Goal: Task Accomplishment & Management: Manage account settings

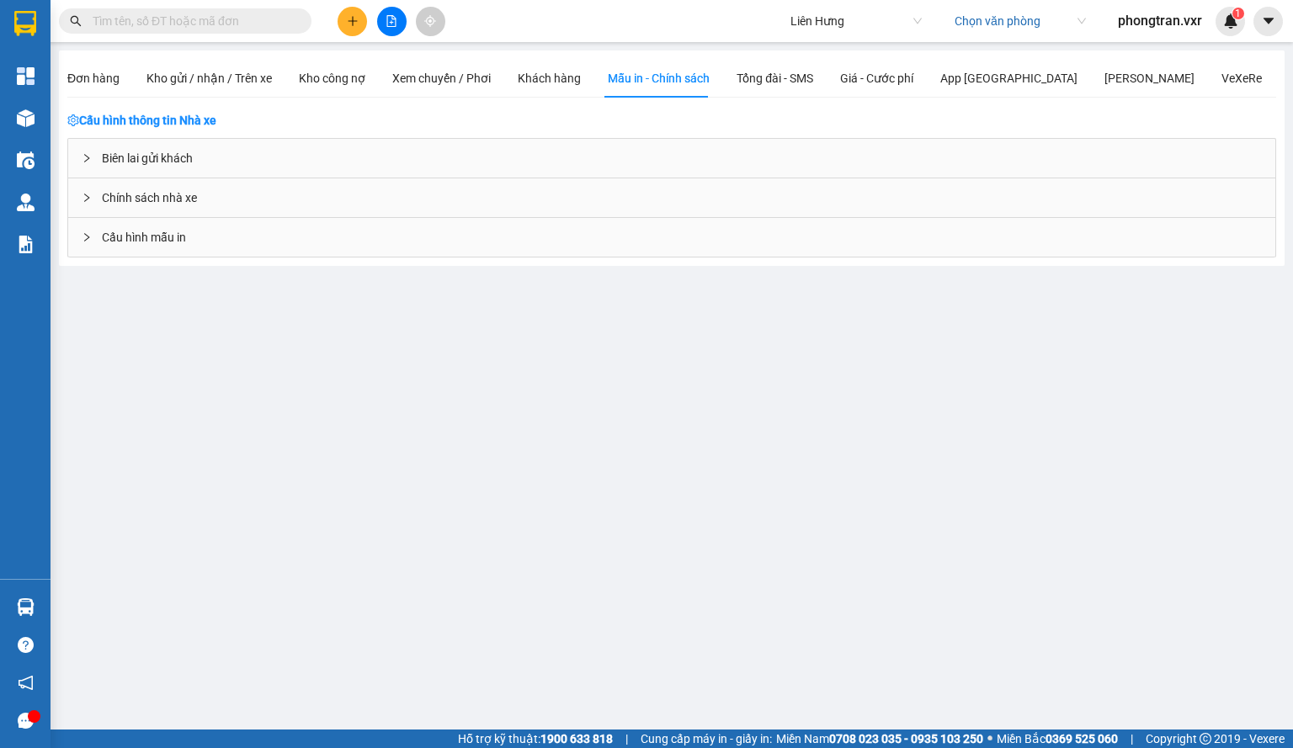
click at [220, 176] on div "Biên lai gửi khách" at bounding box center [671, 158] width 1207 height 39
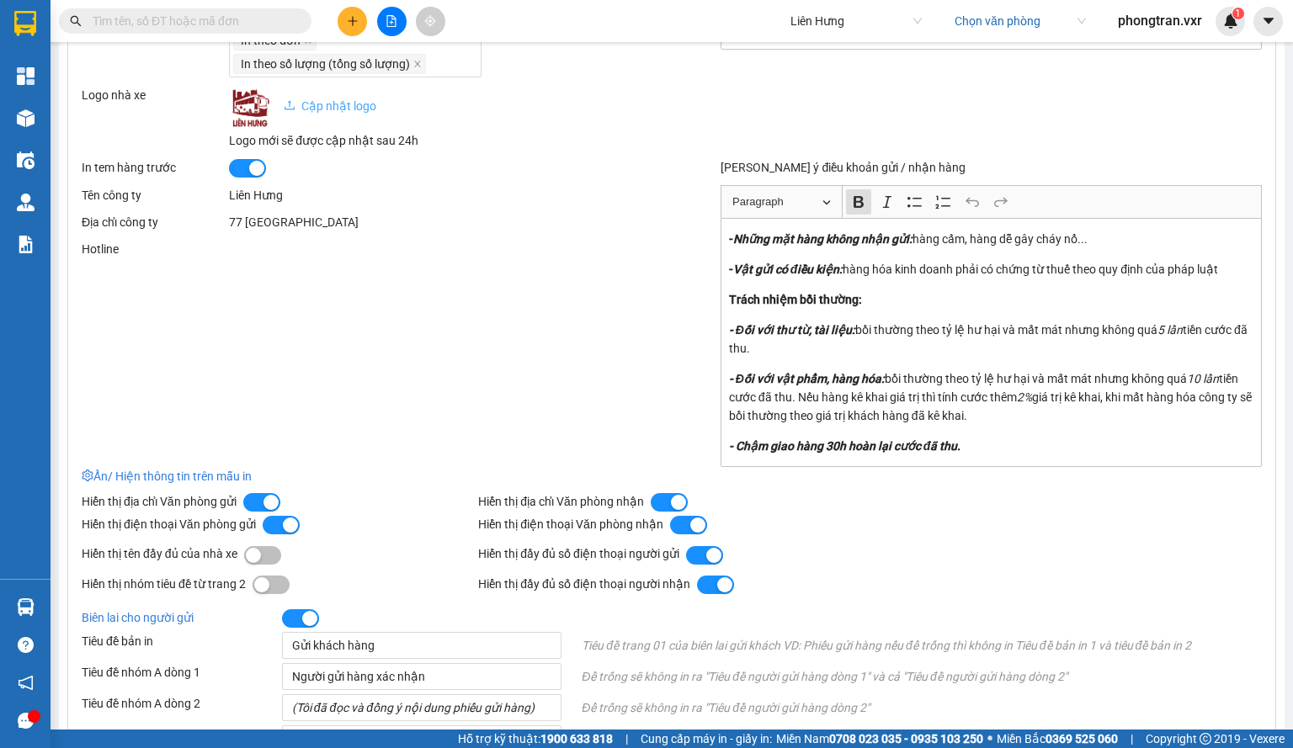
scroll to position [589, 0]
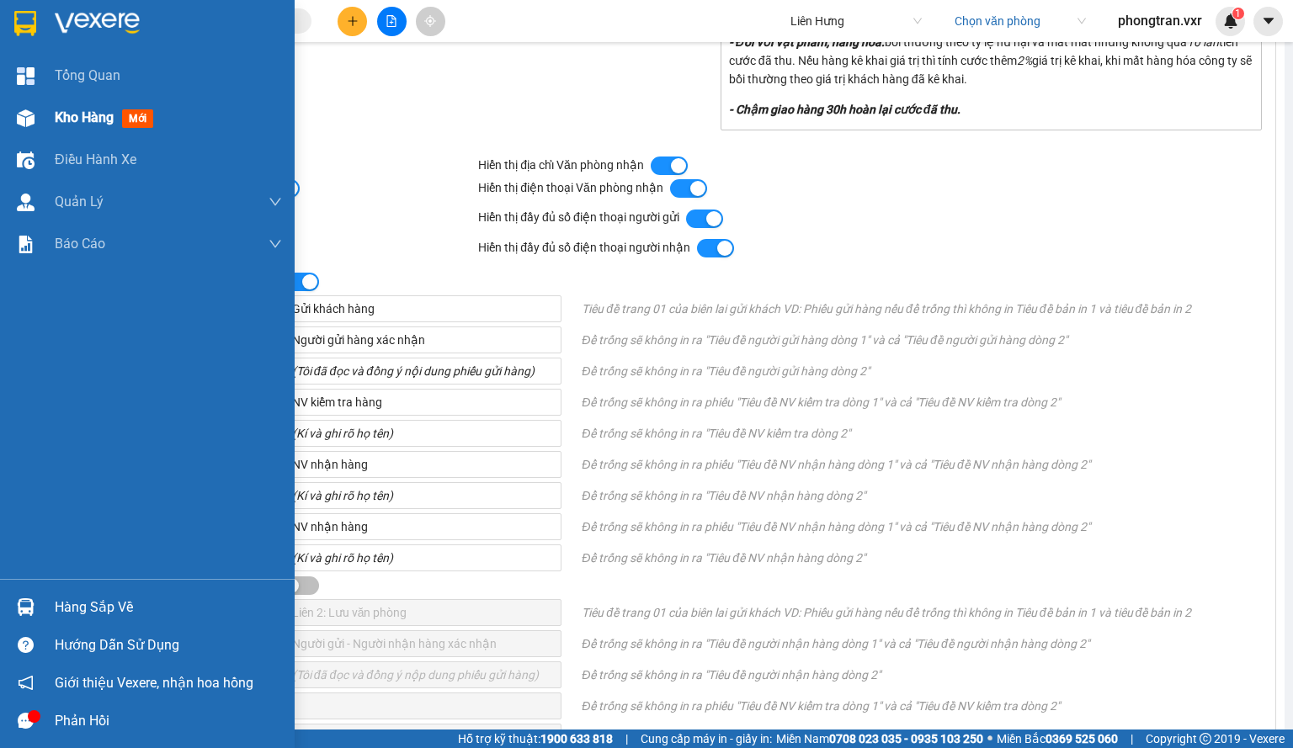
click at [32, 114] on img at bounding box center [26, 118] width 18 height 18
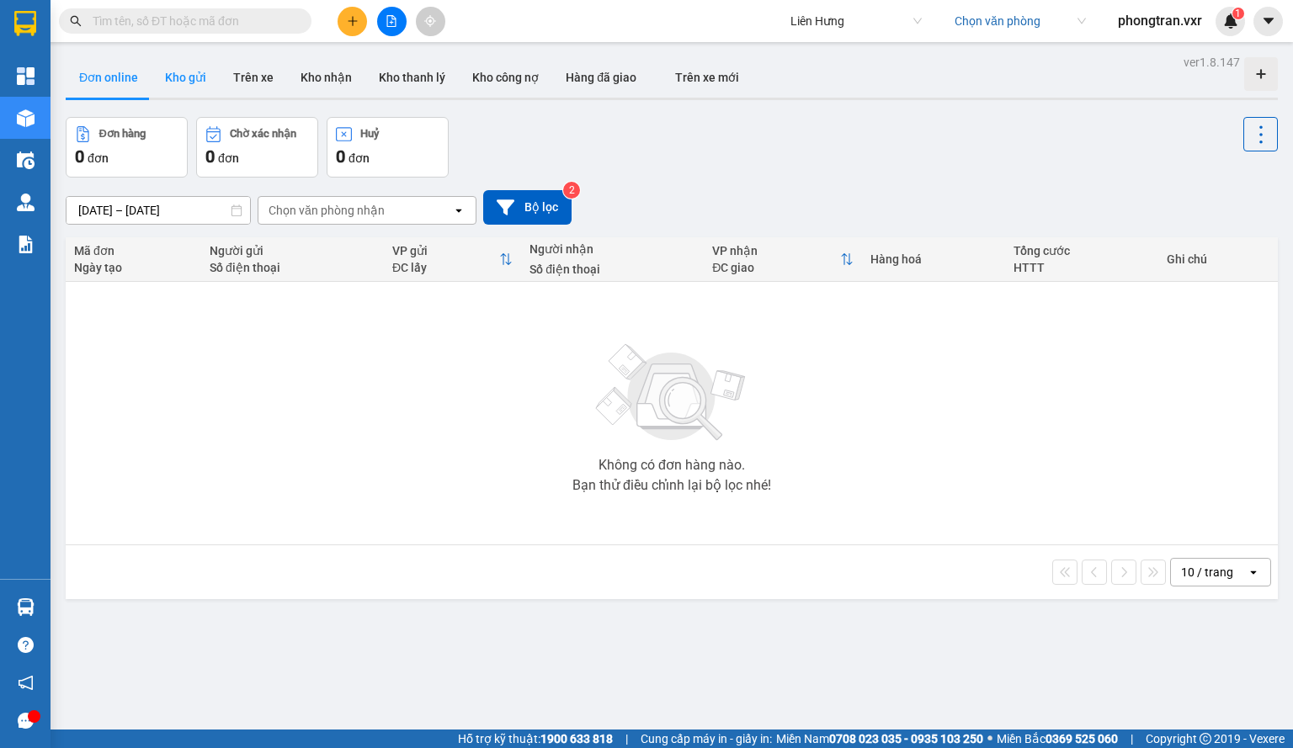
click at [204, 70] on button "Kho gửi" at bounding box center [185, 77] width 68 height 40
type input "[DATE] – [DATE]"
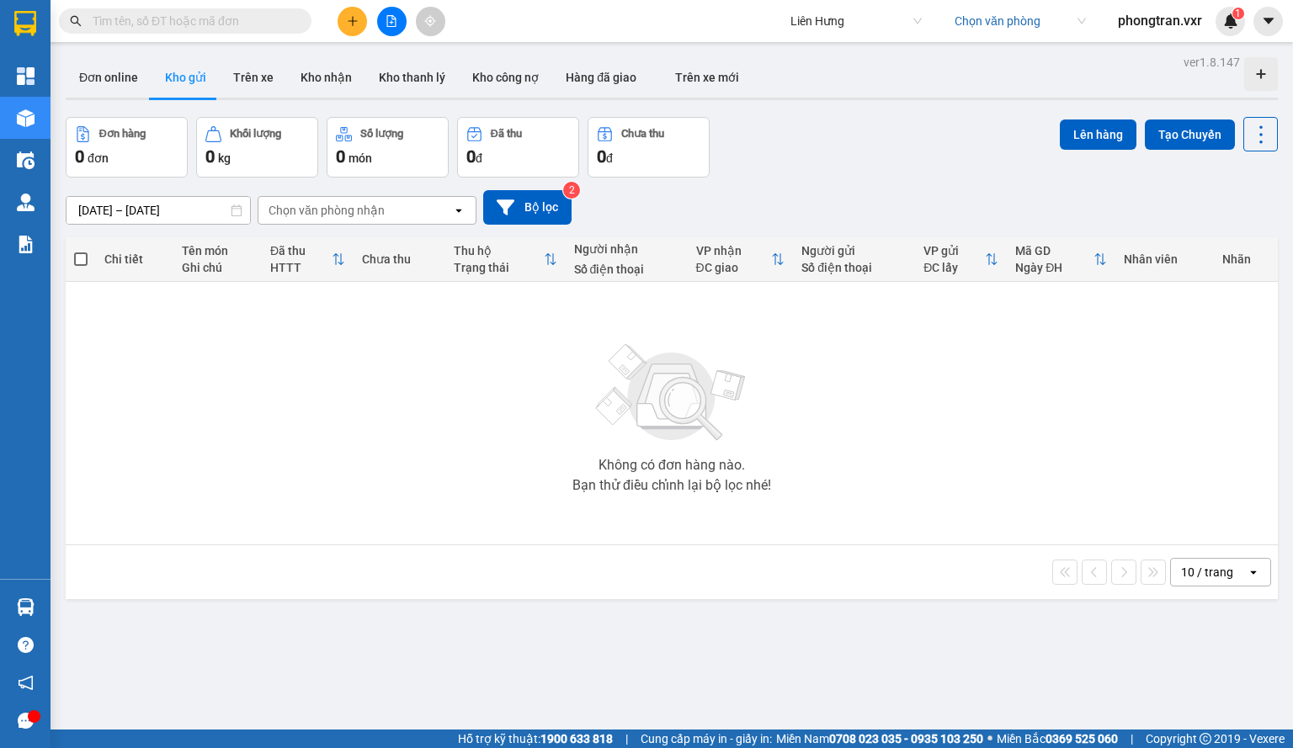
click at [995, 36] on div "Kết quả tìm kiếm ( 0 ) Bộ lọc No Data Liên Hưng Chọn văn phòng phongtran.vxr 1" at bounding box center [646, 21] width 1293 height 42
click at [995, 31] on input "search" at bounding box center [1013, 20] width 119 height 25
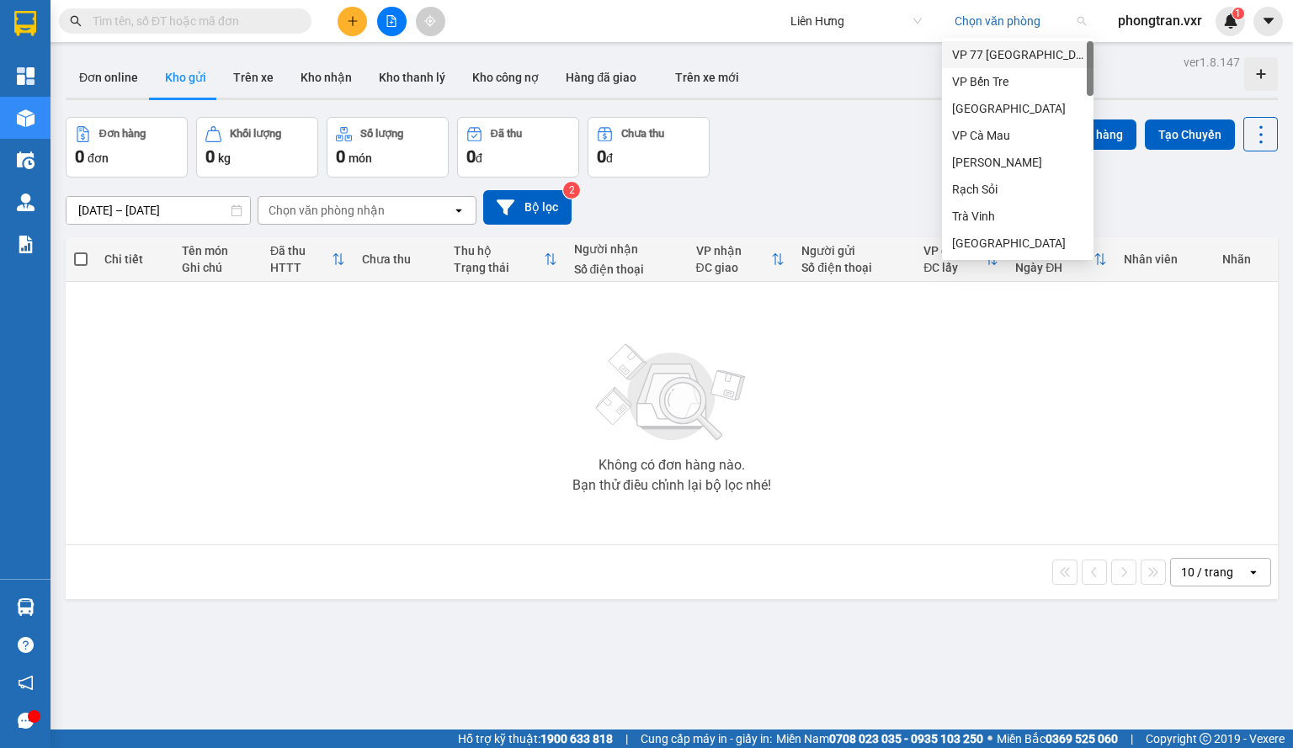
click at [996, 57] on div "VP 77 Thái Nguyên" at bounding box center [1017, 54] width 131 height 19
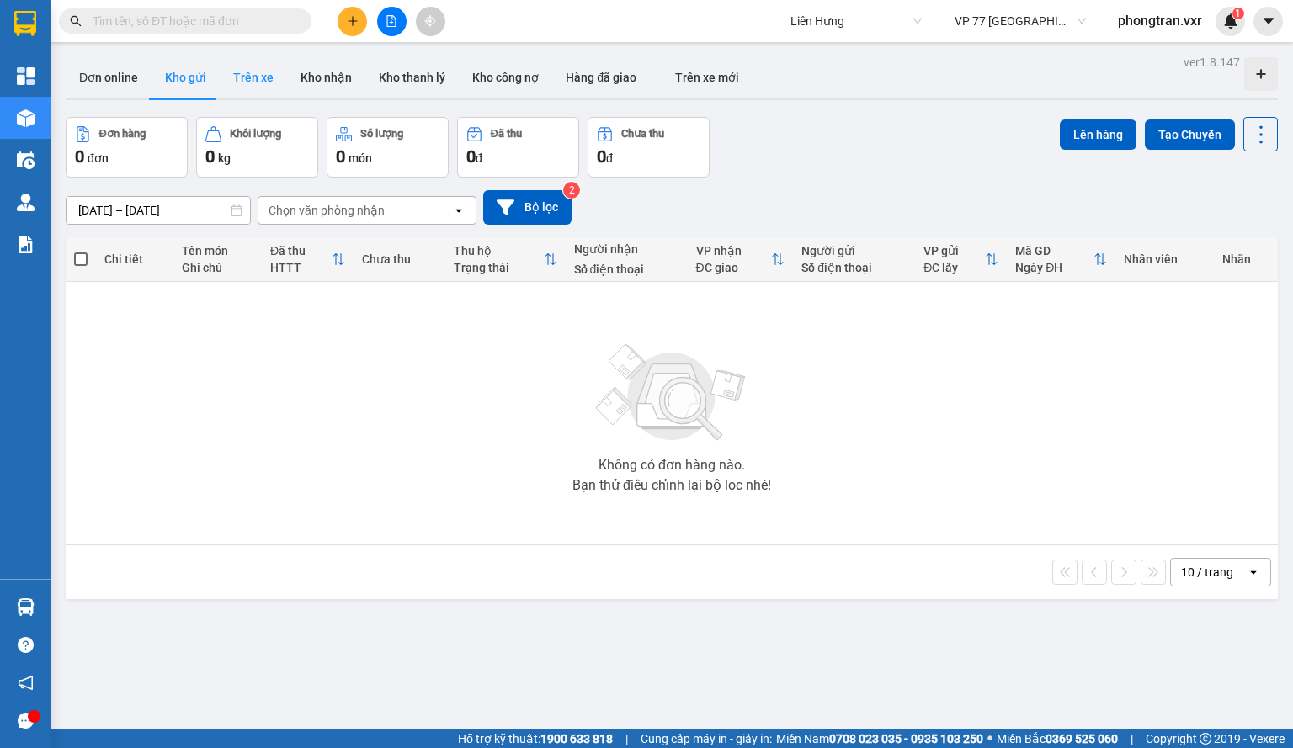
click at [263, 88] on button "Trên xe" at bounding box center [253, 77] width 67 height 40
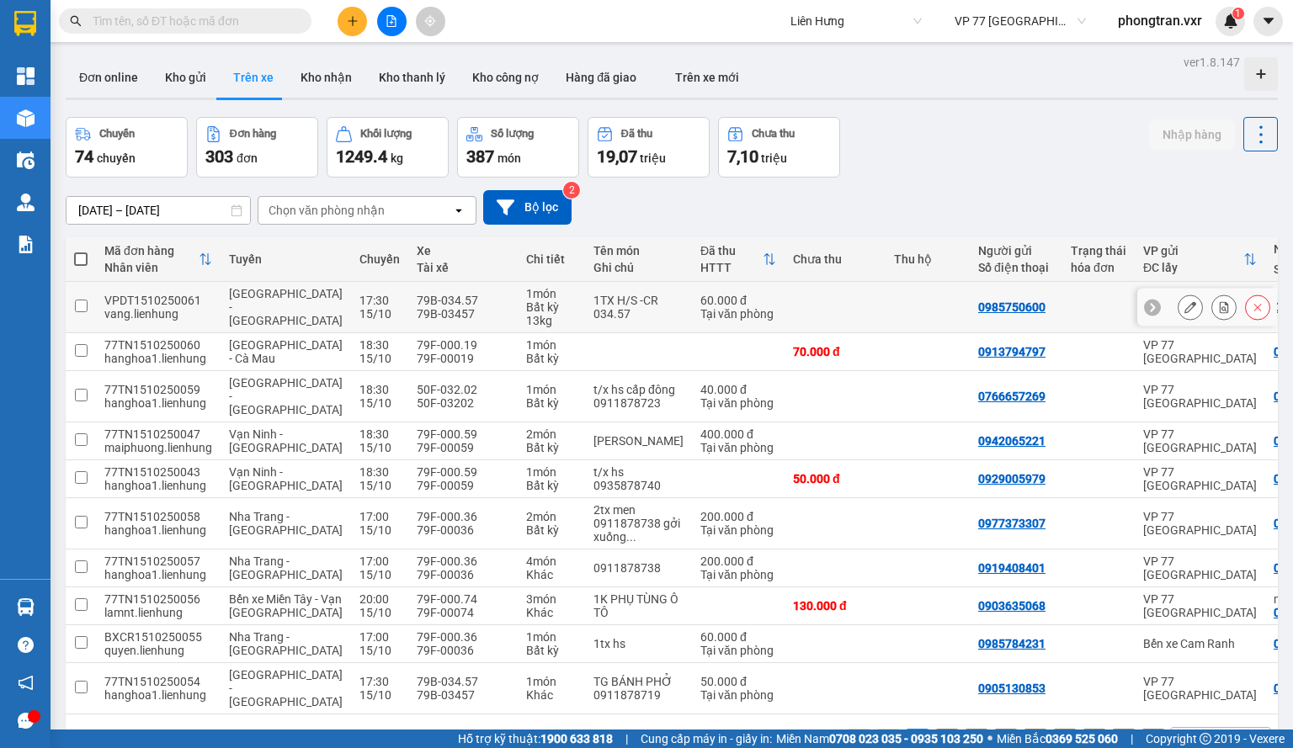
click at [1178, 307] on button at bounding box center [1190, 307] width 24 height 29
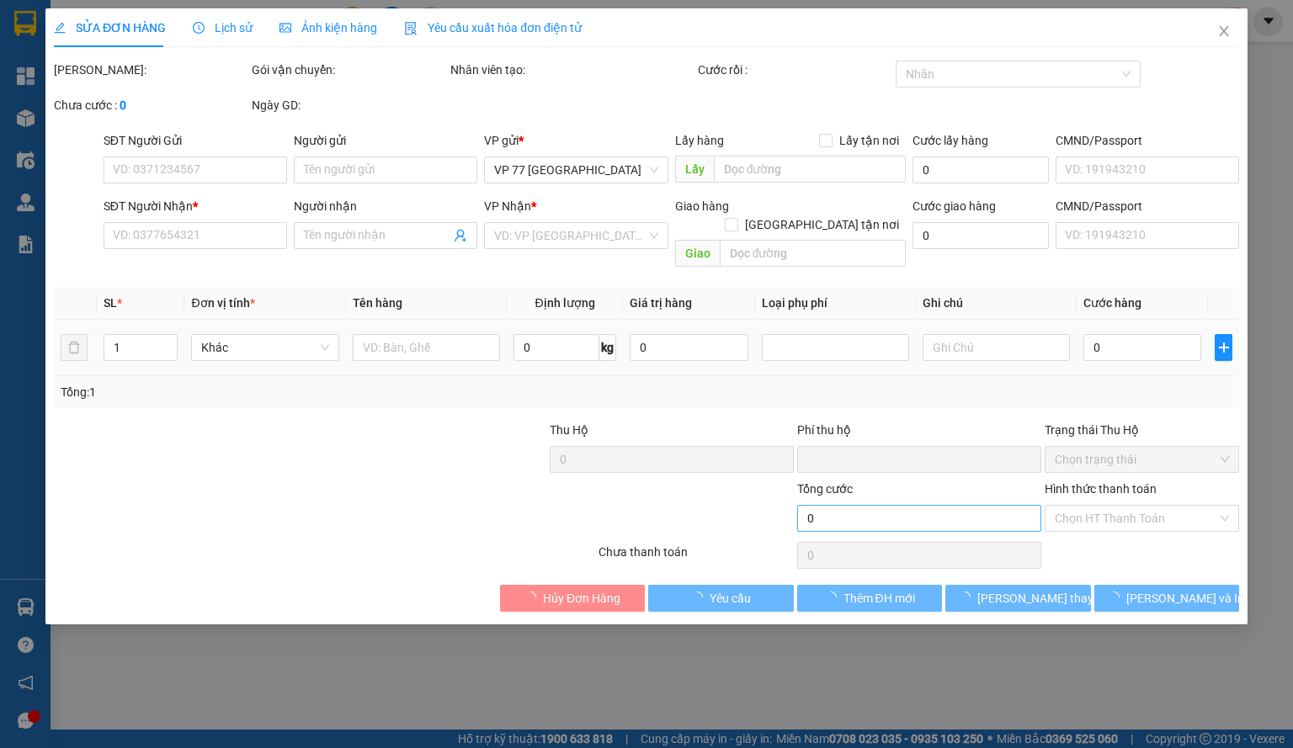
type input "0985750600"
type input "054085007063 THẠCH"
type input "0946307409"
type input "BX RẠCH SỎI"
type input "0"
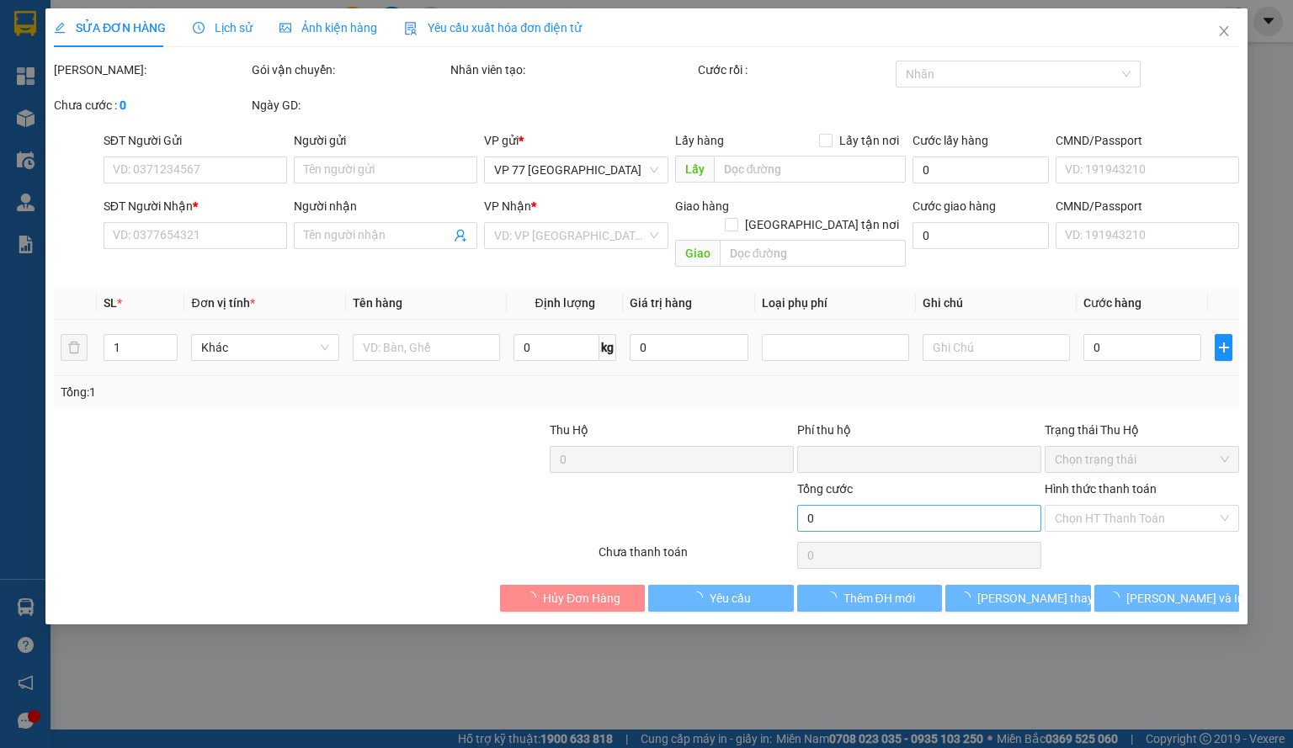
type input "60.000"
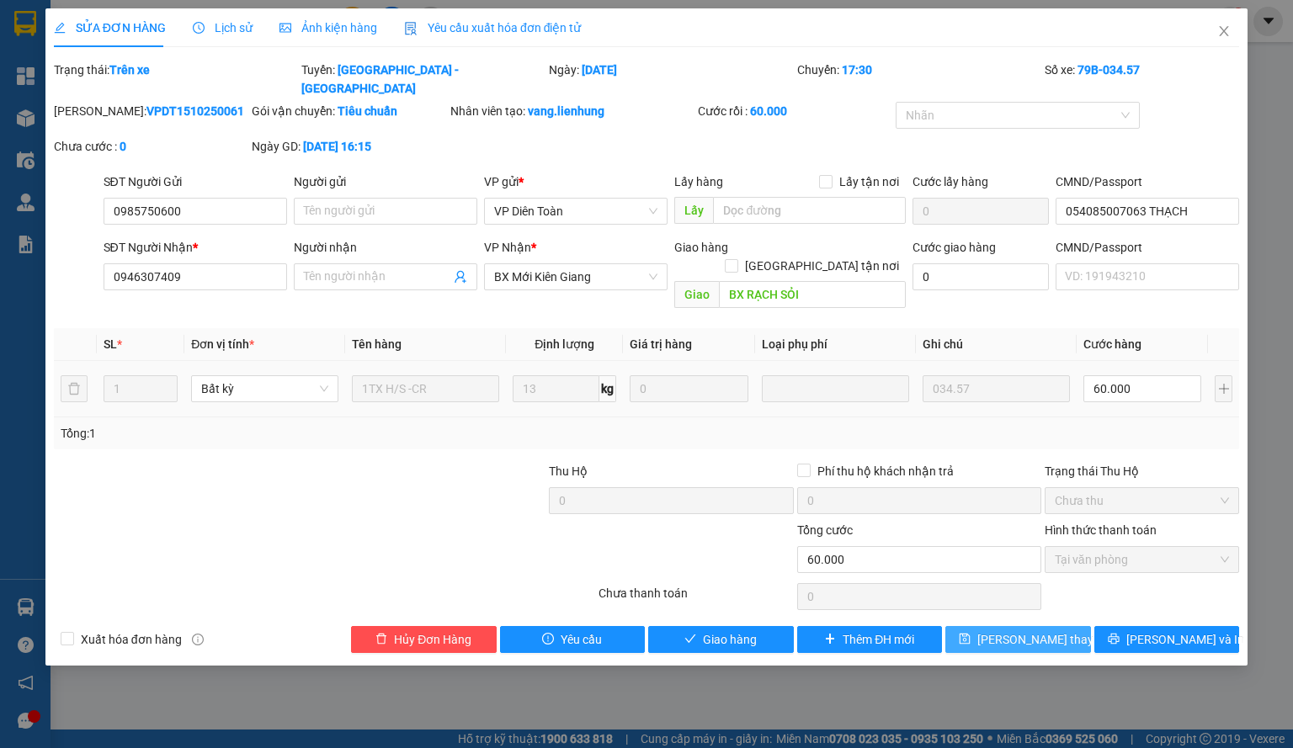
click at [1003, 630] on span "Lưu thay đổi" at bounding box center [1044, 639] width 135 height 19
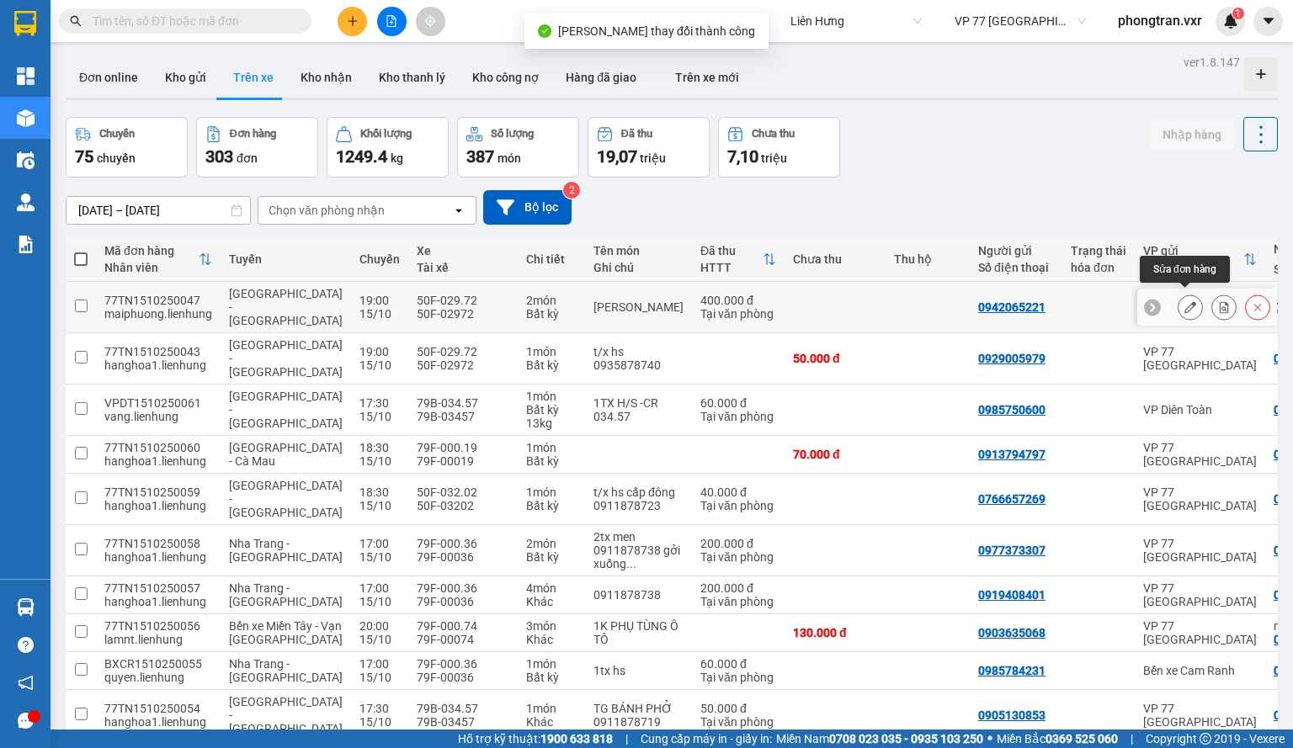
click at [1186, 302] on icon at bounding box center [1190, 307] width 12 height 12
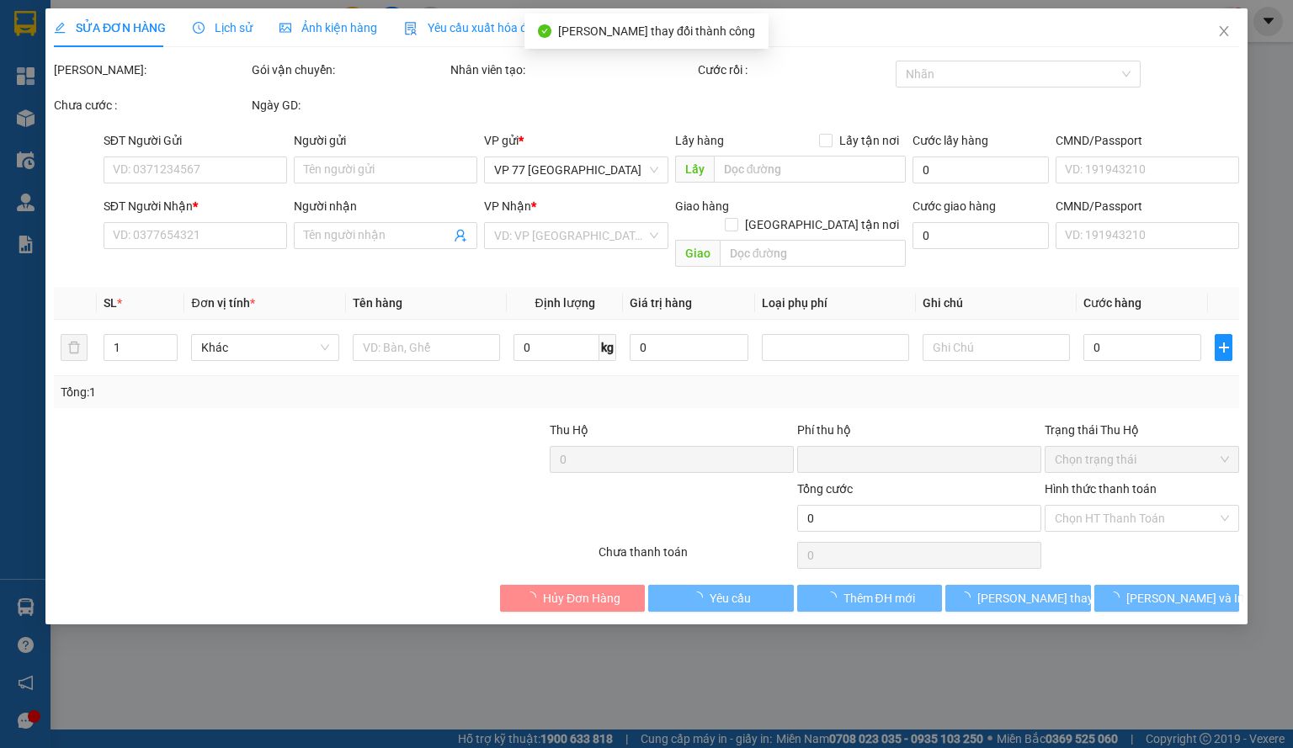
type input "0942065221"
type input "0937277485"
type input "BÌNH DƯƠNG"
type input "0"
type input "400.000"
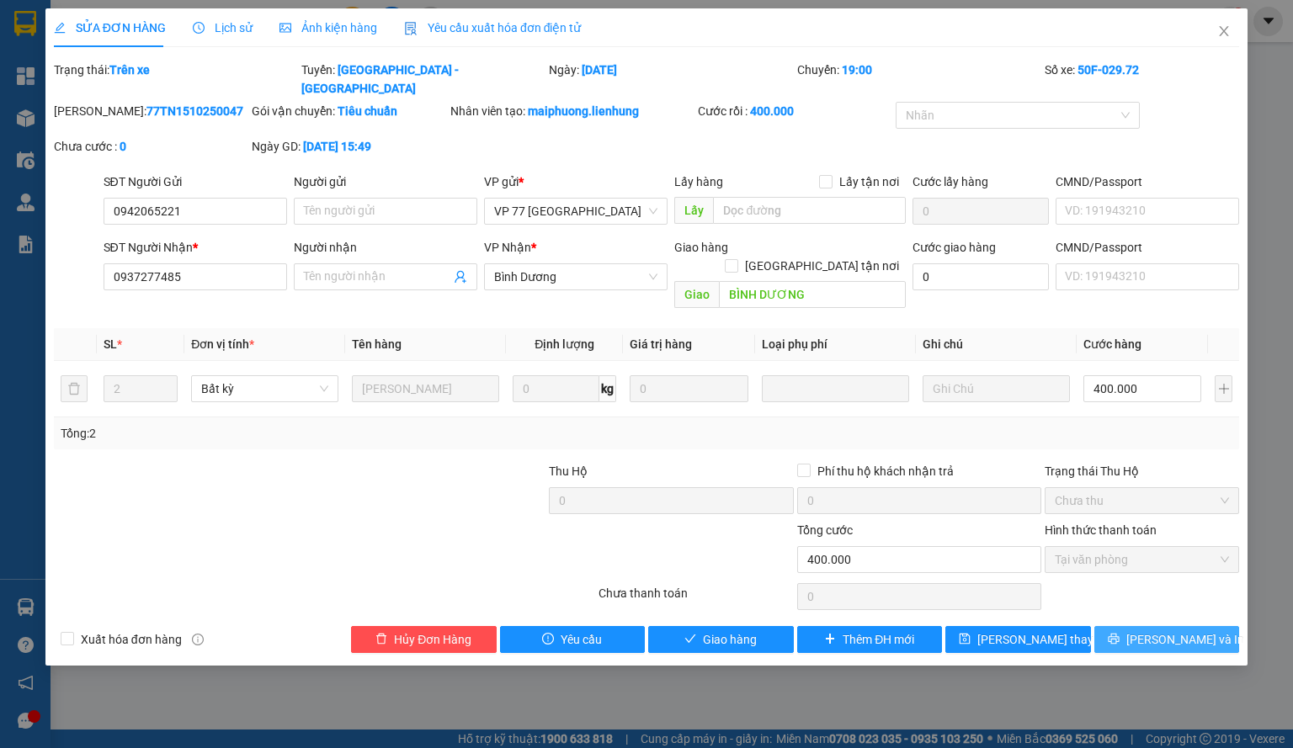
click at [1164, 630] on span "Lưu và In" at bounding box center [1185, 639] width 118 height 19
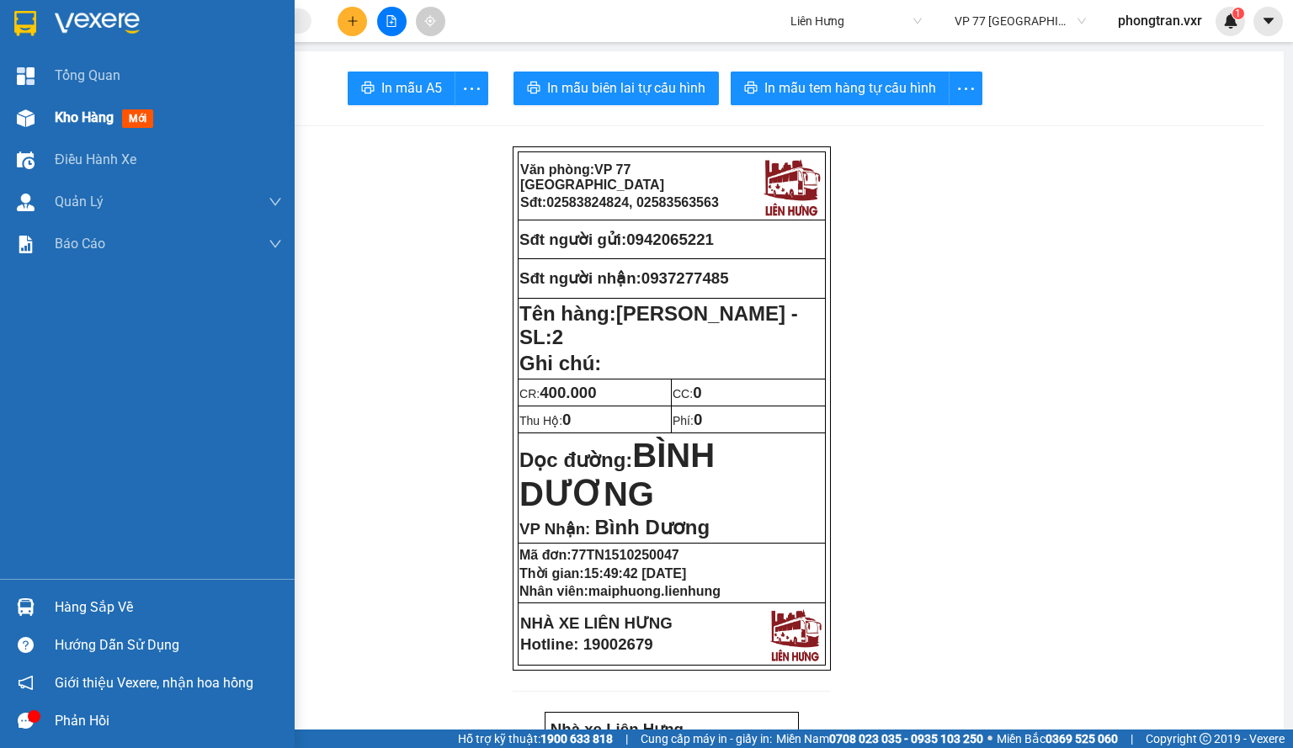
click at [47, 109] on div "Kho hàng mới" at bounding box center [147, 118] width 295 height 42
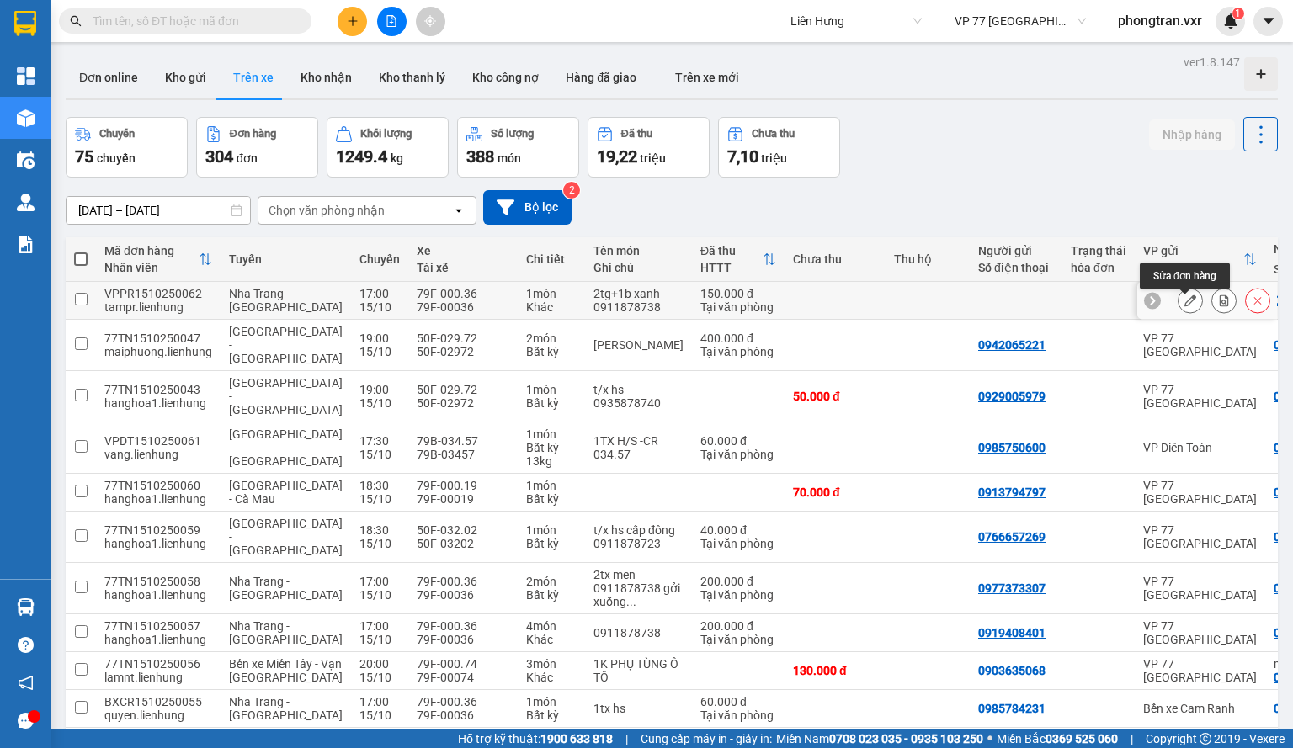
click at [1187, 306] on icon at bounding box center [1190, 301] width 12 height 12
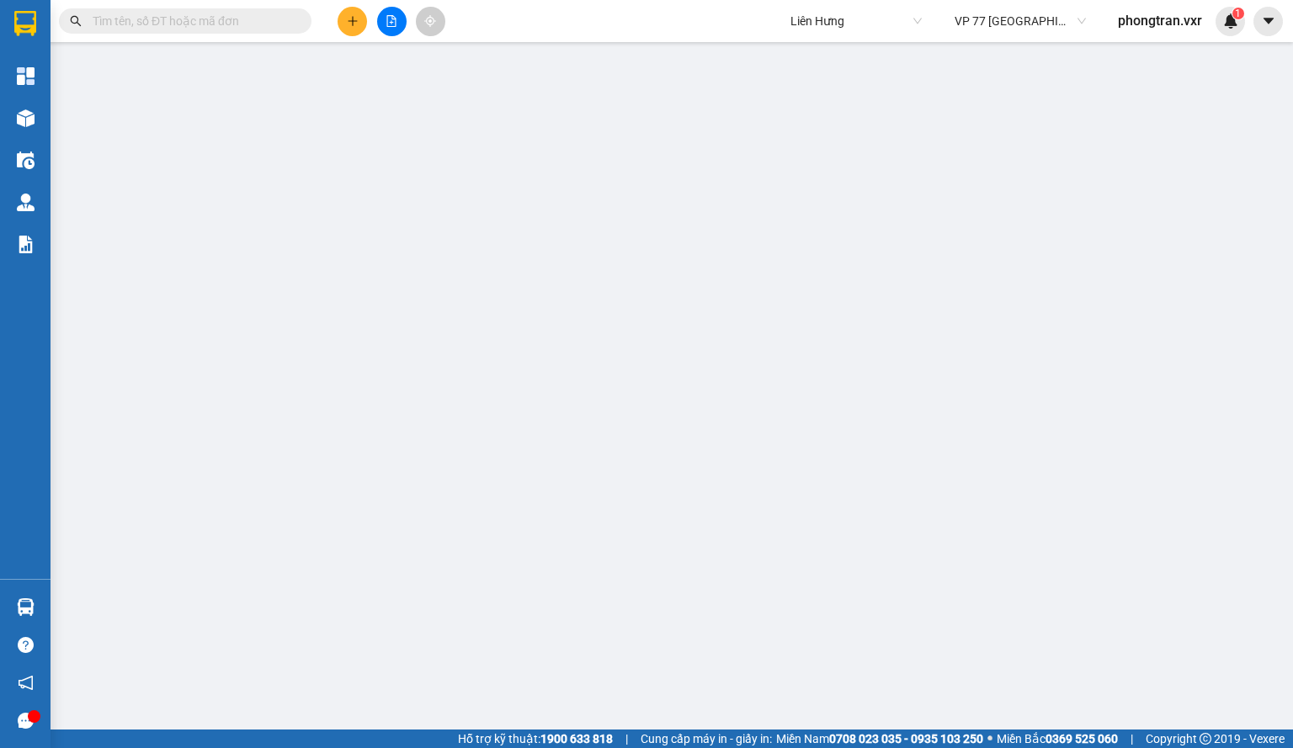
type input "0937840332"
type input "càng long tvinh"
type input "0"
type input "150.000"
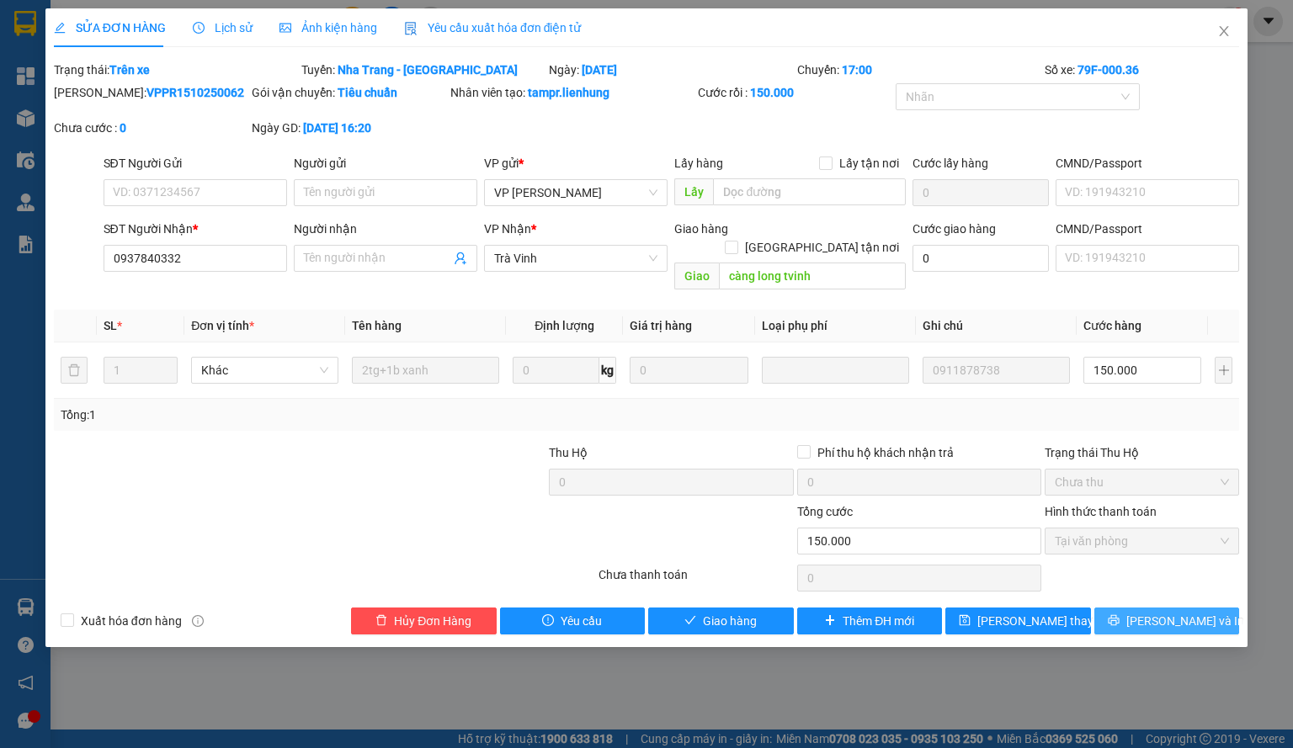
click at [1149, 608] on button "Lưu và In" at bounding box center [1167, 621] width 146 height 27
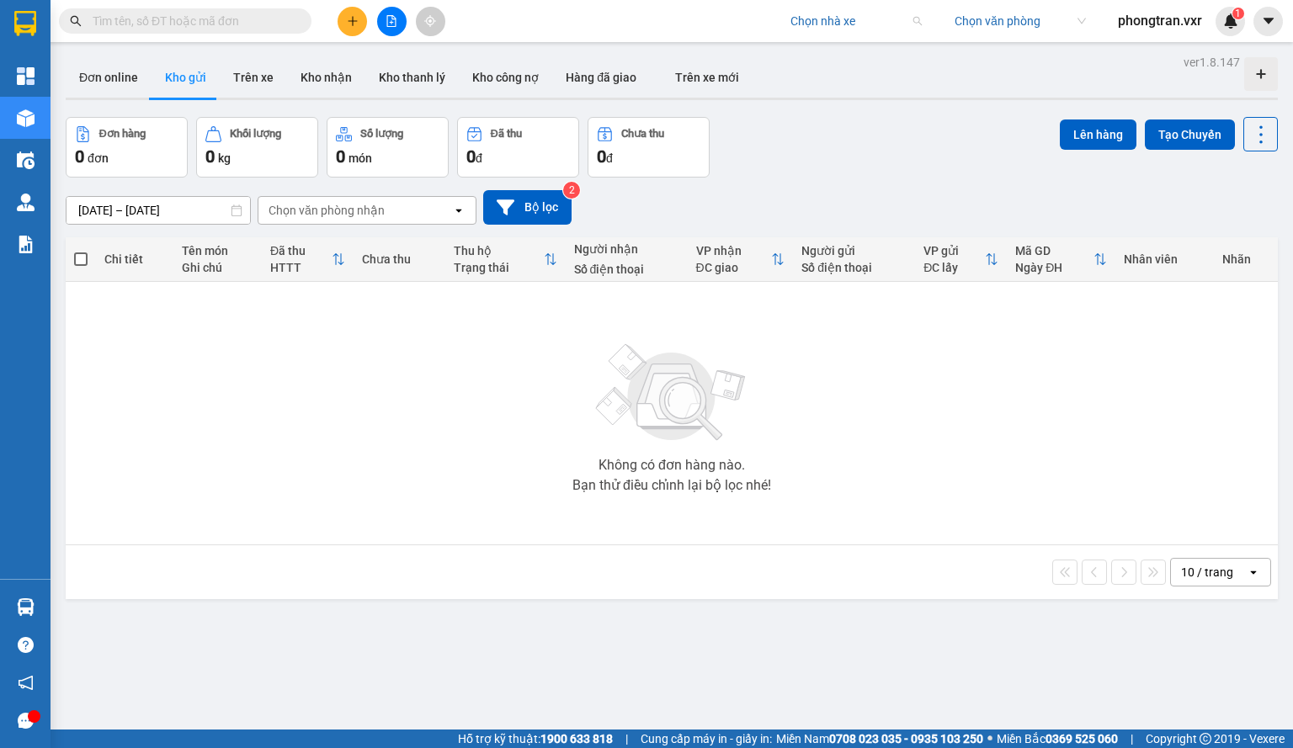
click at [826, 26] on input "search" at bounding box center [849, 20] width 119 height 25
type input "thành bưởi"
click at [1272, 18] on icon "caret-down" at bounding box center [1268, 20] width 15 height 15
click at [820, 24] on input "search" at bounding box center [849, 20] width 119 height 25
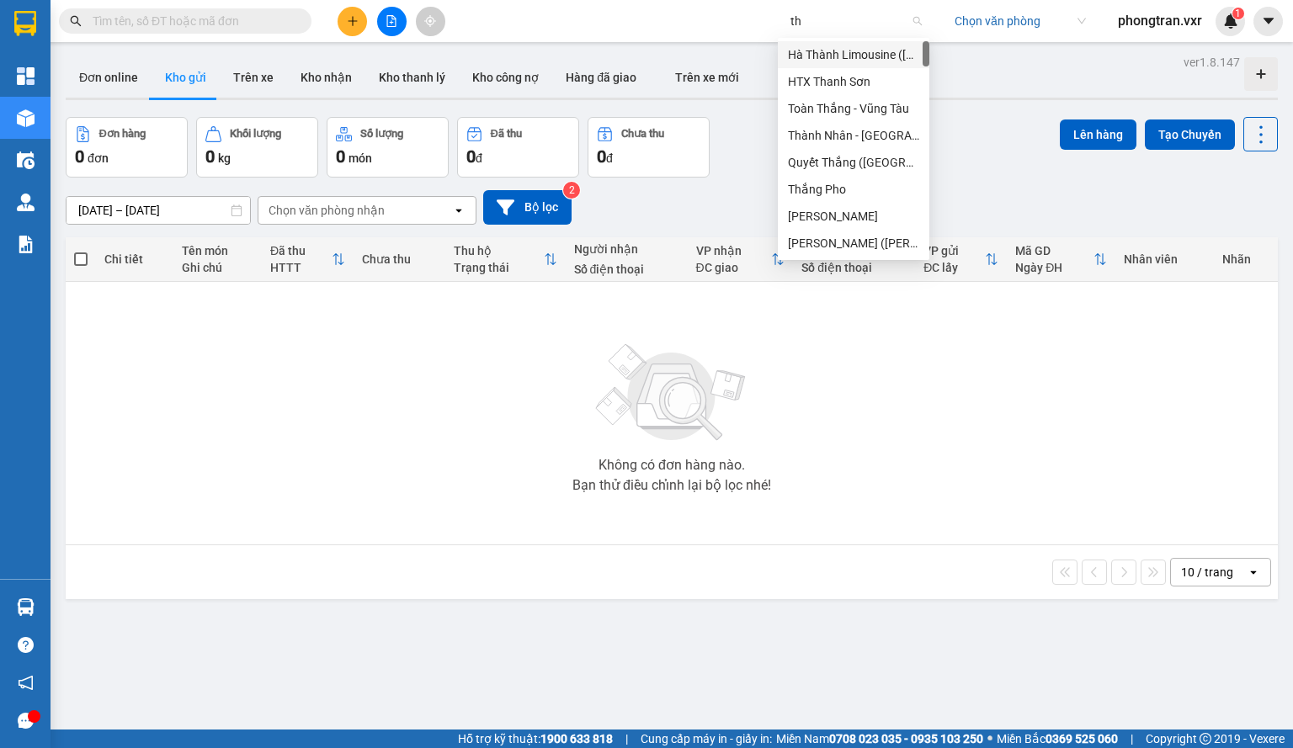
type input "t"
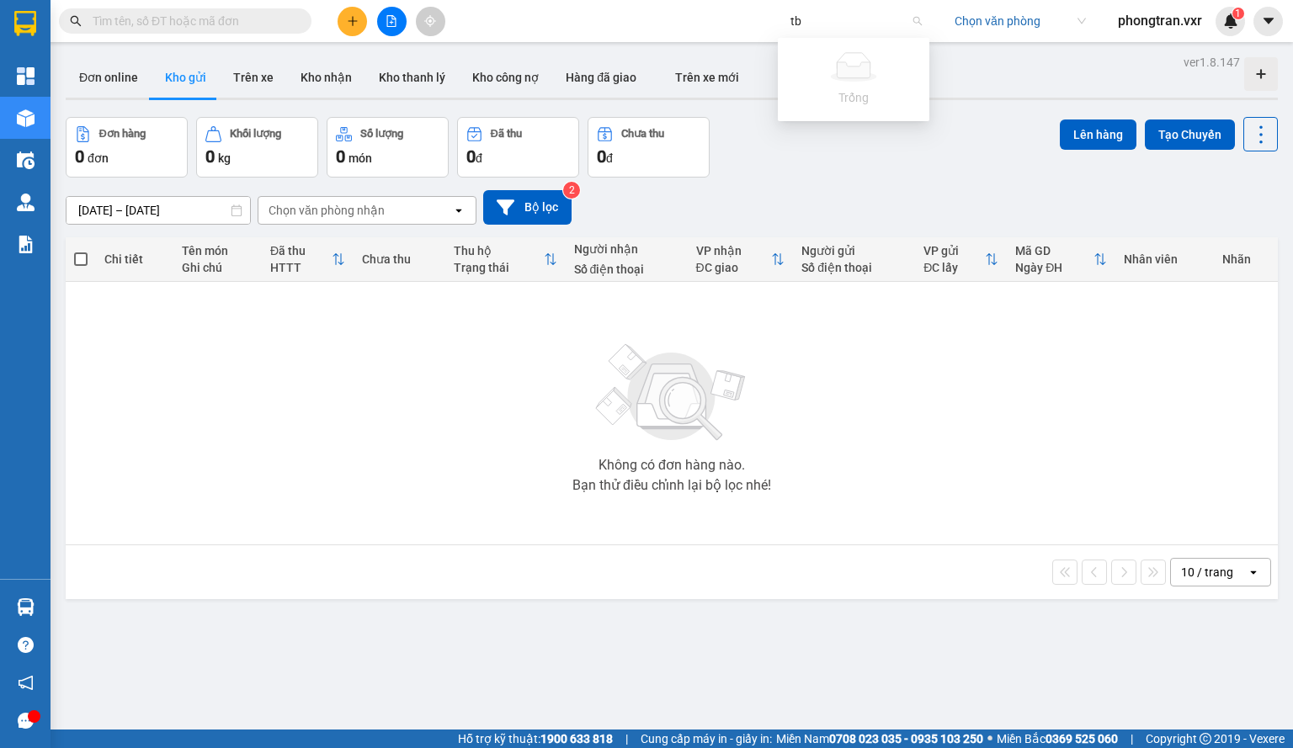
type input "t"
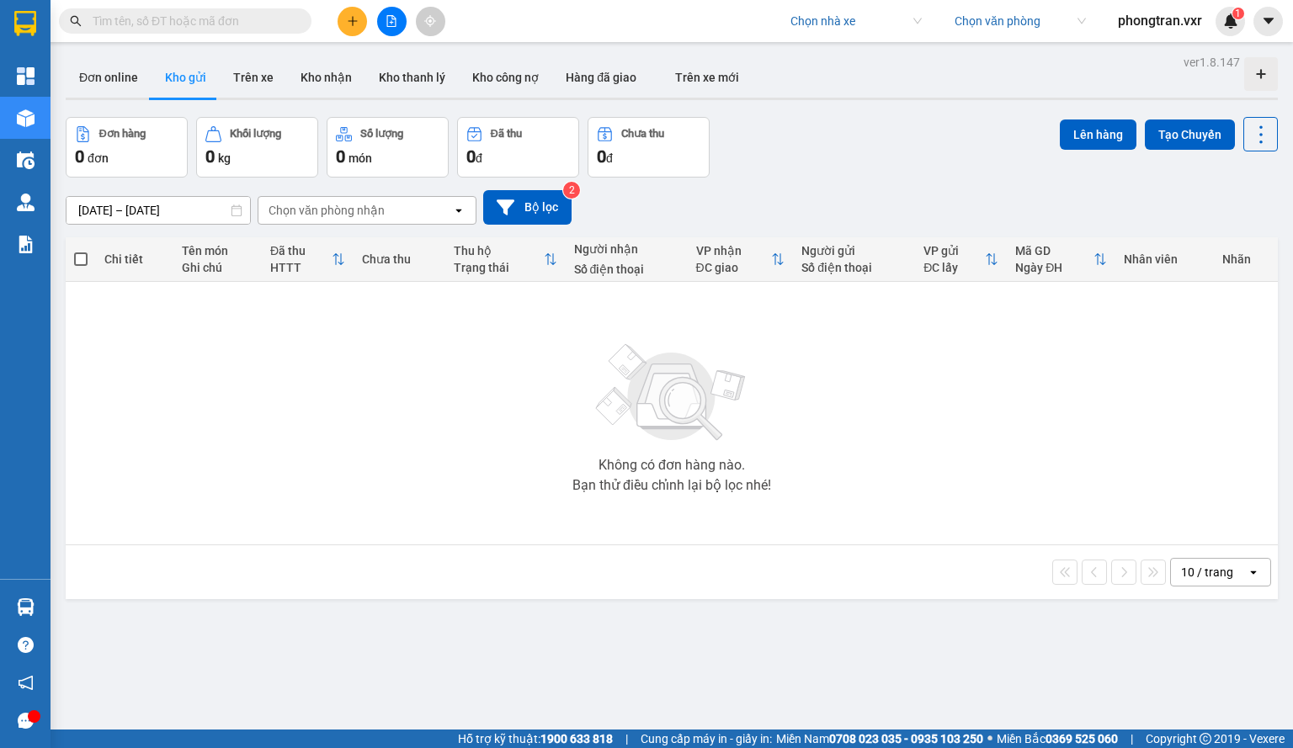
click at [816, 21] on input "search" at bounding box center [849, 20] width 119 height 25
type input "thành bưởi"
click at [189, 495] on div "Không có đơn hàng nào. Bạn thử điều chỉnh lại bộ lọc nhé!" at bounding box center [671, 413] width 1195 height 252
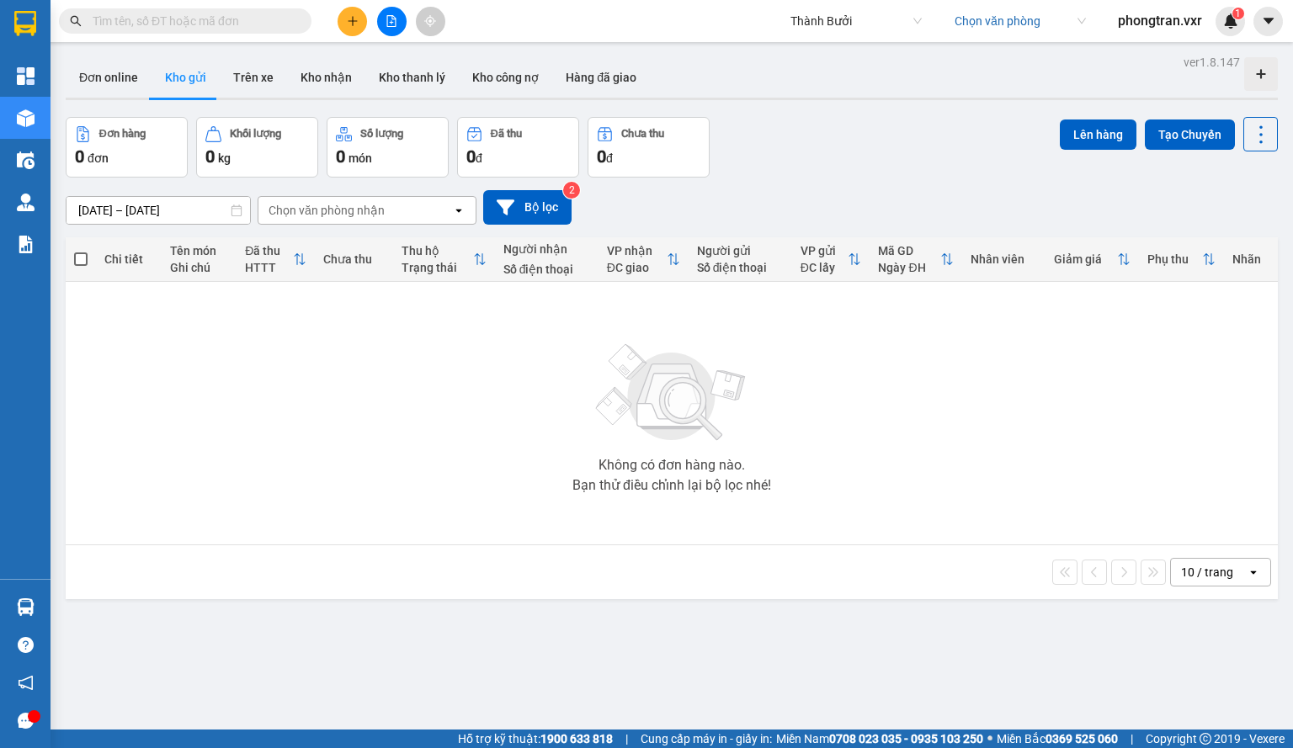
click at [825, 27] on span "Thành Bưởi" at bounding box center [855, 20] width 131 height 25
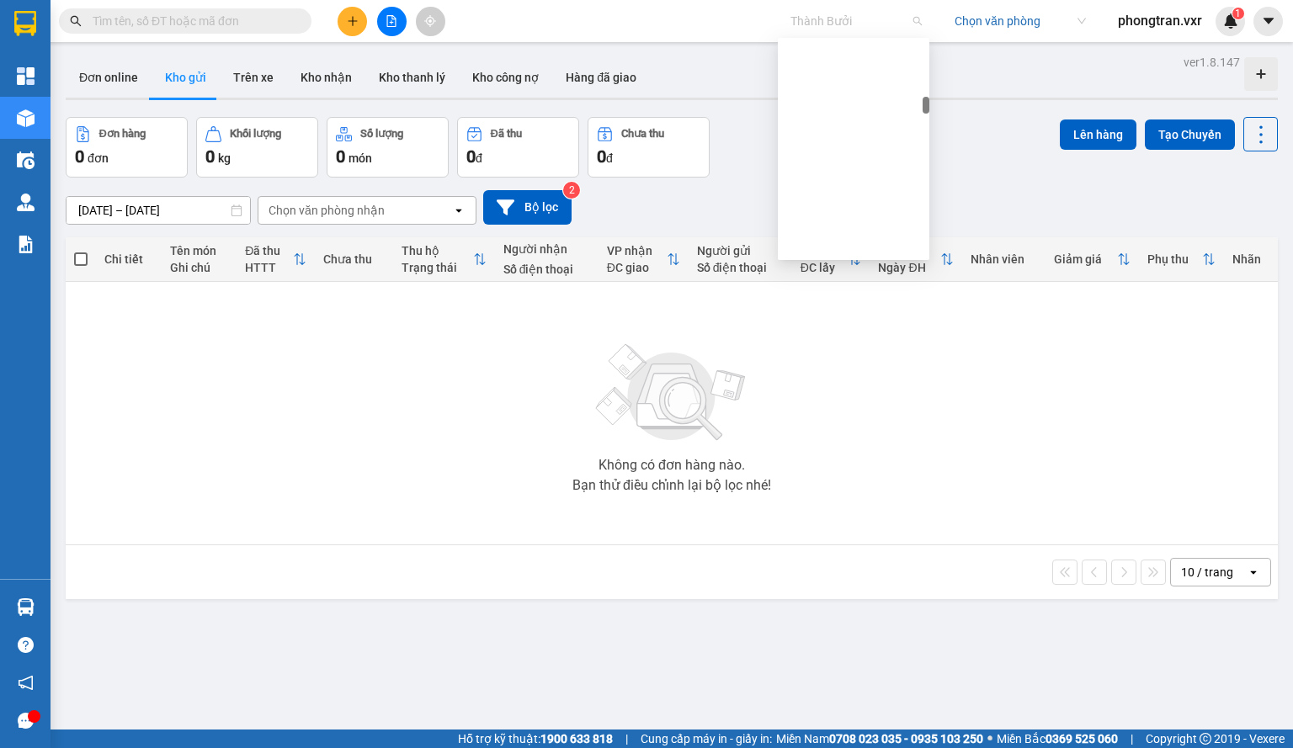
scroll to position [4262, 0]
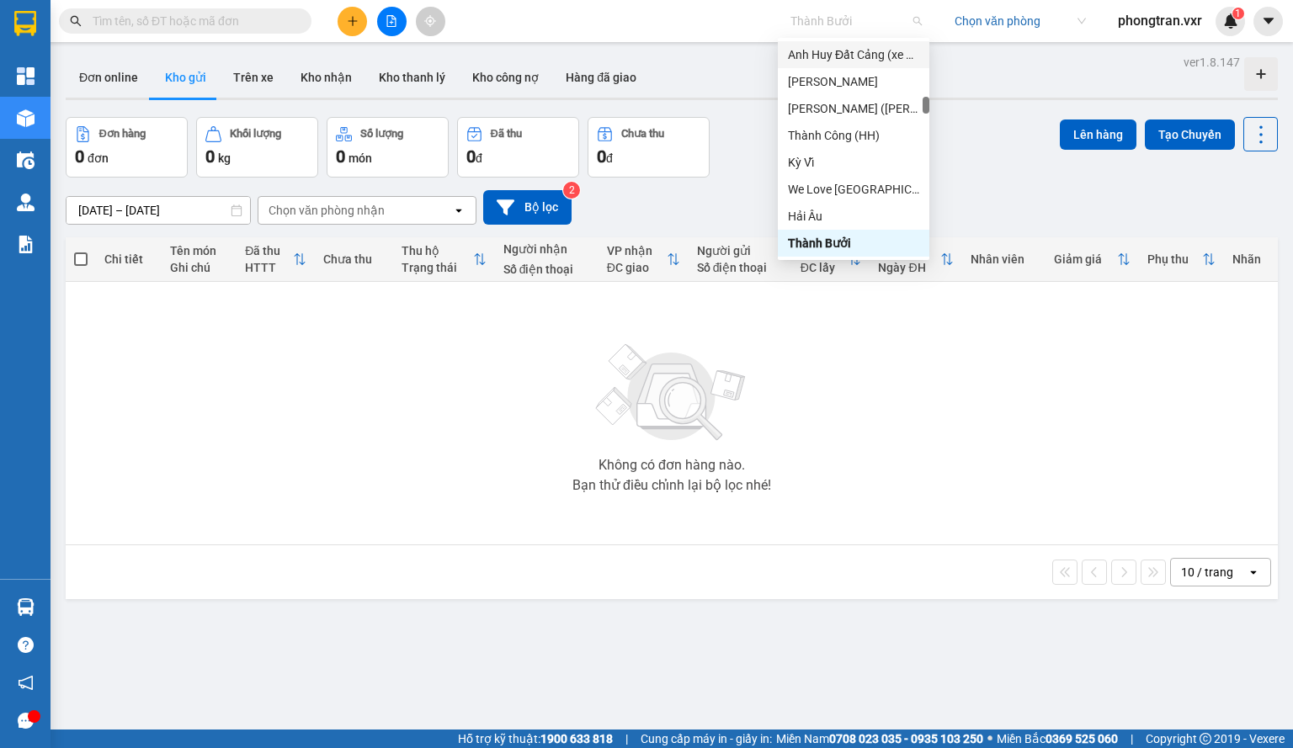
click at [1252, 23] on div "Thành Bưởi Chọn văn phòng phongtran.vxr 1" at bounding box center [1036, 21] width 513 height 29
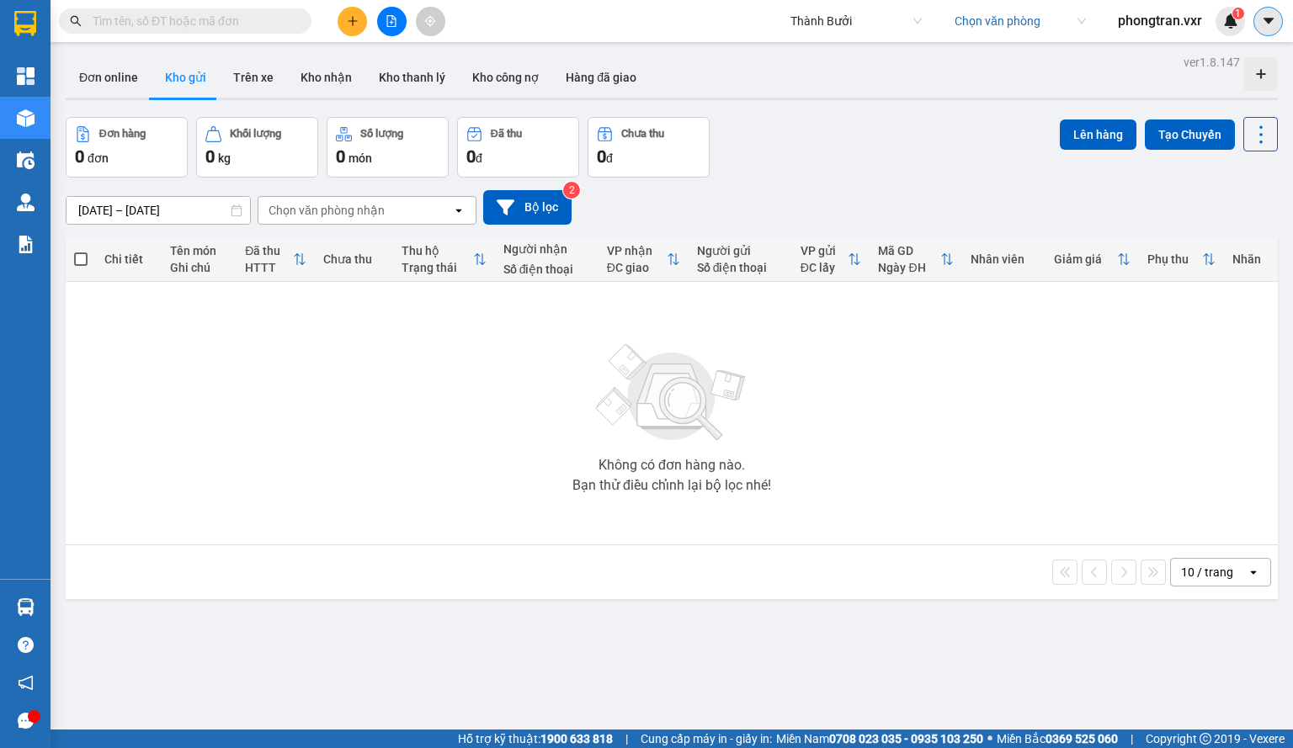
click at [1272, 21] on icon "caret-down" at bounding box center [1268, 20] width 15 height 15
click at [1249, 58] on div "Cấu hình nhà xe" at bounding box center [1223, 63] width 85 height 19
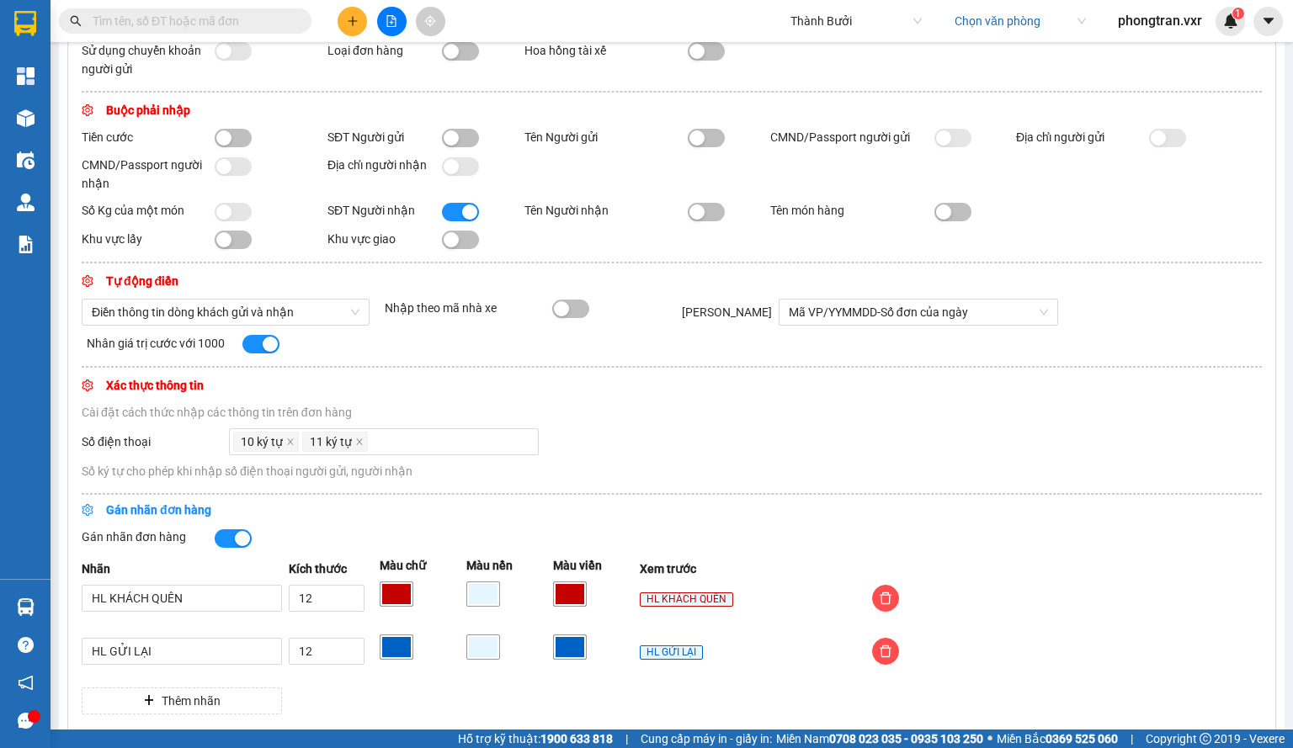
scroll to position [287, 0]
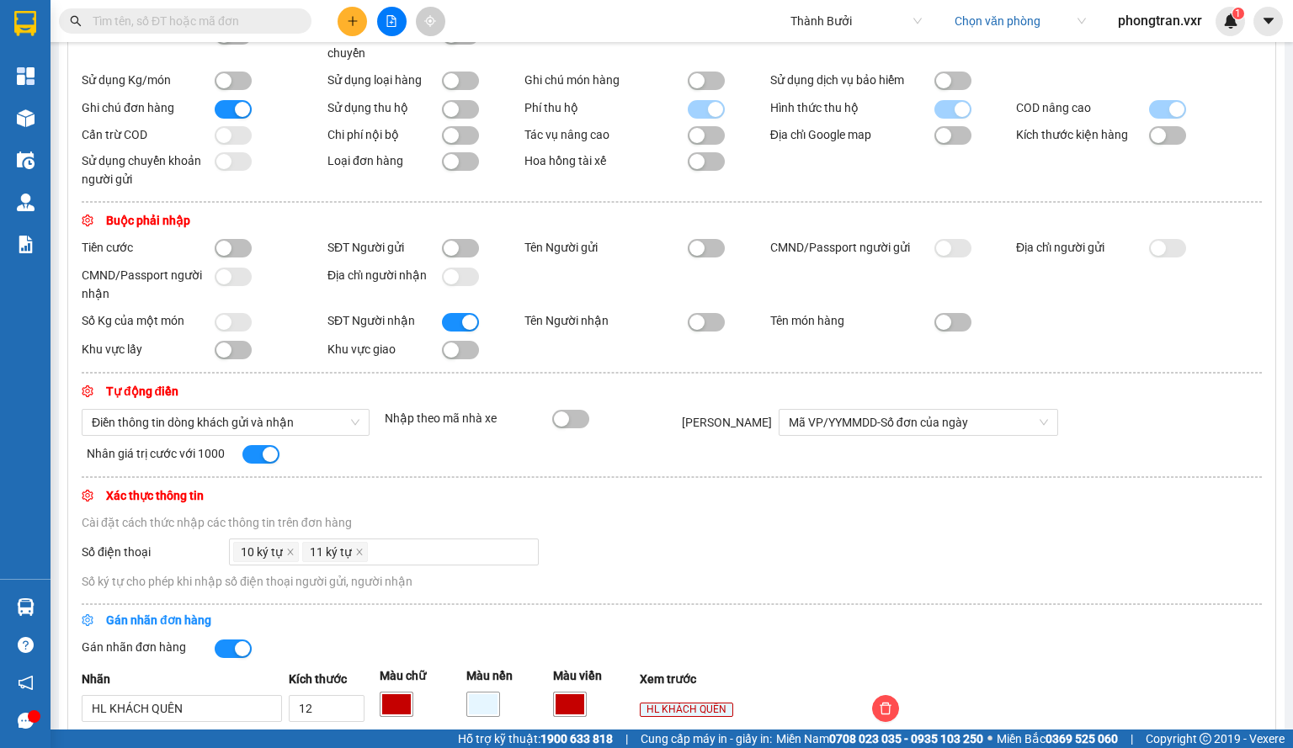
click at [833, 36] on div "Kết quả tìm kiếm ( 0 ) Bộ lọc No Data Thành Bưởi Chọn văn phòng phongtran.vxr 1" at bounding box center [646, 21] width 1293 height 42
click at [826, 31] on span "Thành Bưởi" at bounding box center [855, 20] width 131 height 25
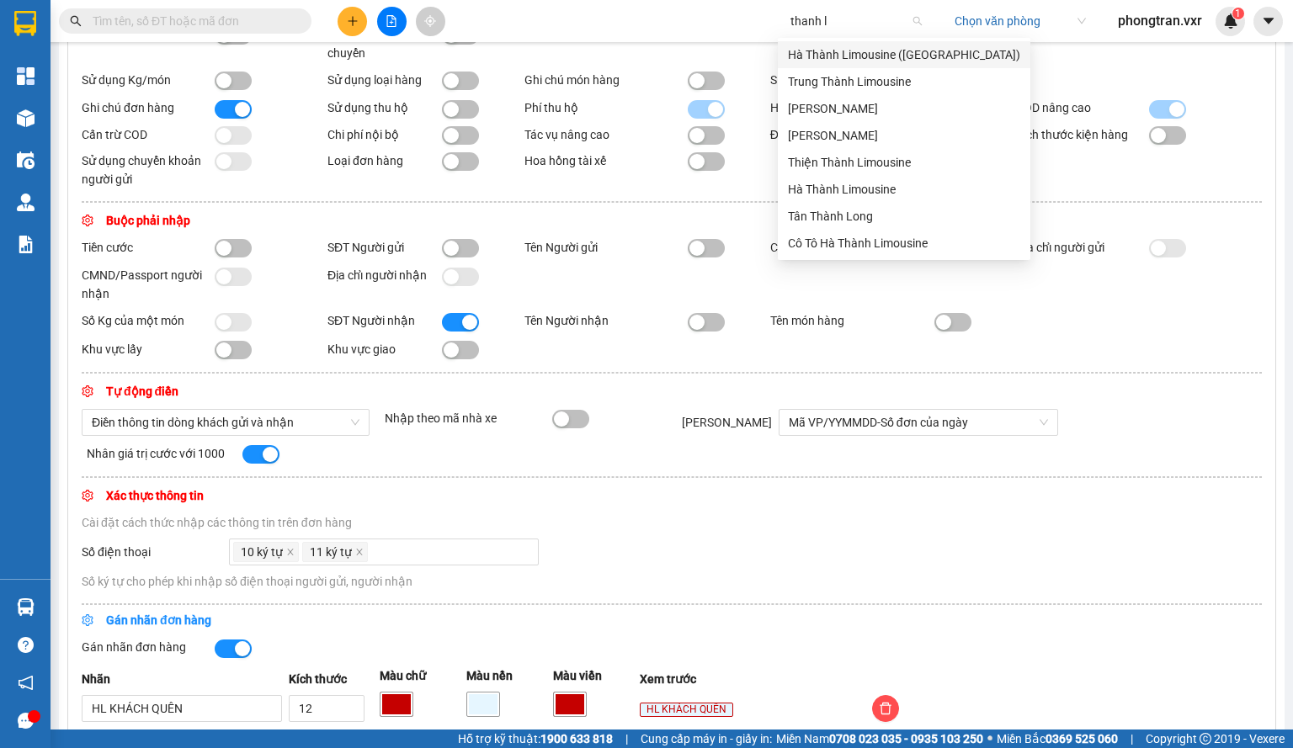
scroll to position [0, 0]
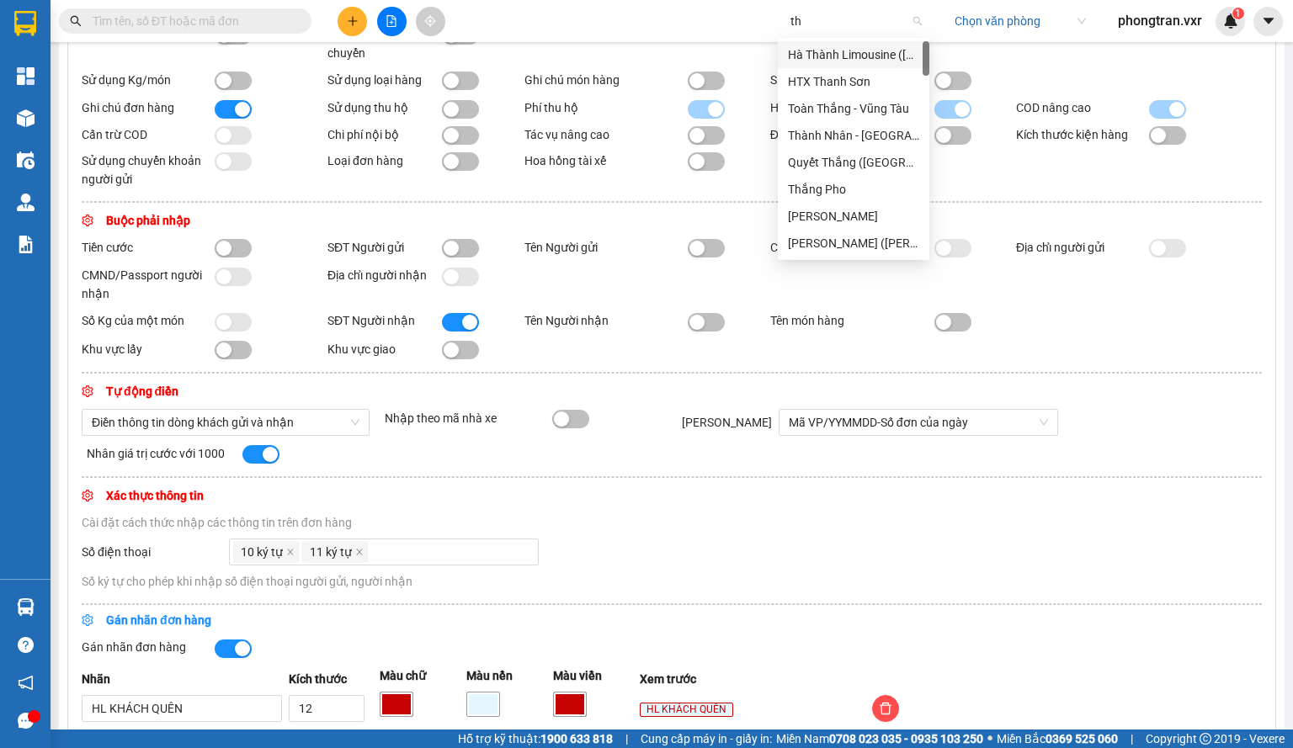
type input "t"
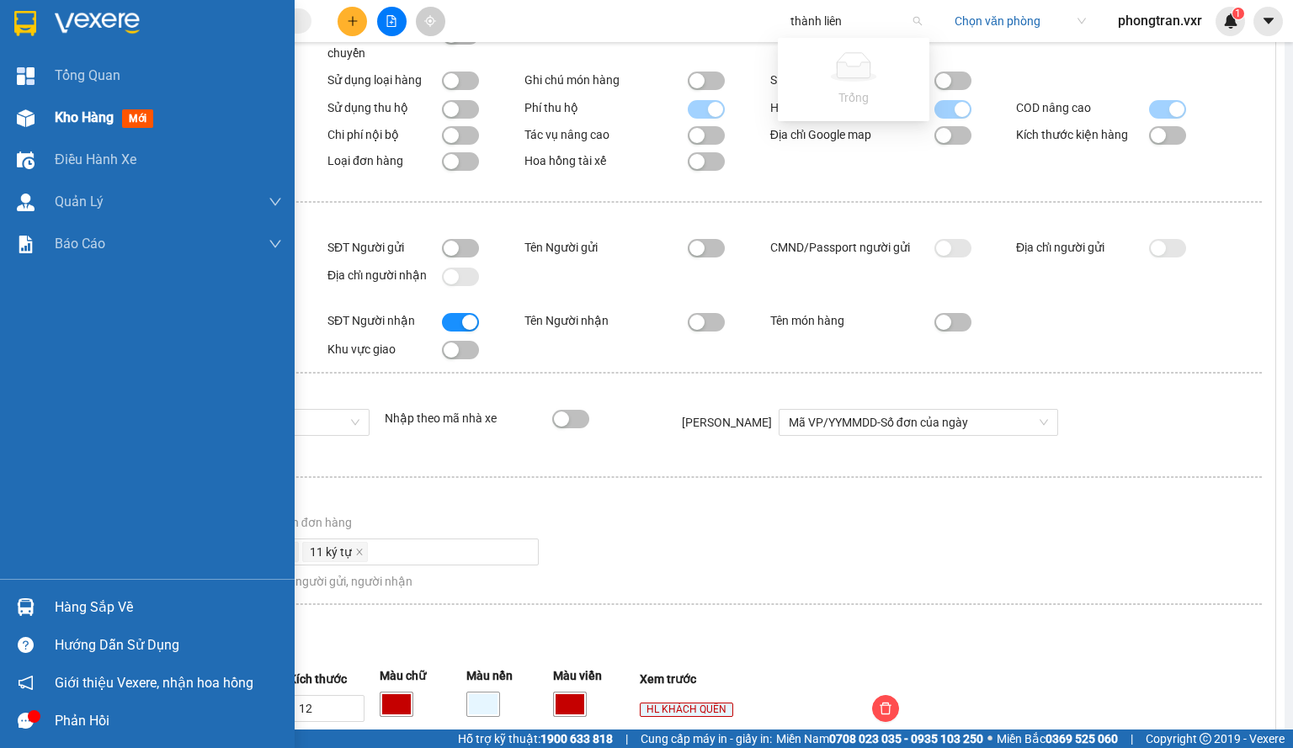
type input "thành liên"
click at [34, 124] on img at bounding box center [26, 118] width 18 height 18
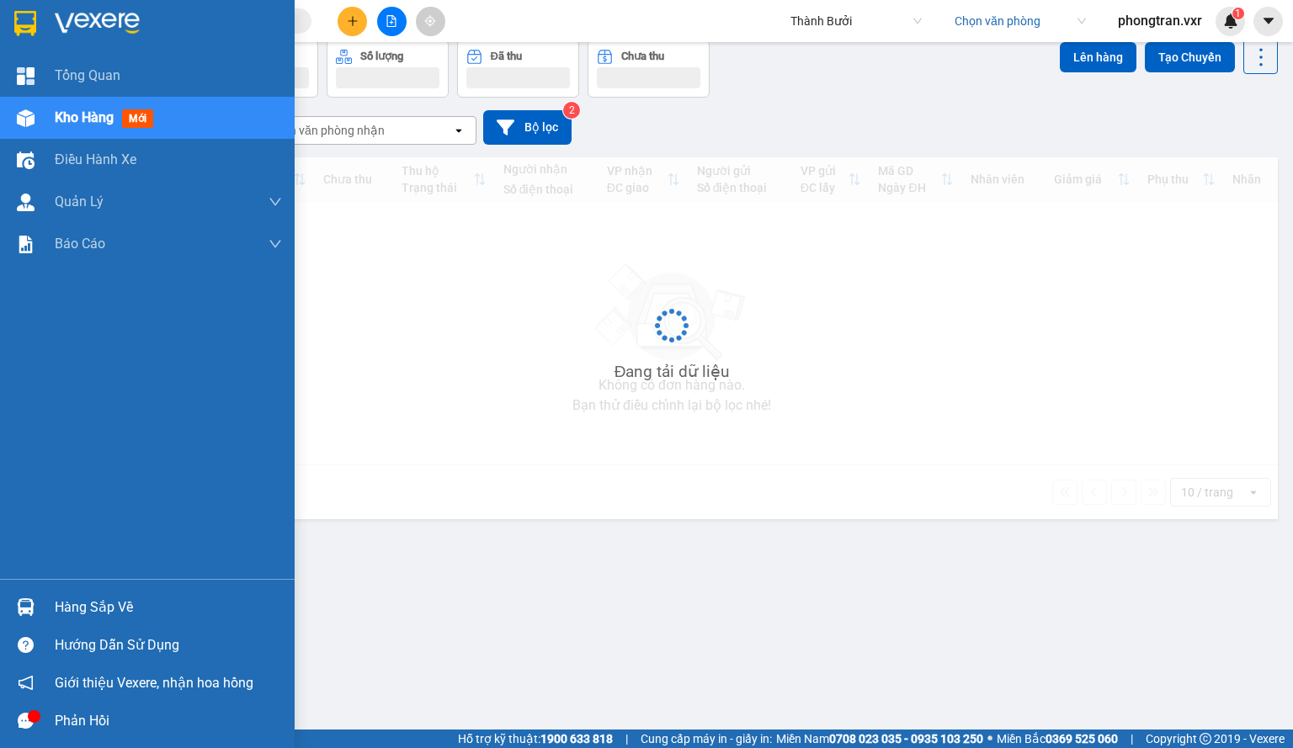
scroll to position [77, 0]
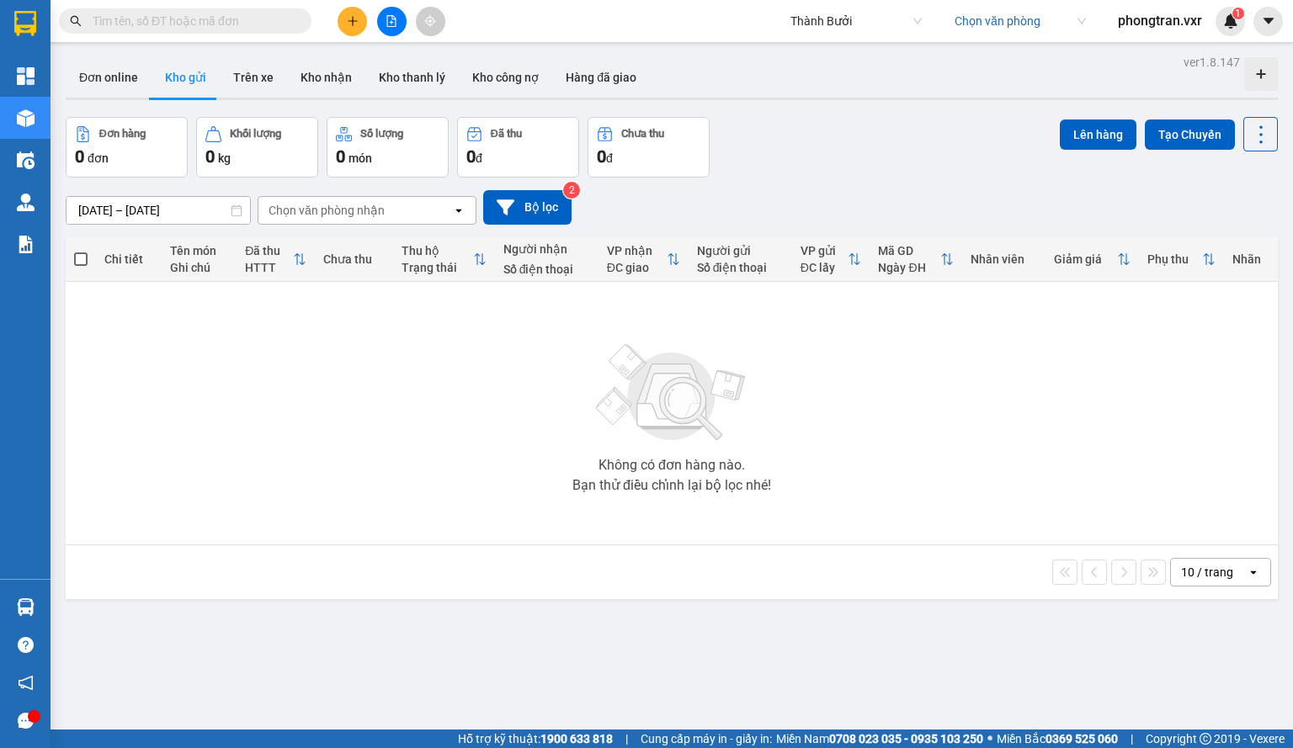
click at [810, 7] on div "Thành Bưởi Chọn văn phòng phongtran.vxr 1" at bounding box center [1036, 21] width 513 height 29
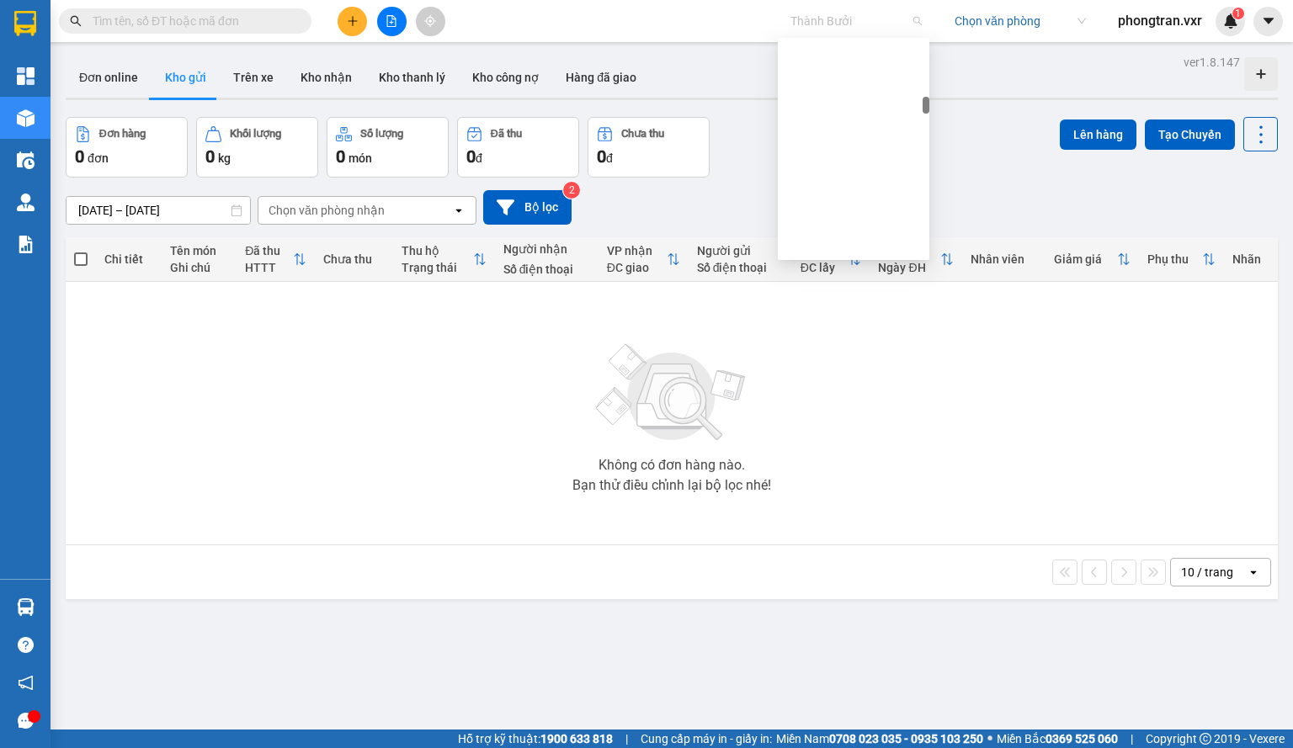
click at [825, 13] on span "Thành Bưởi" at bounding box center [855, 20] width 131 height 25
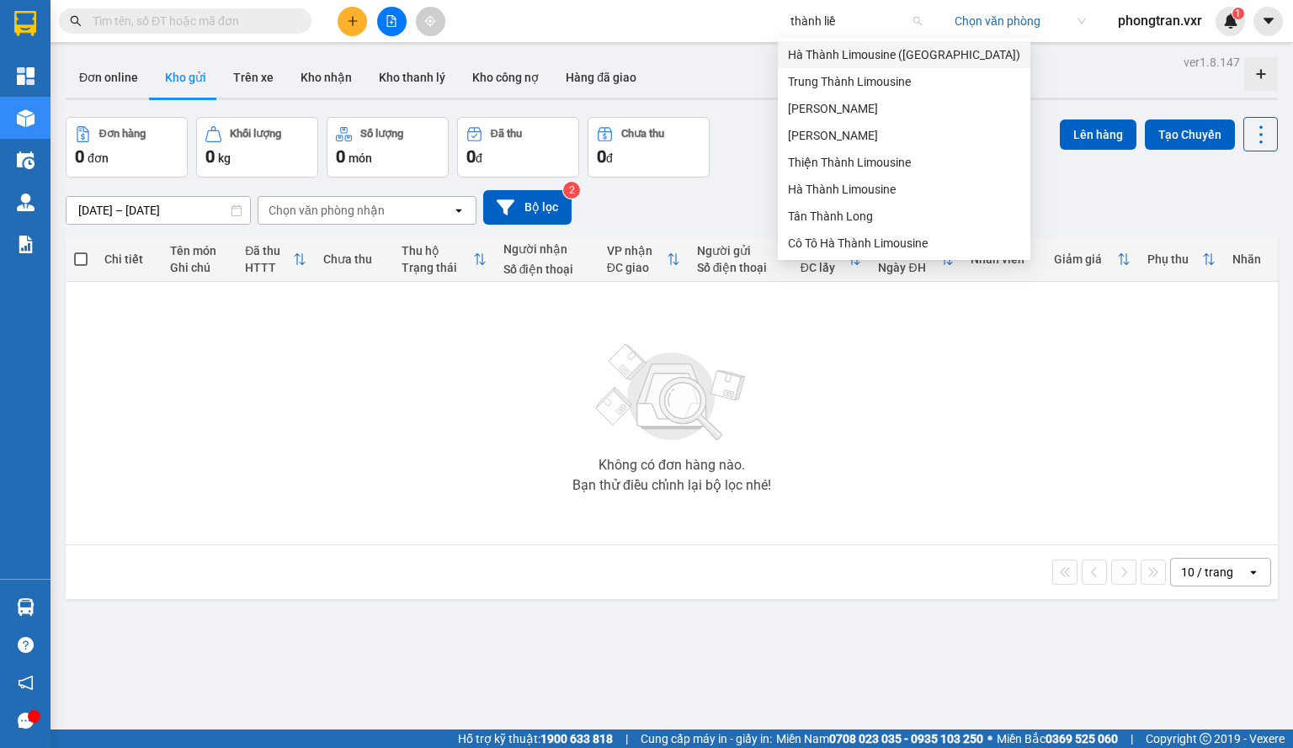
type input "thành liền"
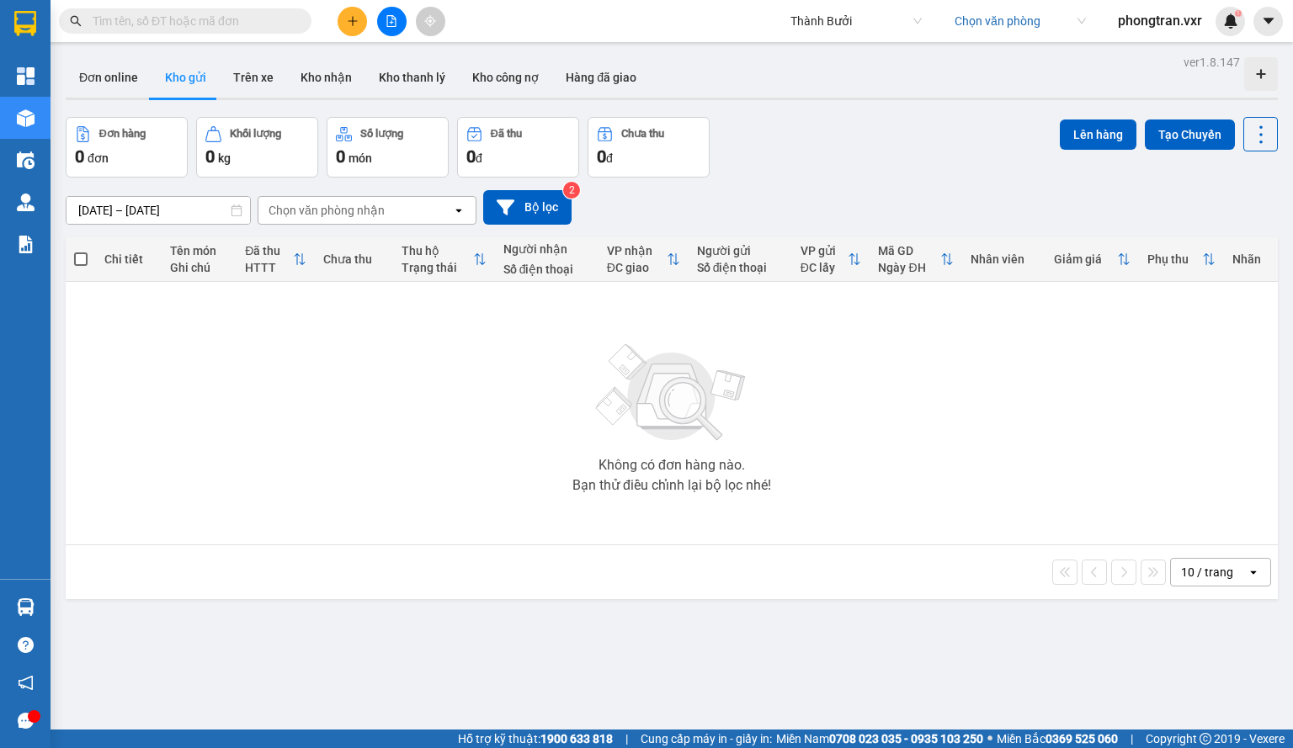
click at [1012, 35] on div "Thành Bưởi Chọn văn phòng phongtran.vxr 1" at bounding box center [1036, 21] width 513 height 29
drag, startPoint x: 1012, startPoint y: 29, endPoint x: 907, endPoint y: 31, distance: 104.4
click at [1010, 29] on input "search" at bounding box center [1013, 20] width 119 height 25
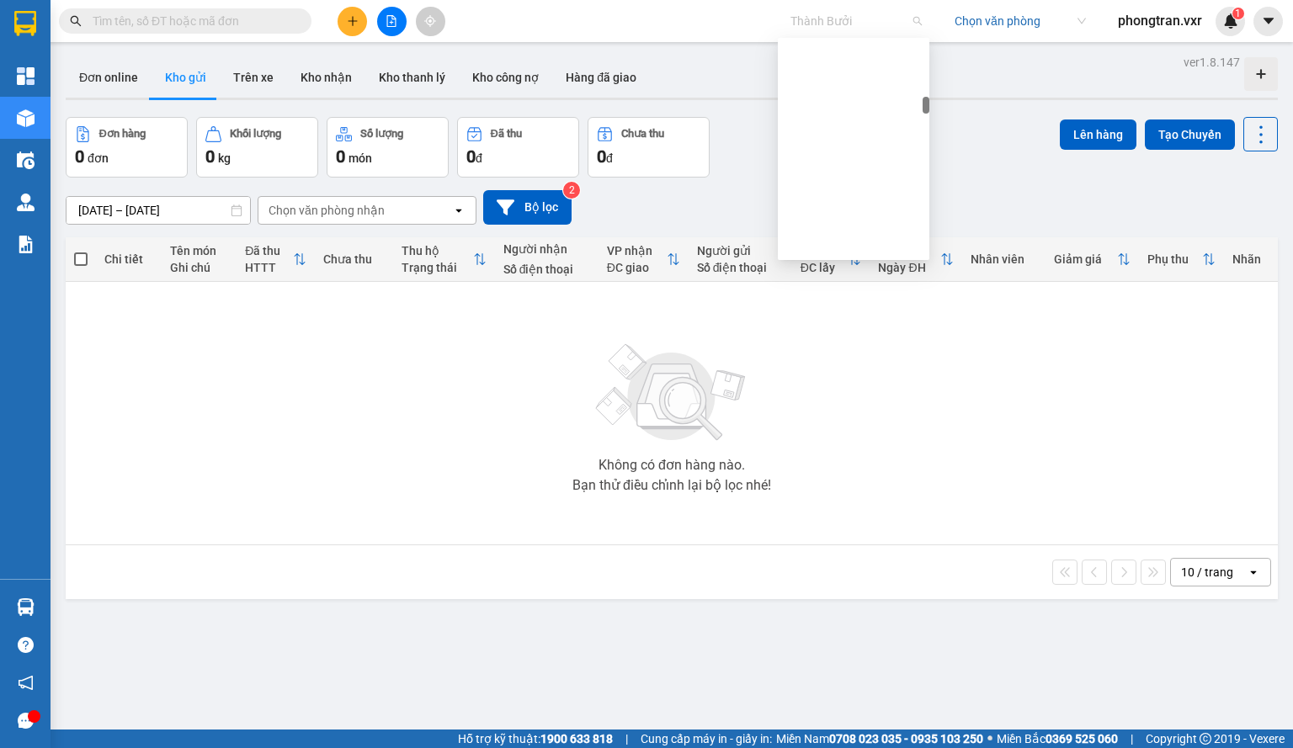
click at [851, 30] on span "Thành Bưởi" at bounding box center [855, 20] width 131 height 25
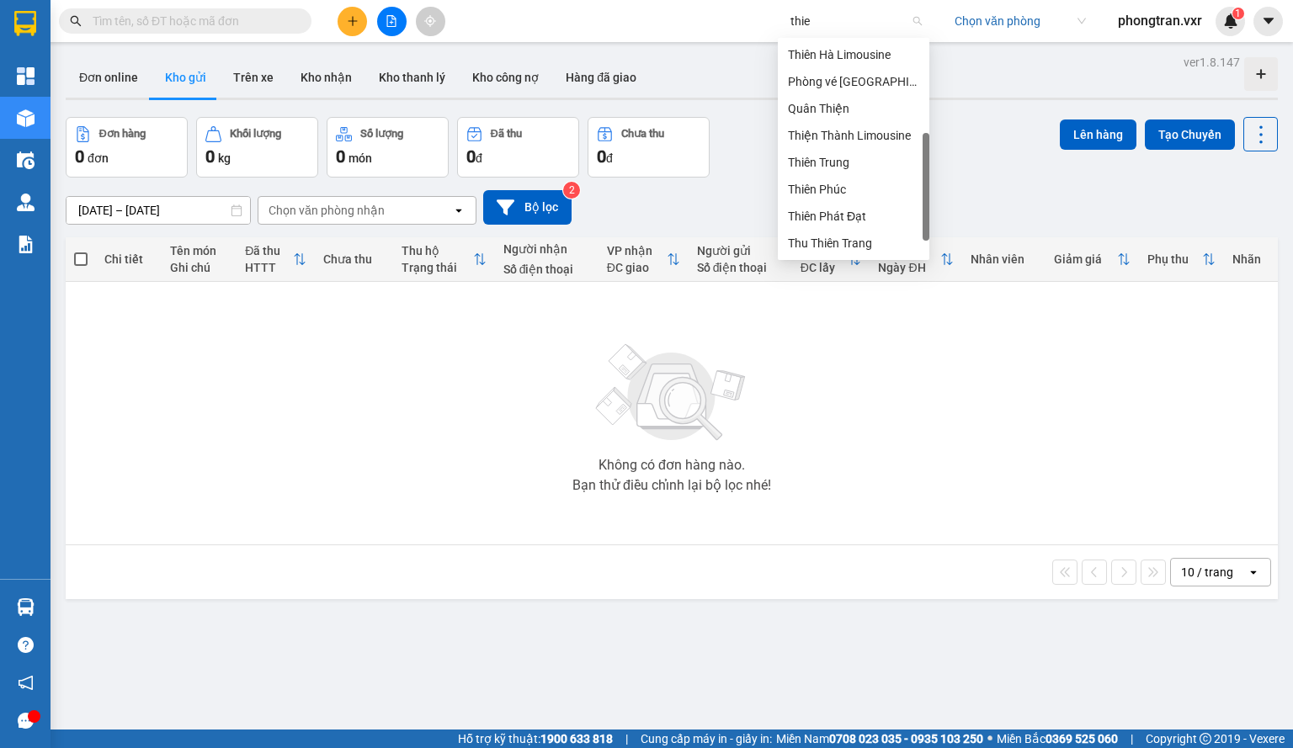
scroll to position [114, 0]
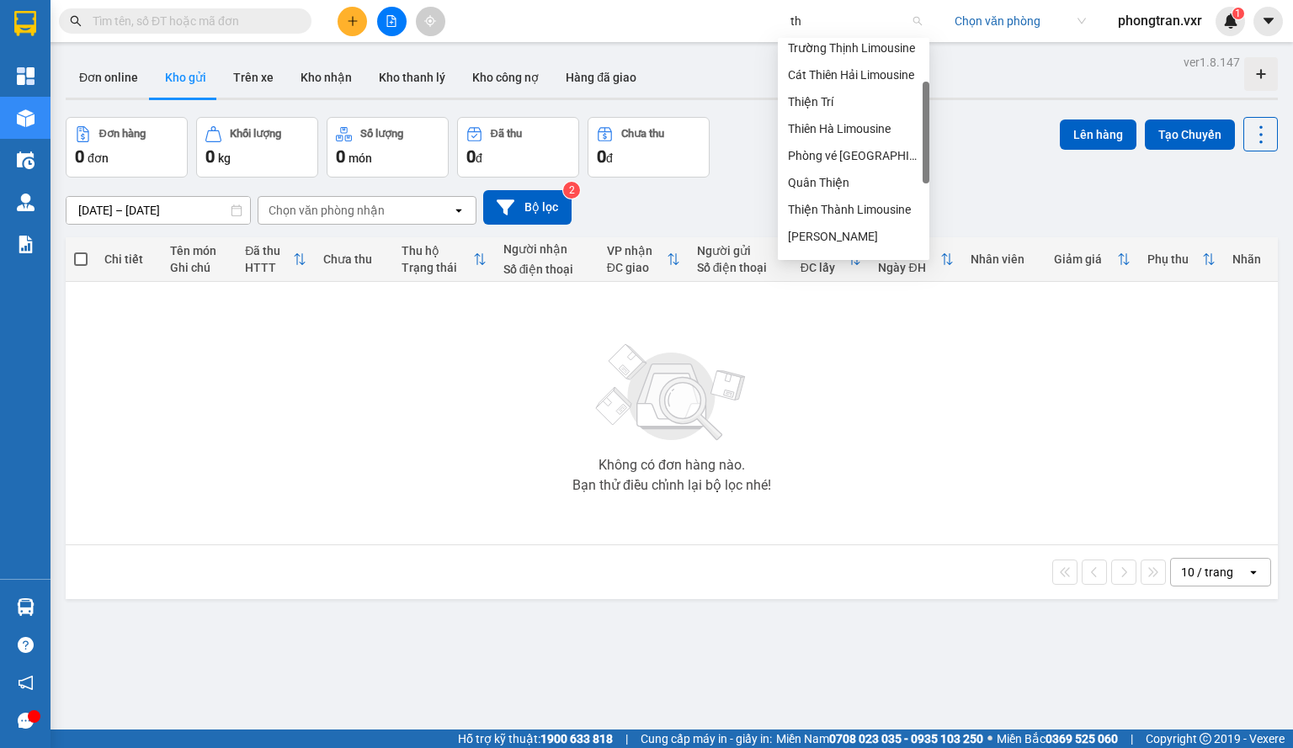
type input "t"
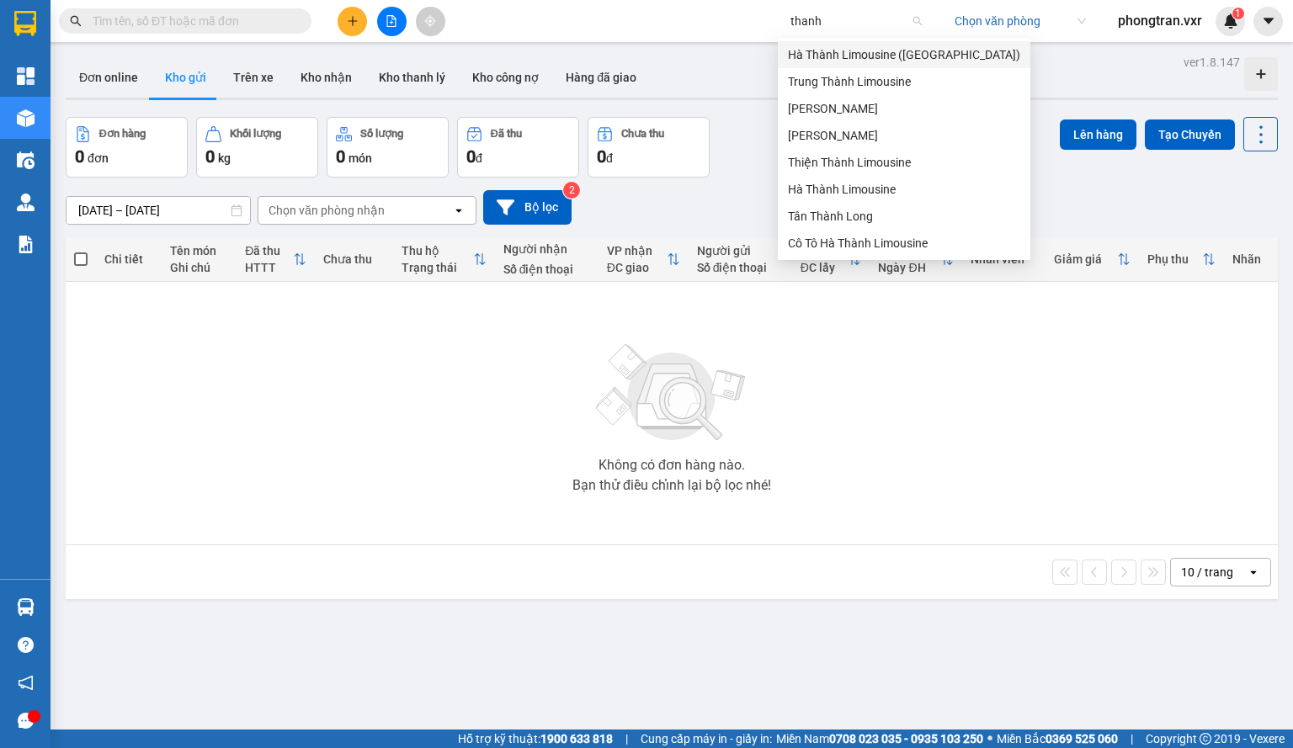
scroll to position [162, 0]
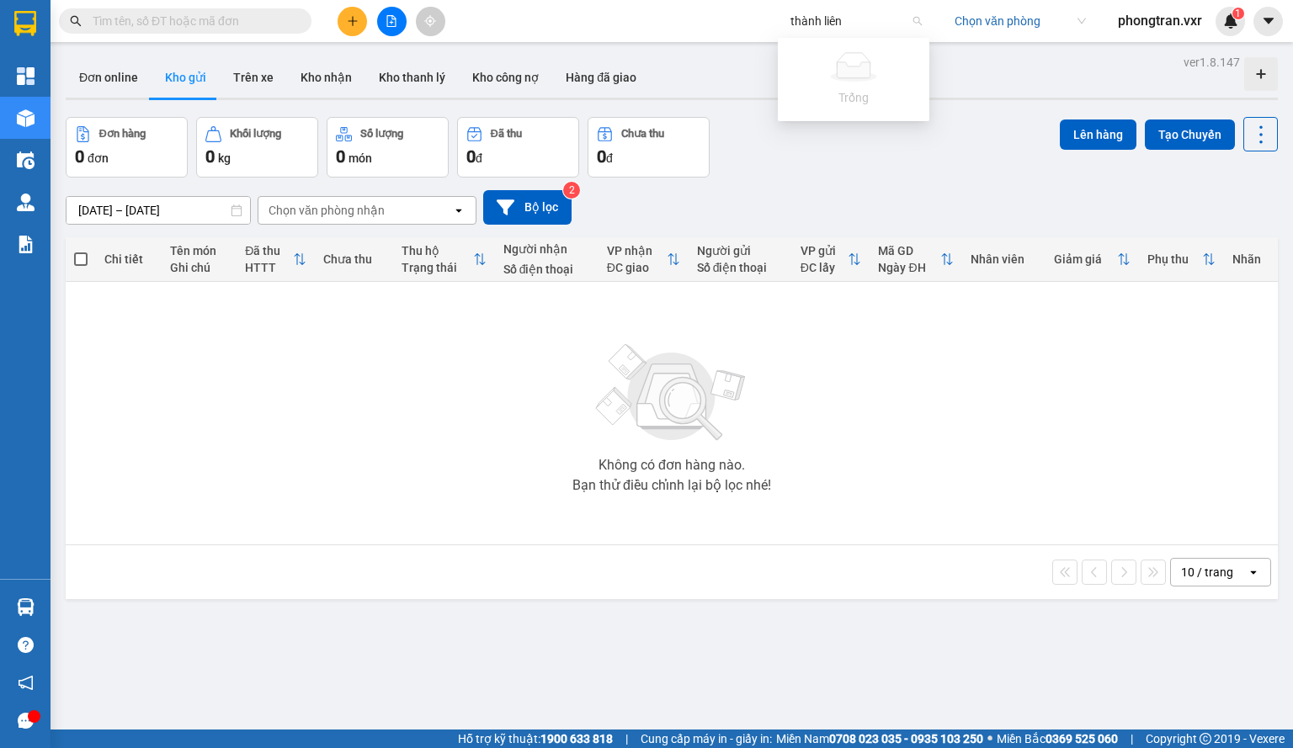
type input "thành liên"
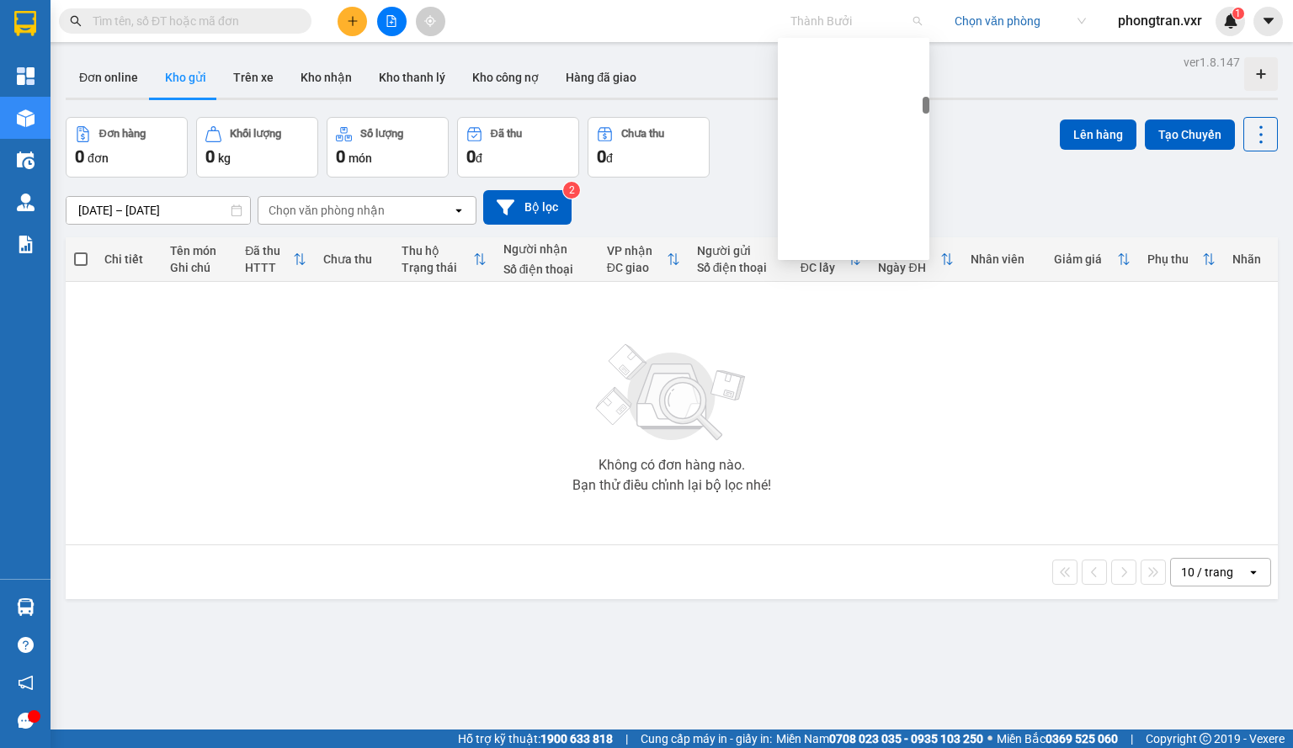
click at [847, 20] on span "Thành Bưởi" at bounding box center [855, 20] width 131 height 25
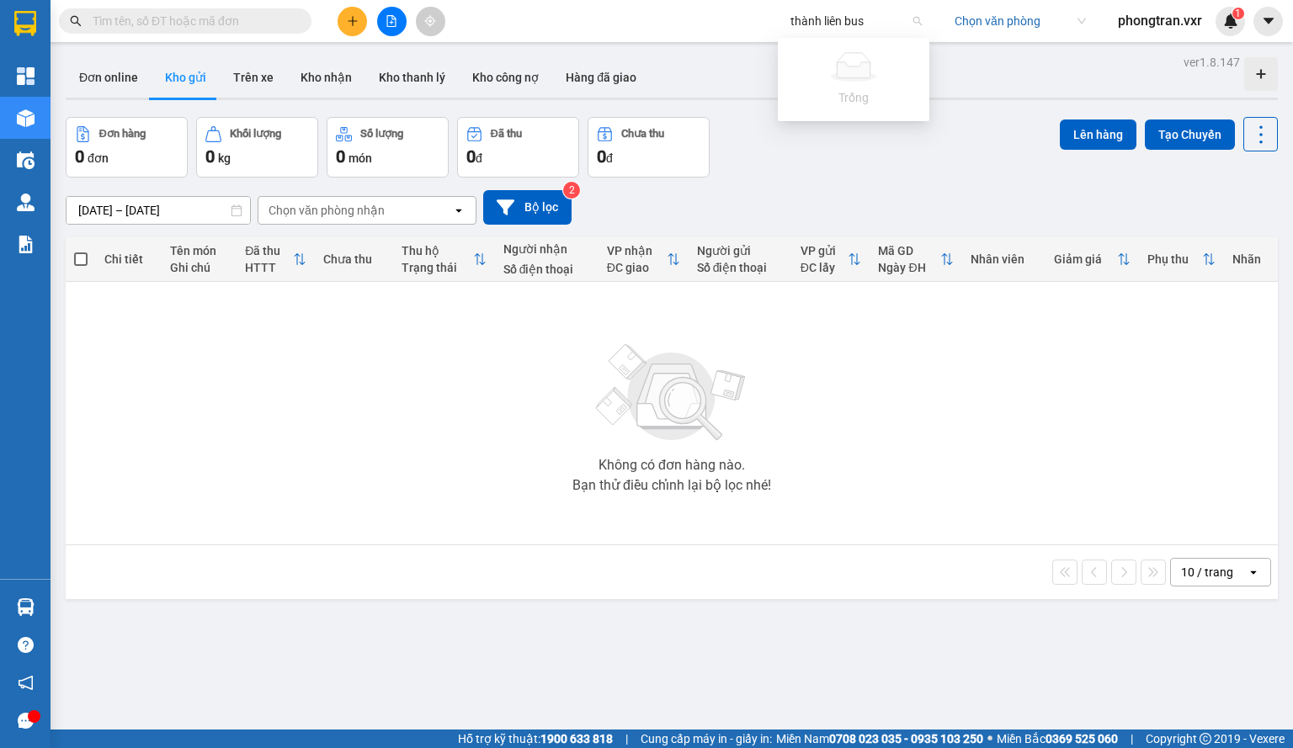
type input "thành liên bus"
click at [1104, 19] on span "phongtran.vxr" at bounding box center [1159, 20] width 111 height 21
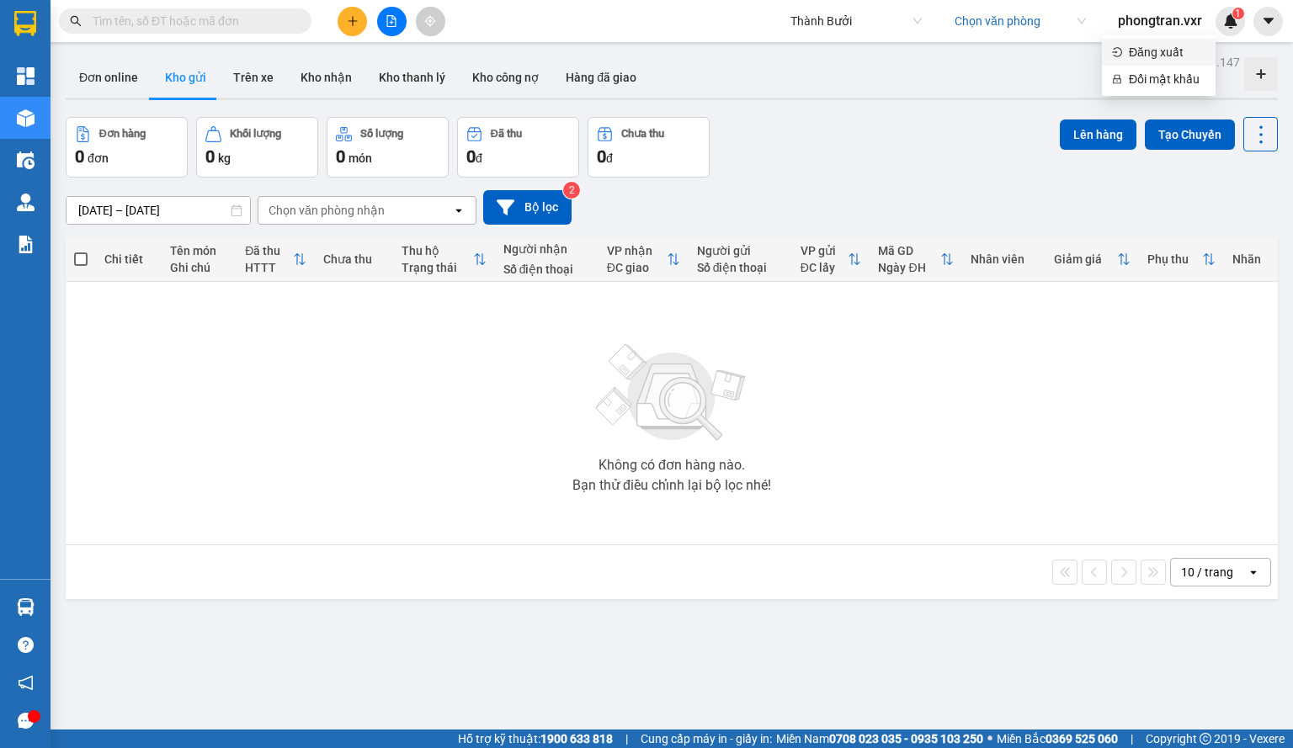
click at [1133, 45] on span "Đăng xuất" at bounding box center [1167, 52] width 77 height 19
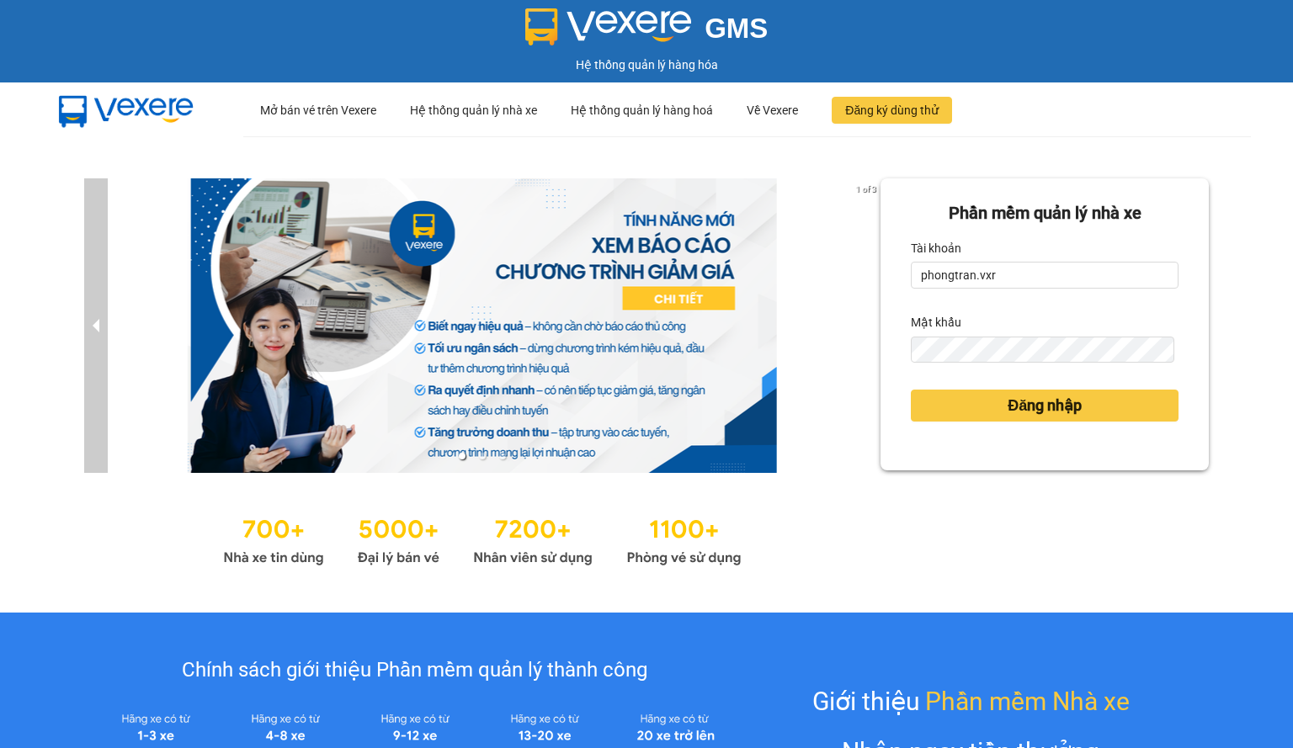
drag, startPoint x: 104, startPoint y: 385, endPoint x: 236, endPoint y: 386, distance: 131.3
click at [114, 385] on div "1 of 3" at bounding box center [482, 325] width 796 height 295
click at [1008, 302] on form "Phần mềm quản lý nhà xe Tài khoản phongtran.vxr Mật khẩu Đăng nhập" at bounding box center [1045, 324] width 268 height 248
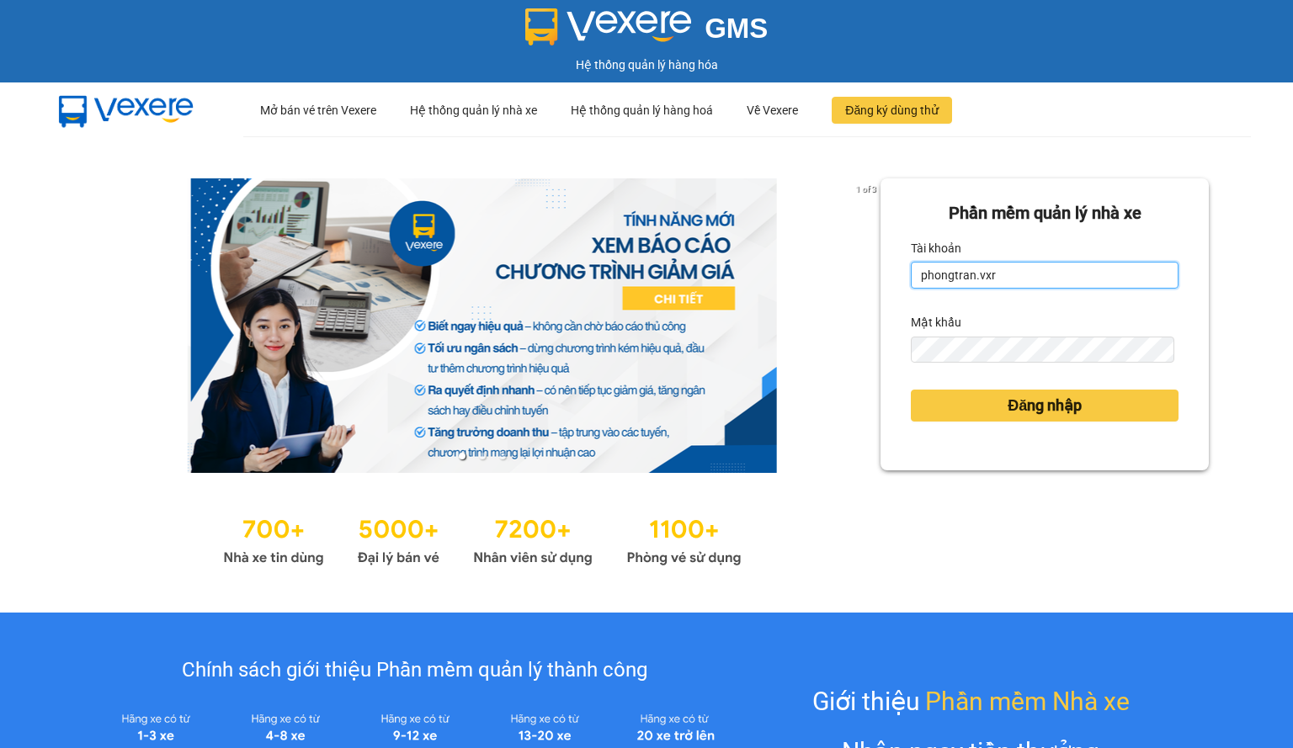
click at [1028, 276] on input "phongtran.vxr" at bounding box center [1045, 275] width 268 height 27
paste input "admin.thanhlien"
type input "admin.thanhlien"
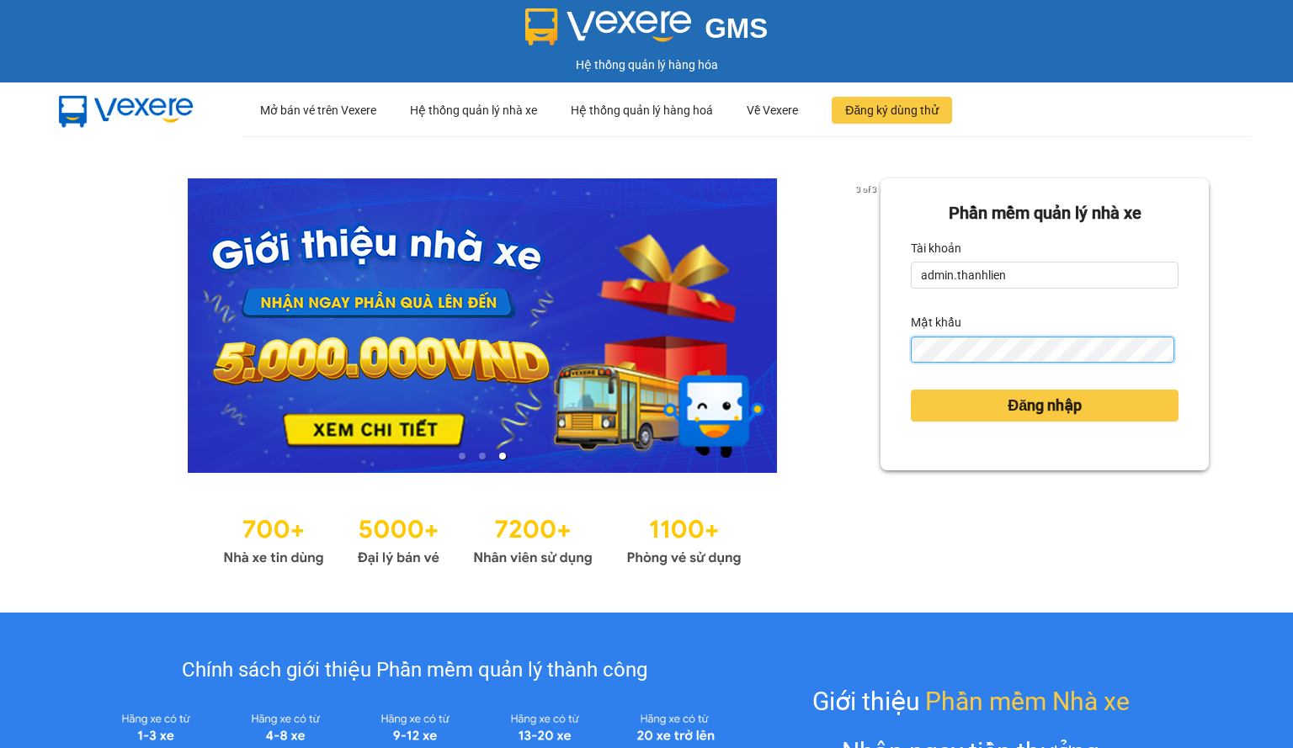
click at [911, 390] on button "Đăng nhập" at bounding box center [1045, 406] width 268 height 32
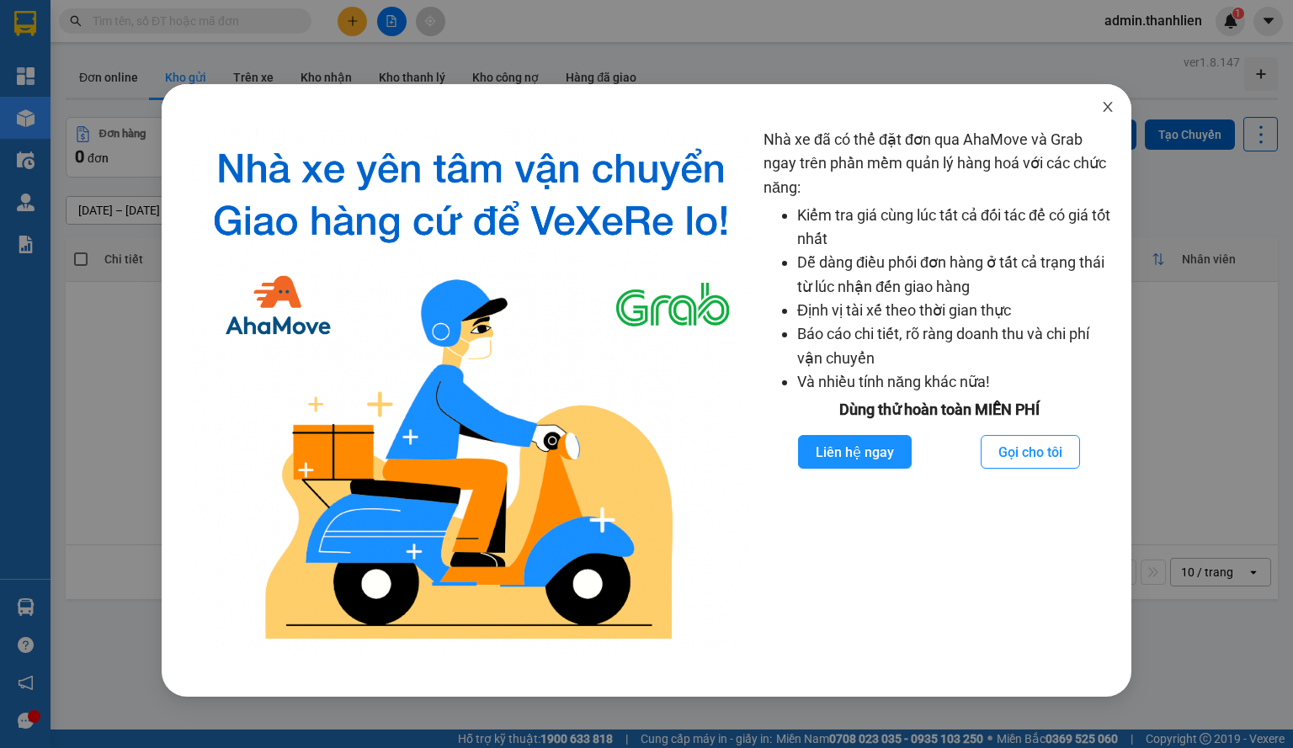
click at [1091, 117] on span "Close" at bounding box center [1107, 107] width 47 height 47
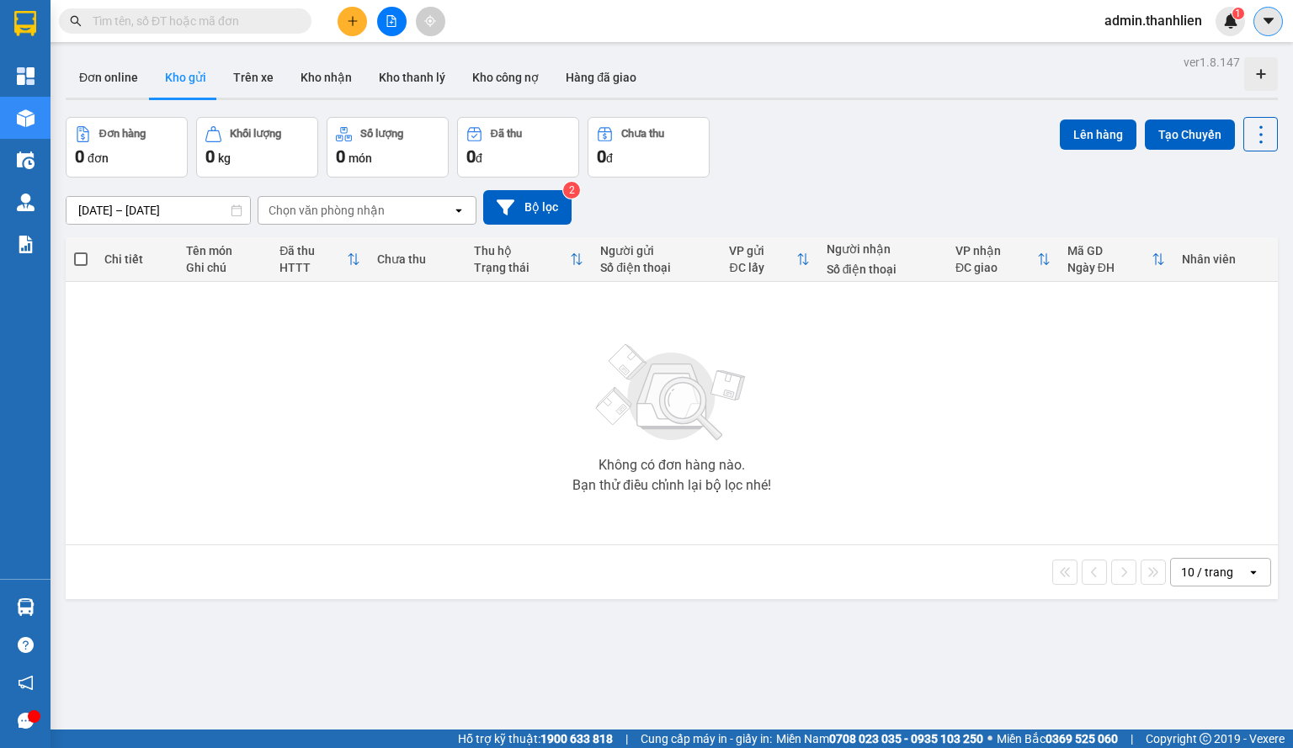
click at [1264, 30] on button at bounding box center [1267, 21] width 29 height 29
click at [1239, 59] on div "Cấu hình nhà xe" at bounding box center [1223, 63] width 85 height 19
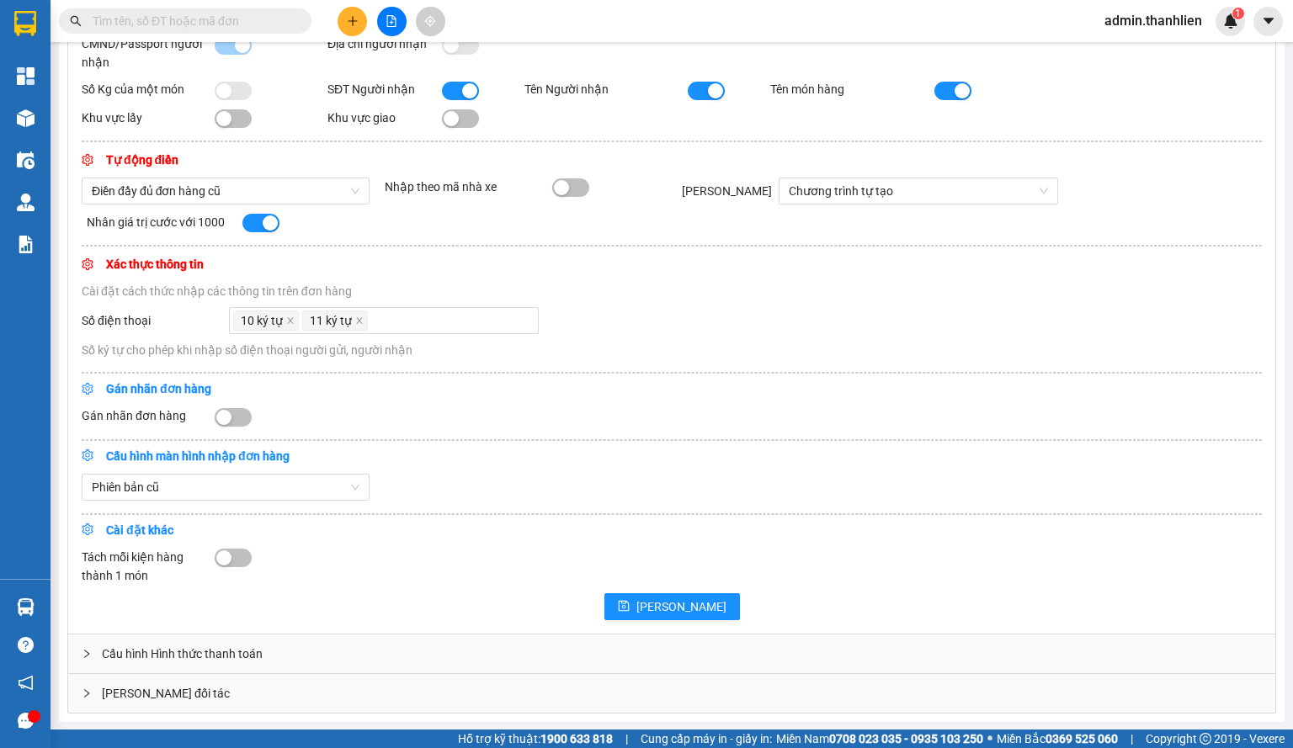
scroll to position [522, 0]
click at [227, 419] on div "button" at bounding box center [223, 416] width 15 height 15
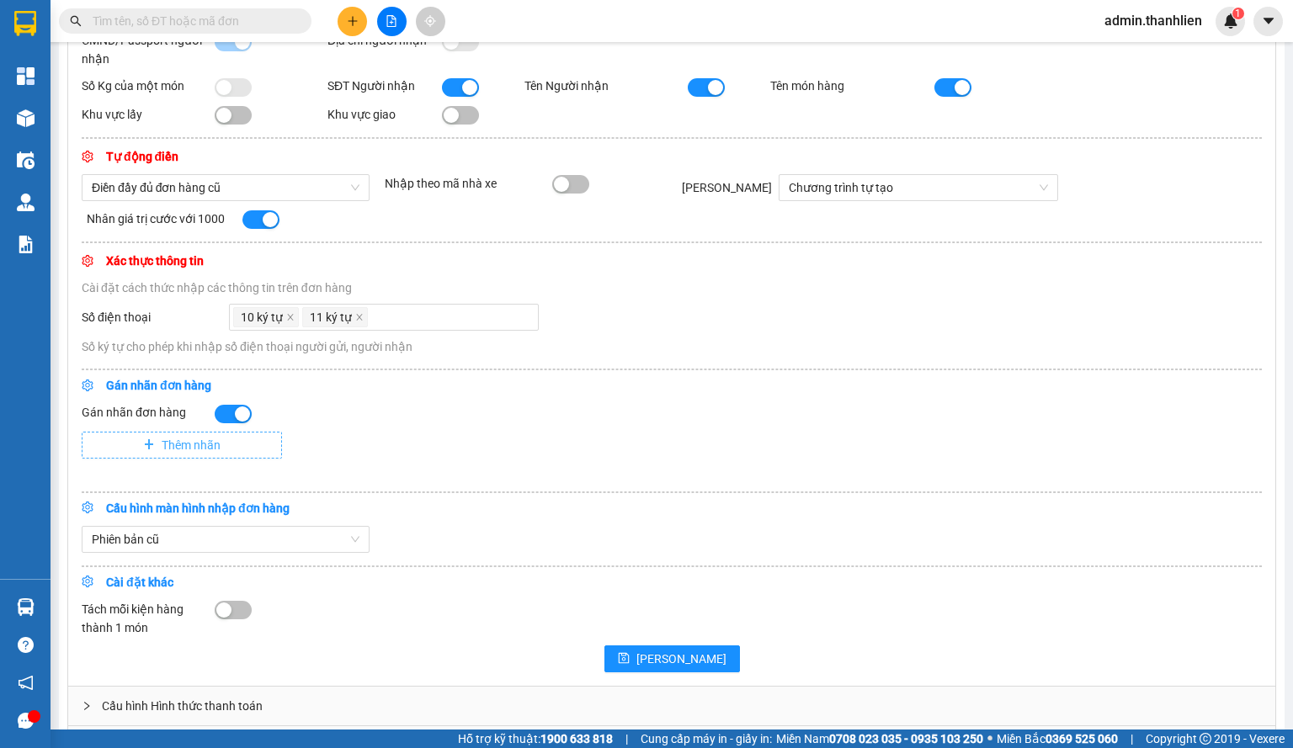
click at [210, 454] on span "Thêm nhãn" at bounding box center [191, 445] width 59 height 19
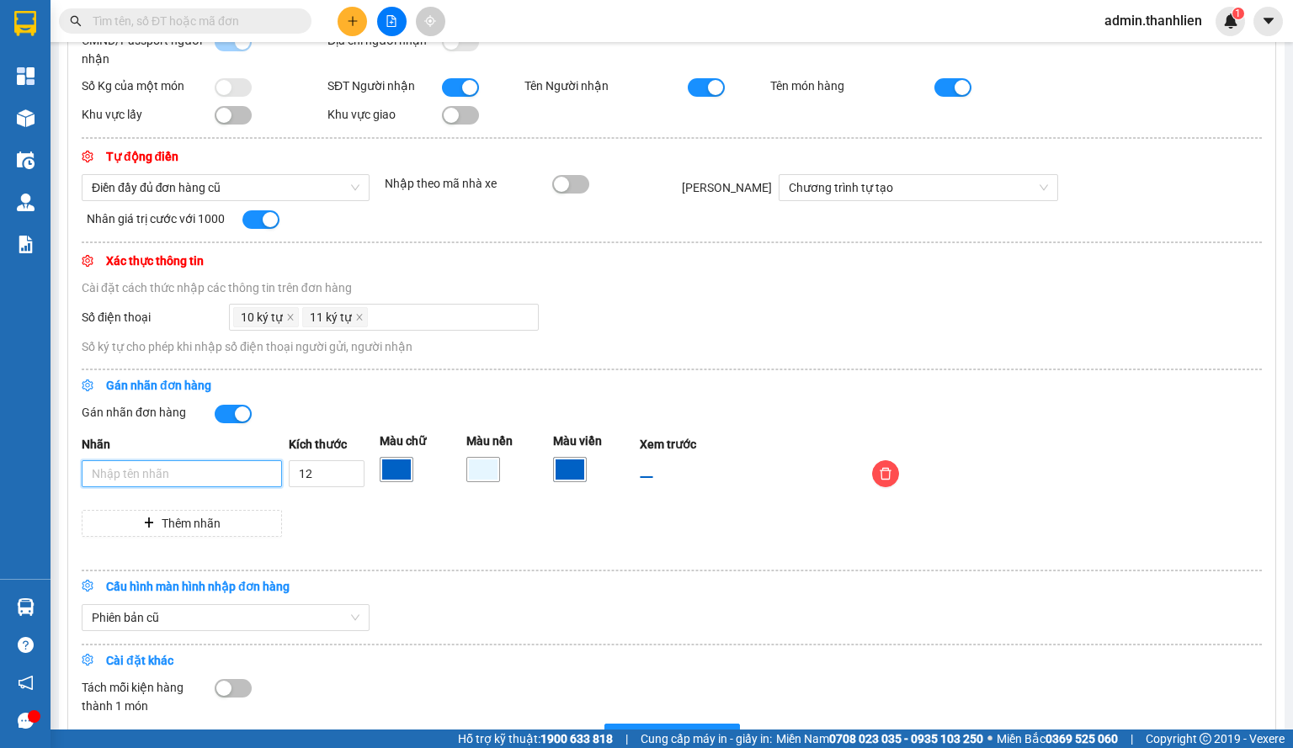
click at [202, 475] on input "Nhãn" at bounding box center [182, 473] width 200 height 27
paste input "CHUYỂN KHOẢN"
type input "CHUYỂN KHOẢN"
drag, startPoint x: 316, startPoint y: 478, endPoint x: 247, endPoint y: 481, distance: 69.1
click at [247, 481] on div "Nhãn CHUYỂN KHOẢN Kích thước 12 Màu chữ Màu nền Màu viền Xem trước CHUYỂN KHOẢN" at bounding box center [672, 470] width 1180 height 76
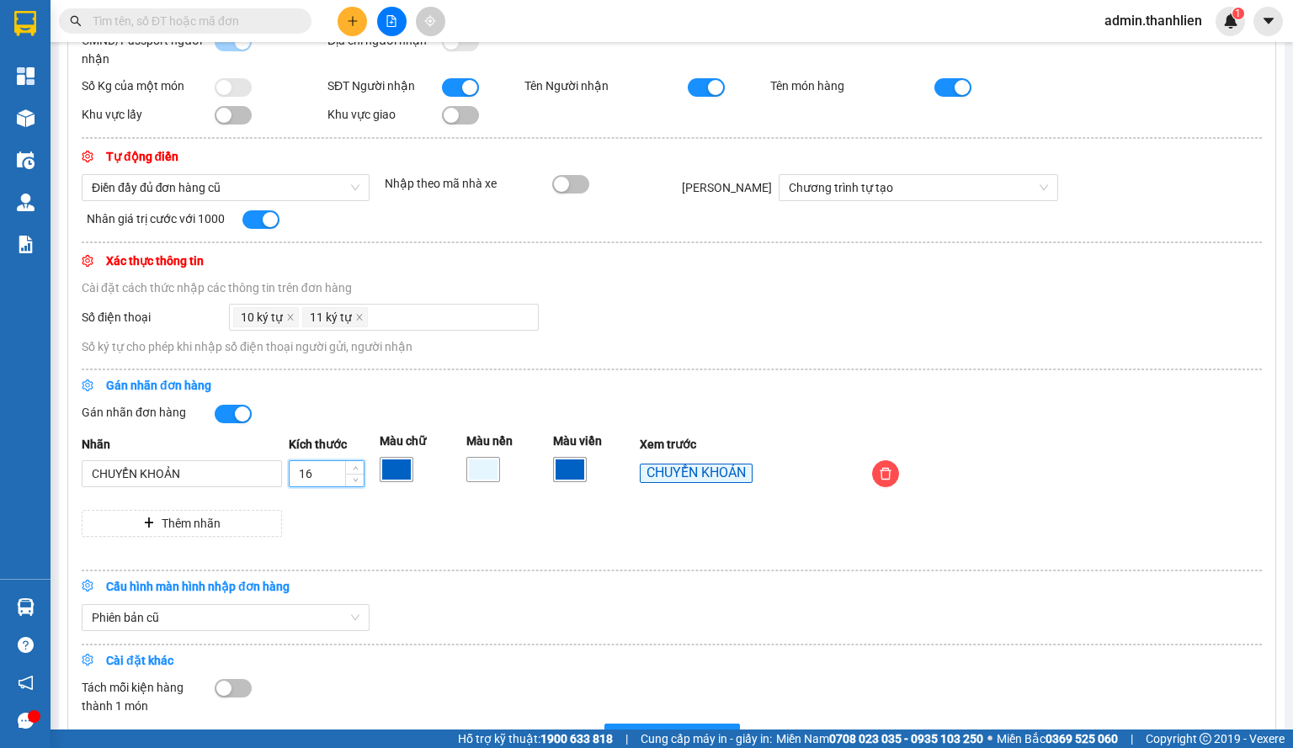
type input "16"
click at [578, 571] on hr at bounding box center [672, 571] width 1180 height 2
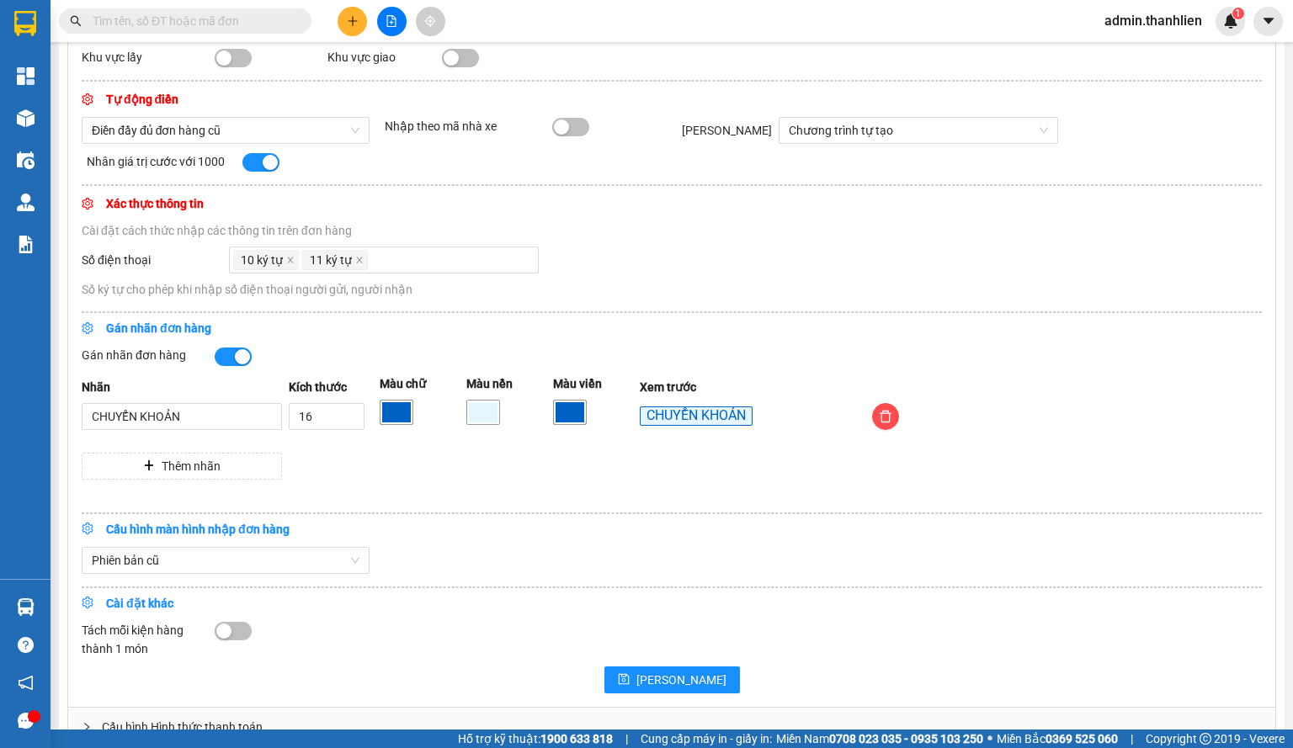
scroll to position [655, 0]
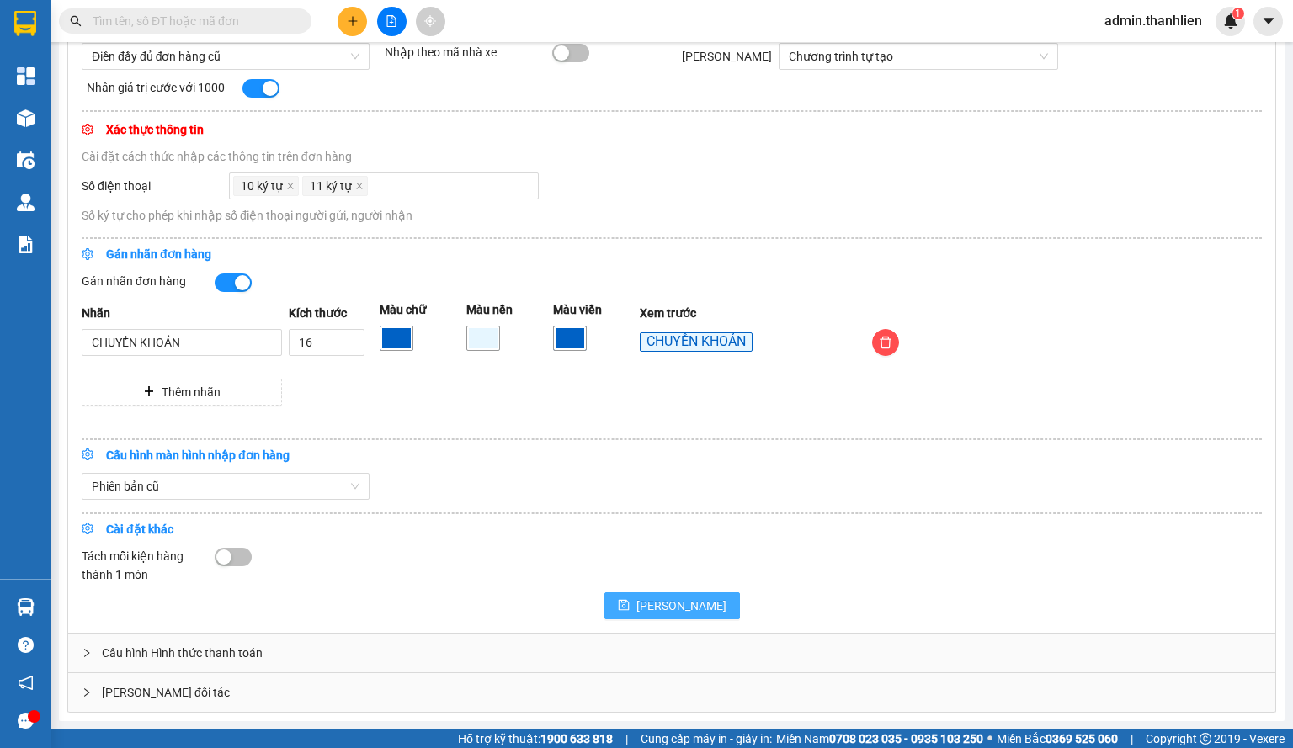
click at [675, 603] on span "[PERSON_NAME]" at bounding box center [681, 606] width 90 height 19
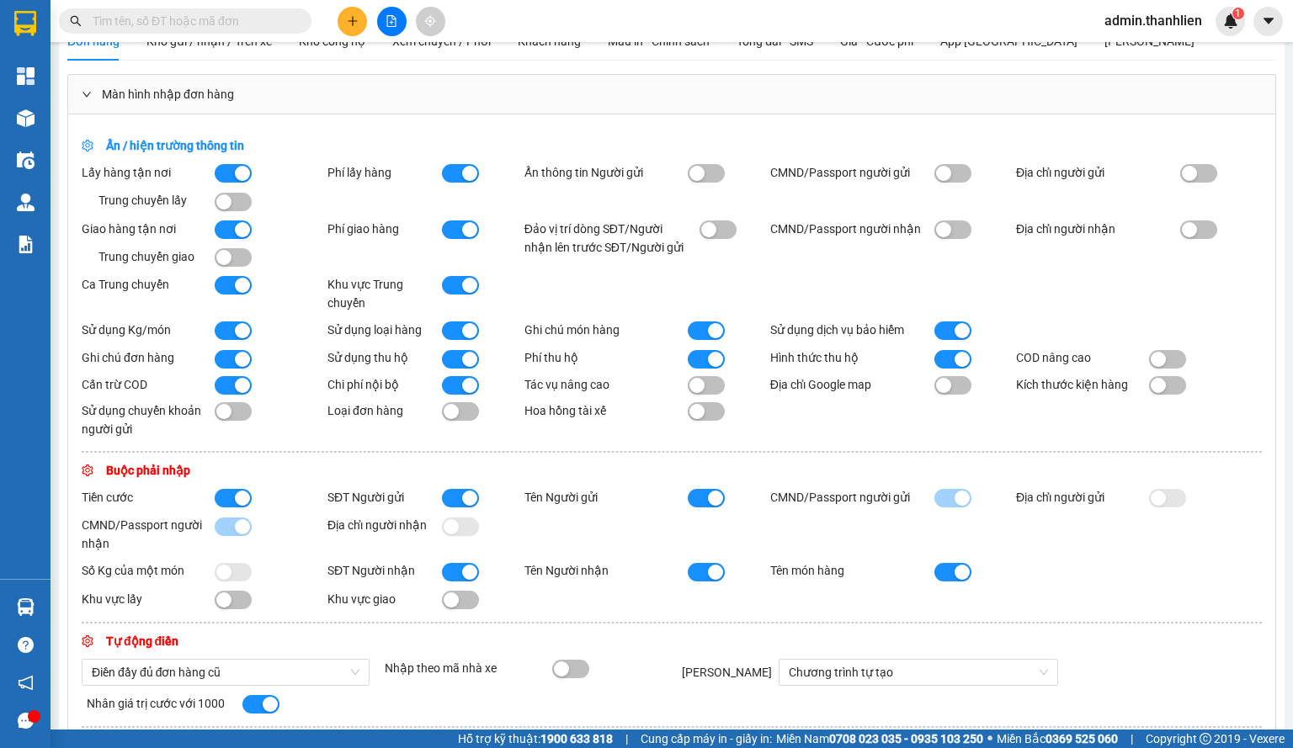
scroll to position [0, 0]
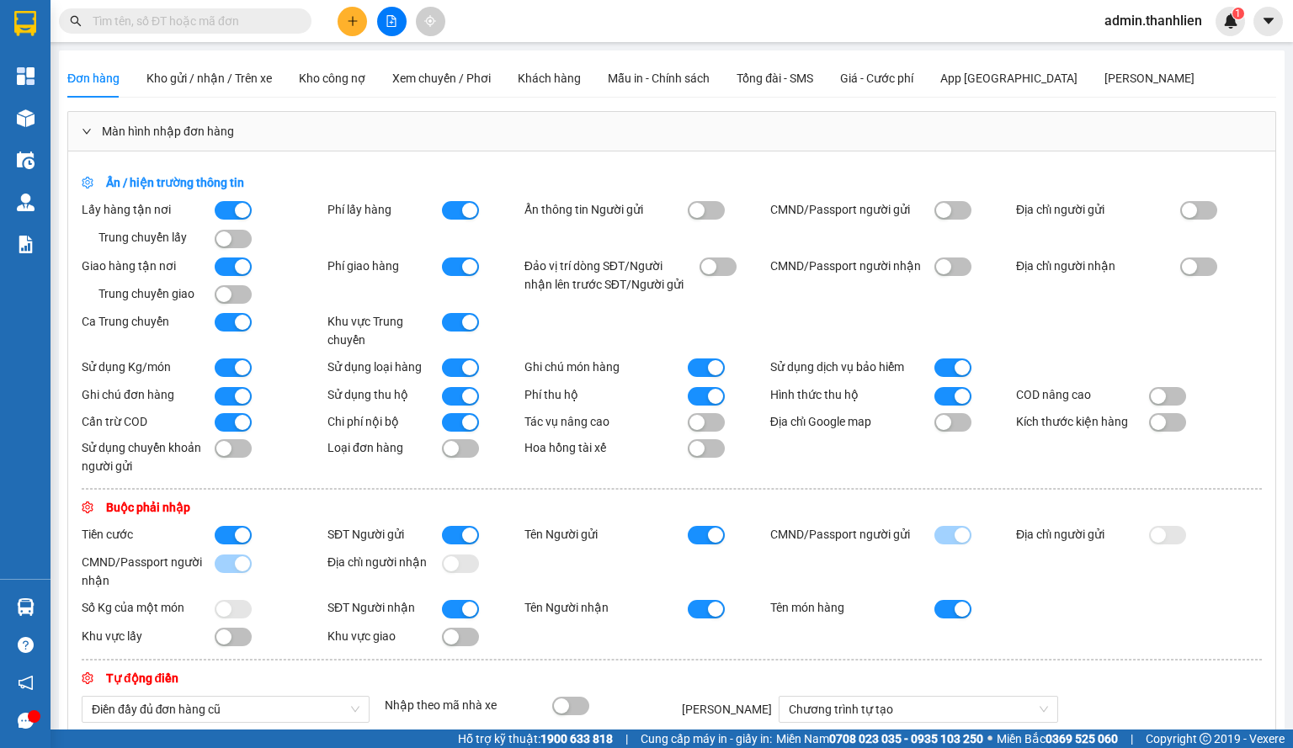
click at [464, 369] on div "button" at bounding box center [469, 367] width 15 height 15
click at [224, 369] on button "button" at bounding box center [233, 367] width 37 height 19
click at [231, 396] on button "button" at bounding box center [233, 396] width 37 height 19
click at [231, 420] on button "button" at bounding box center [233, 422] width 37 height 19
click at [459, 402] on button "button" at bounding box center [460, 396] width 37 height 19
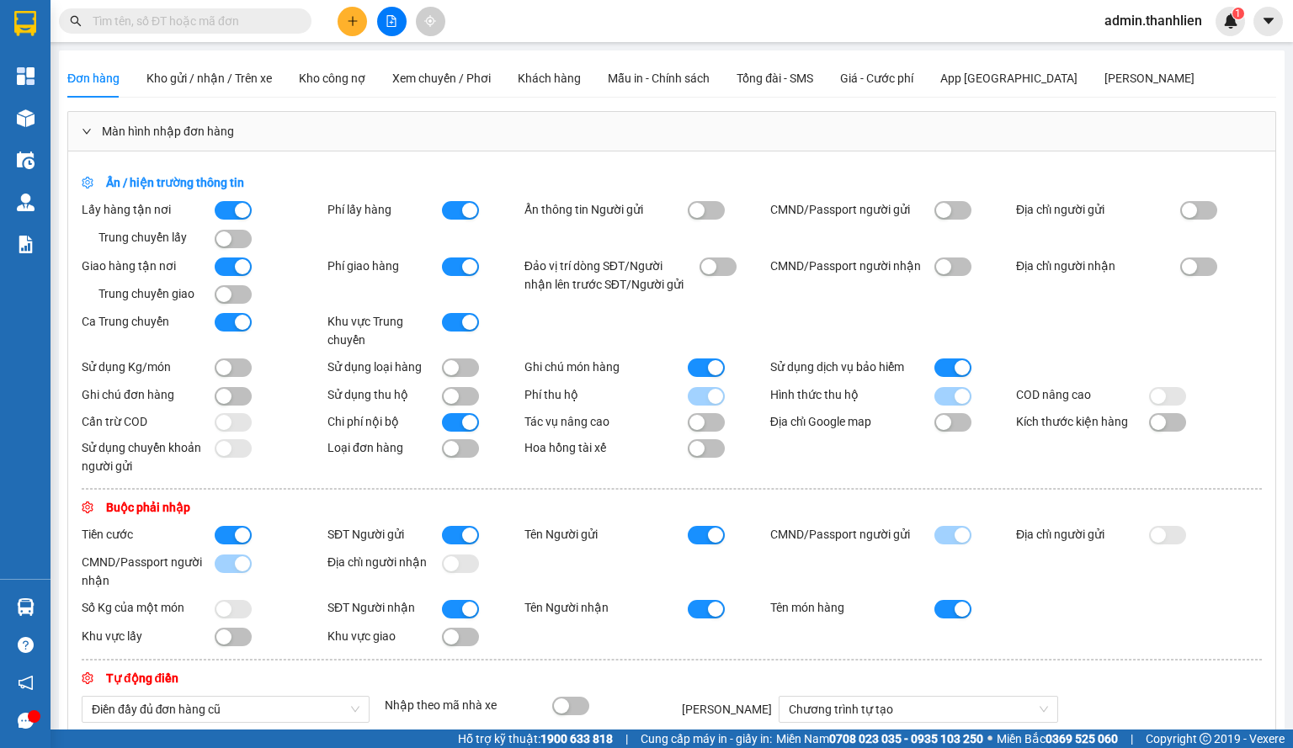
click at [926, 366] on div "Sử dụng dịch vụ bảo hiểm" at bounding box center [852, 367] width 164 height 19
click at [934, 366] on button "button" at bounding box center [952, 367] width 37 height 19
click at [698, 428] on div "button" at bounding box center [696, 422] width 15 height 15
click at [465, 430] on div "button" at bounding box center [469, 422] width 15 height 15
click at [473, 393] on button "button" at bounding box center [460, 396] width 37 height 19
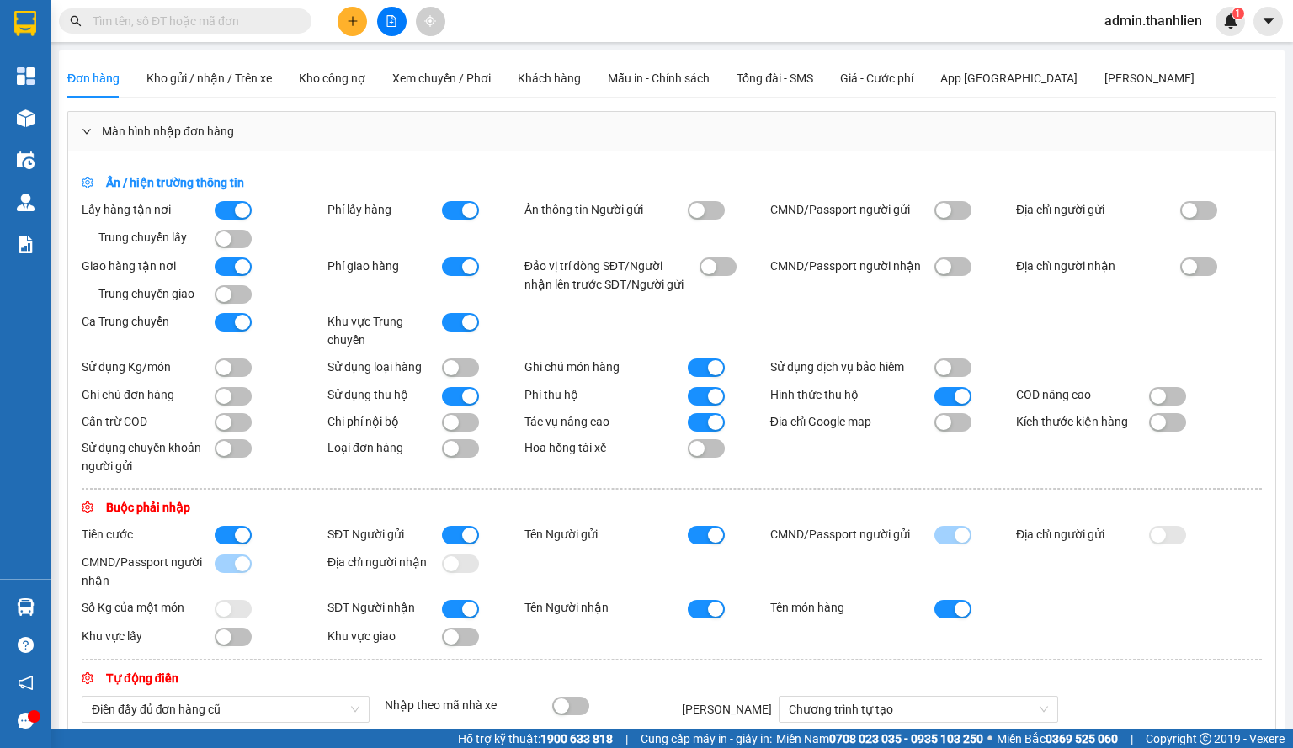
click at [717, 402] on div "button" at bounding box center [715, 396] width 15 height 15
click at [220, 232] on div "button" at bounding box center [223, 238] width 15 height 15
click at [236, 302] on button "button" at bounding box center [233, 294] width 37 height 19
click at [232, 315] on div at bounding box center [225, 321] width 20 height 19
click at [234, 317] on button "button" at bounding box center [233, 322] width 37 height 19
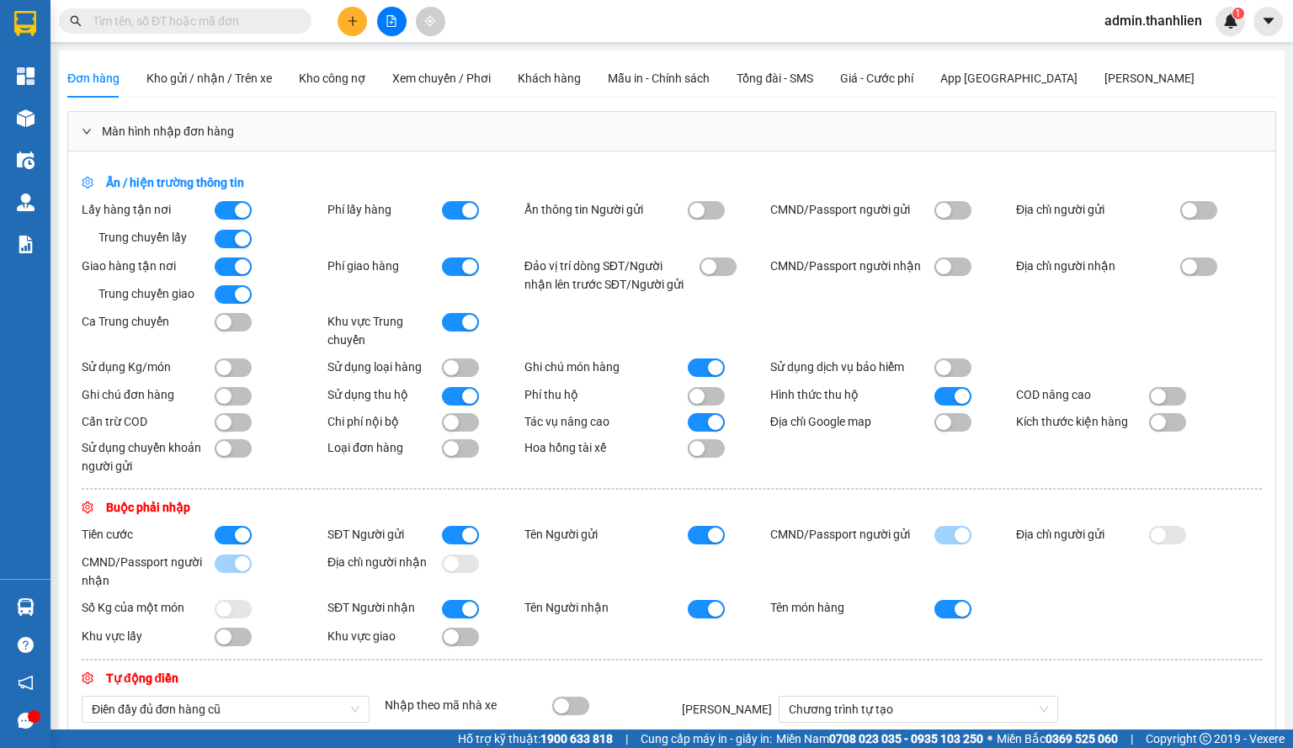
click at [475, 327] on div "button" at bounding box center [469, 322] width 15 height 15
click at [462, 268] on div "button" at bounding box center [469, 266] width 15 height 15
click at [459, 201] on button "button" at bounding box center [460, 210] width 37 height 19
drag, startPoint x: 714, startPoint y: 554, endPoint x: 709, endPoint y: 544, distance: 10.5
click at [714, 553] on div "[PERSON_NAME] SĐT Người gửi Tên Người gửi CMND/Passport người gửi Địa chỉ người…" at bounding box center [672, 557] width 1180 height 65
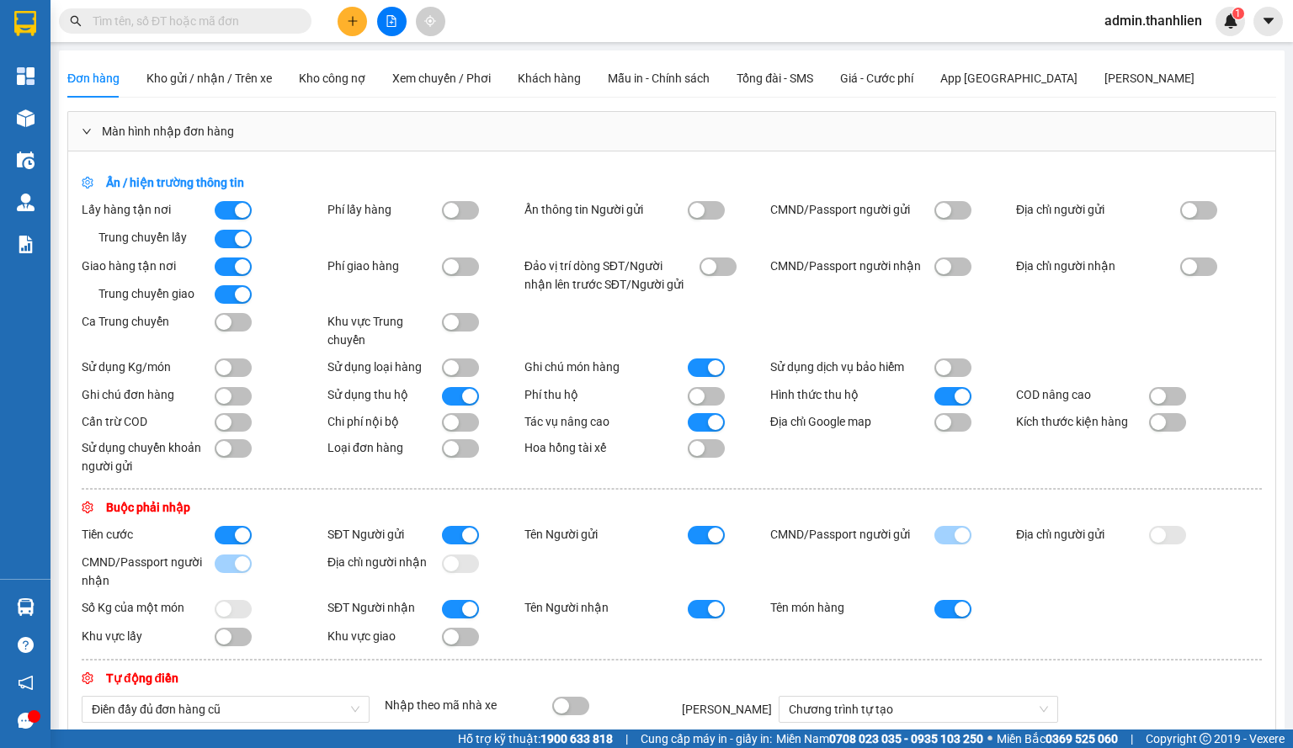
click at [709, 543] on div "button" at bounding box center [715, 535] width 15 height 15
click at [711, 605] on button "button" at bounding box center [706, 609] width 37 height 19
click at [462, 617] on div "button" at bounding box center [469, 609] width 15 height 15
click at [459, 555] on div "[PERSON_NAME] SĐT Người gửi Tên Người gửi CMND/Passport người gửi Địa chỉ người…" at bounding box center [672, 557] width 1180 height 65
click at [462, 543] on div "button" at bounding box center [469, 535] width 15 height 15
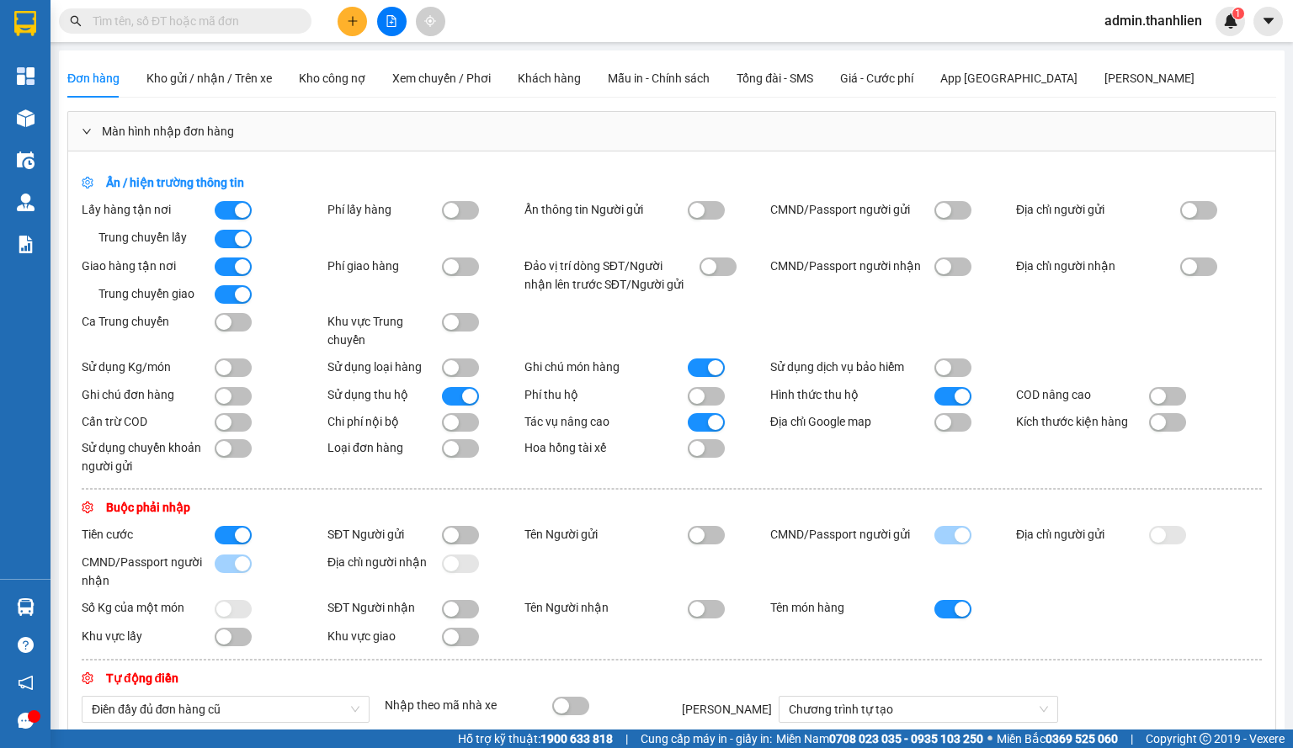
click at [231, 533] on button "button" at bounding box center [233, 535] width 37 height 19
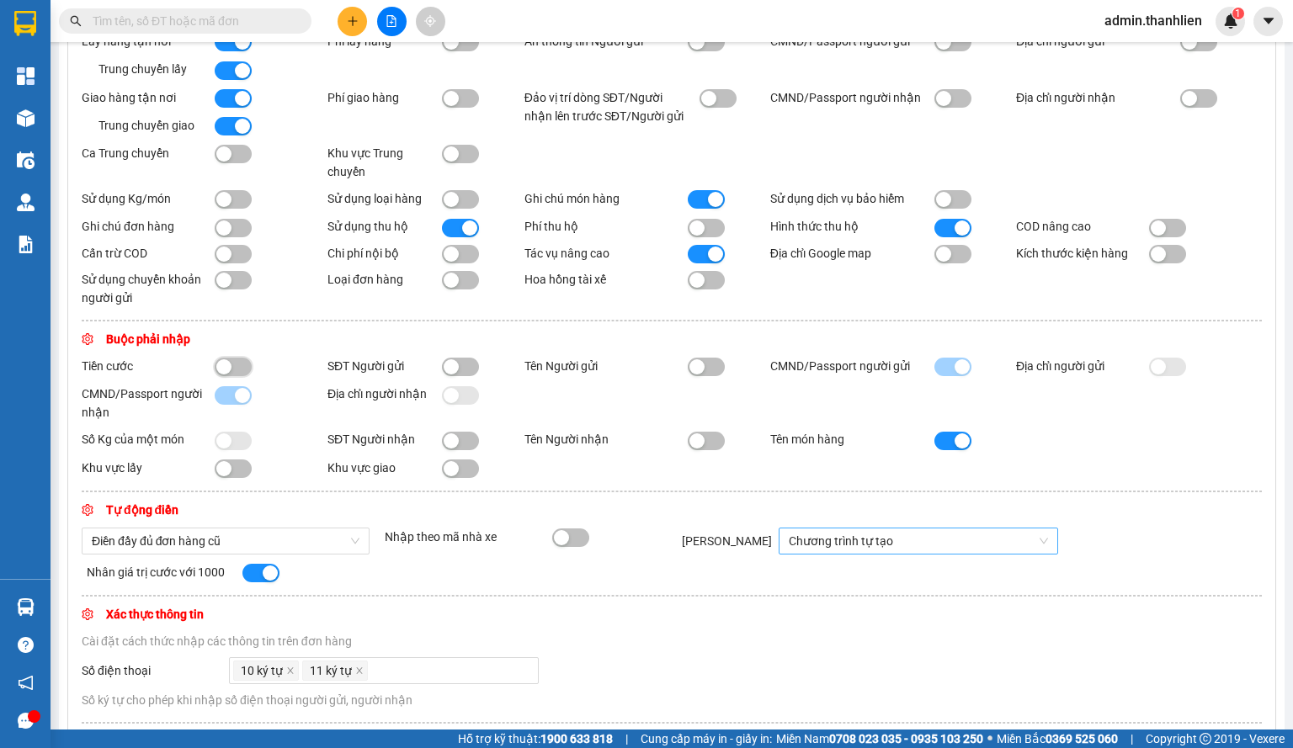
click at [830, 546] on span "Chương trình tự tạo" at bounding box center [918, 540] width 259 height 25
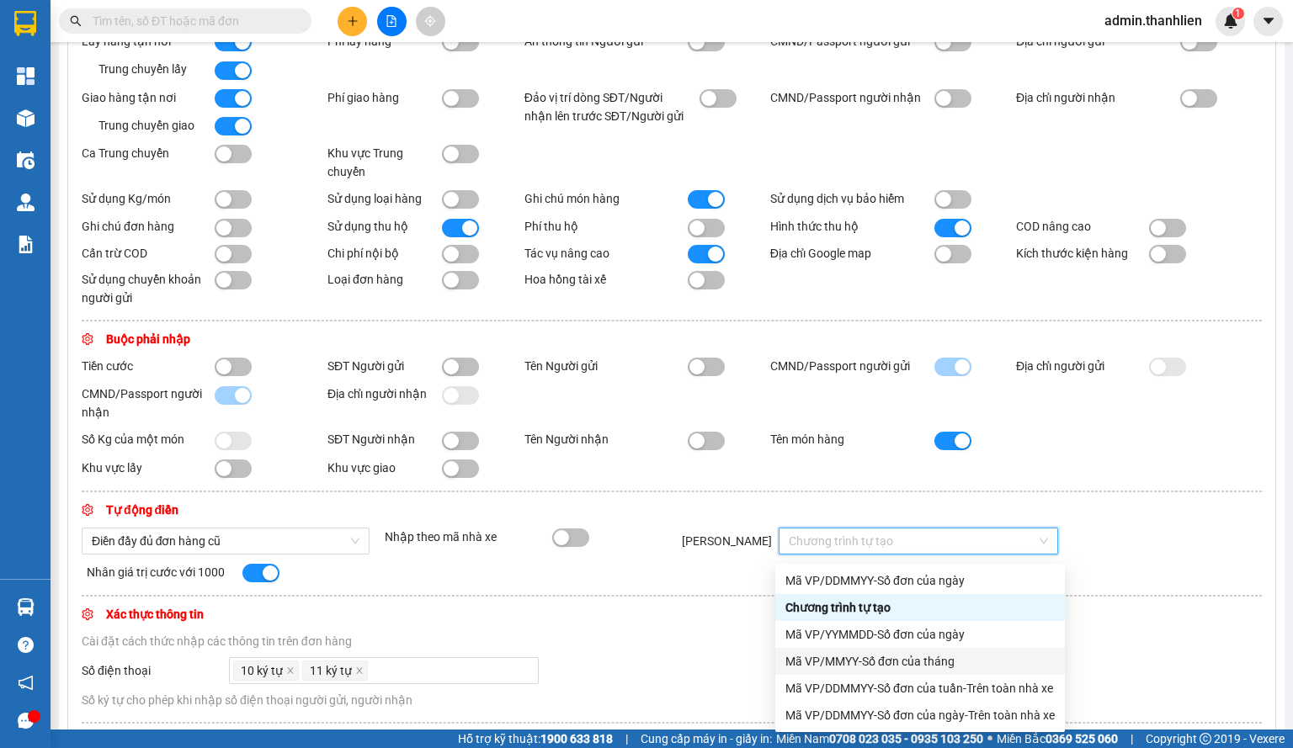
click at [872, 655] on div "Mã VP/MMYY-Số đơn của tháng" at bounding box center [919, 661] width 269 height 19
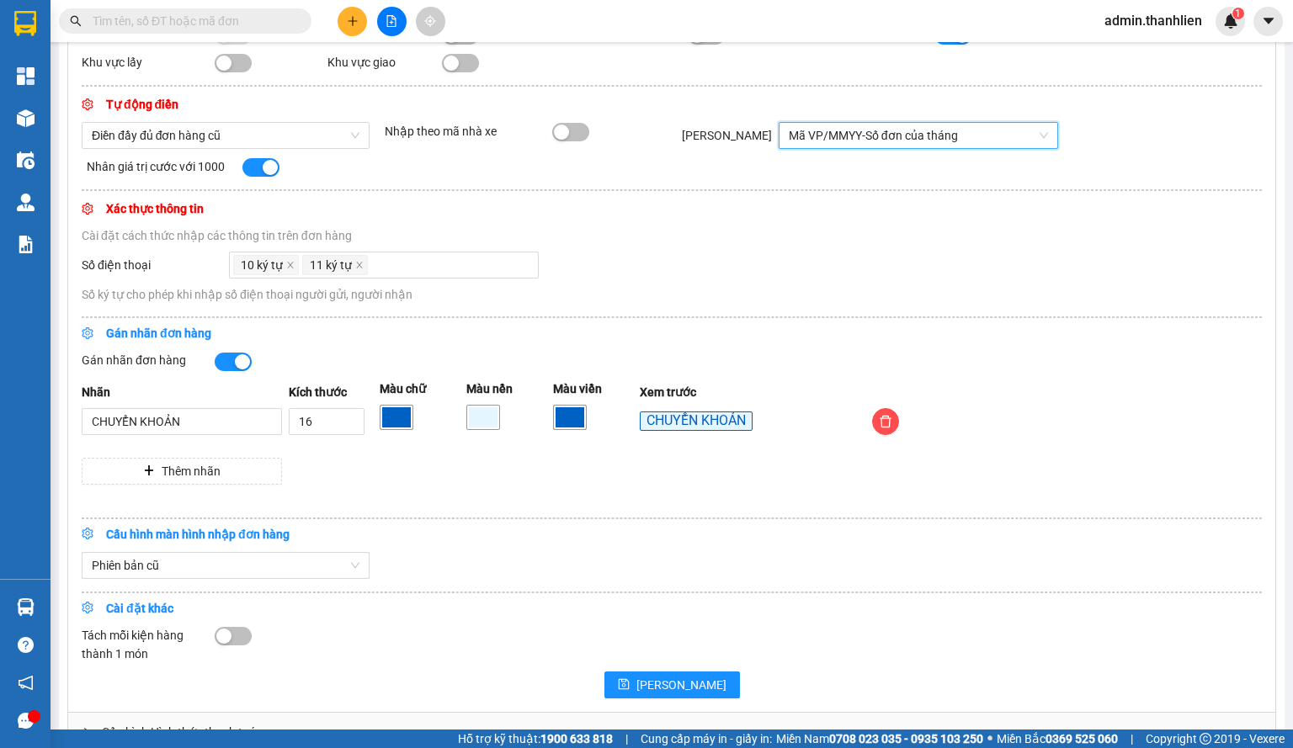
scroll to position [655, 0]
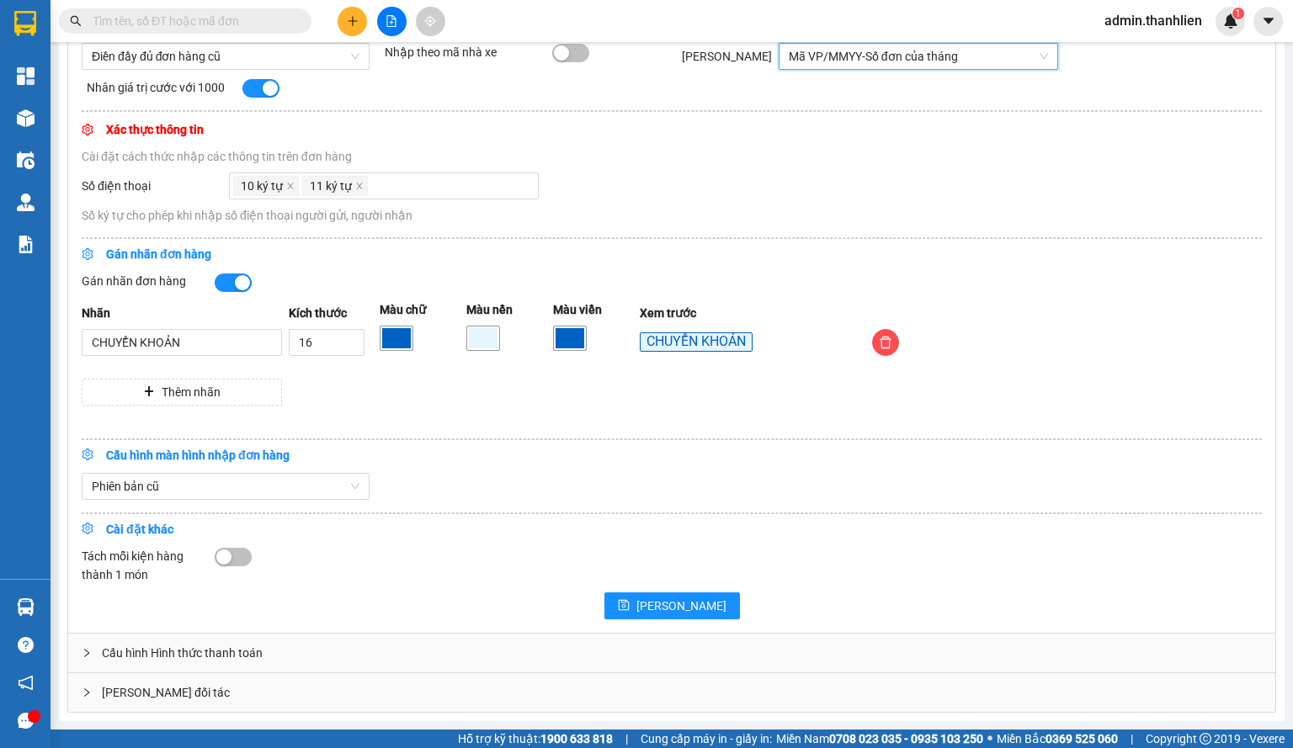
click at [224, 654] on div "Cấu hình Hình thức thanh toán" at bounding box center [671, 653] width 1207 height 39
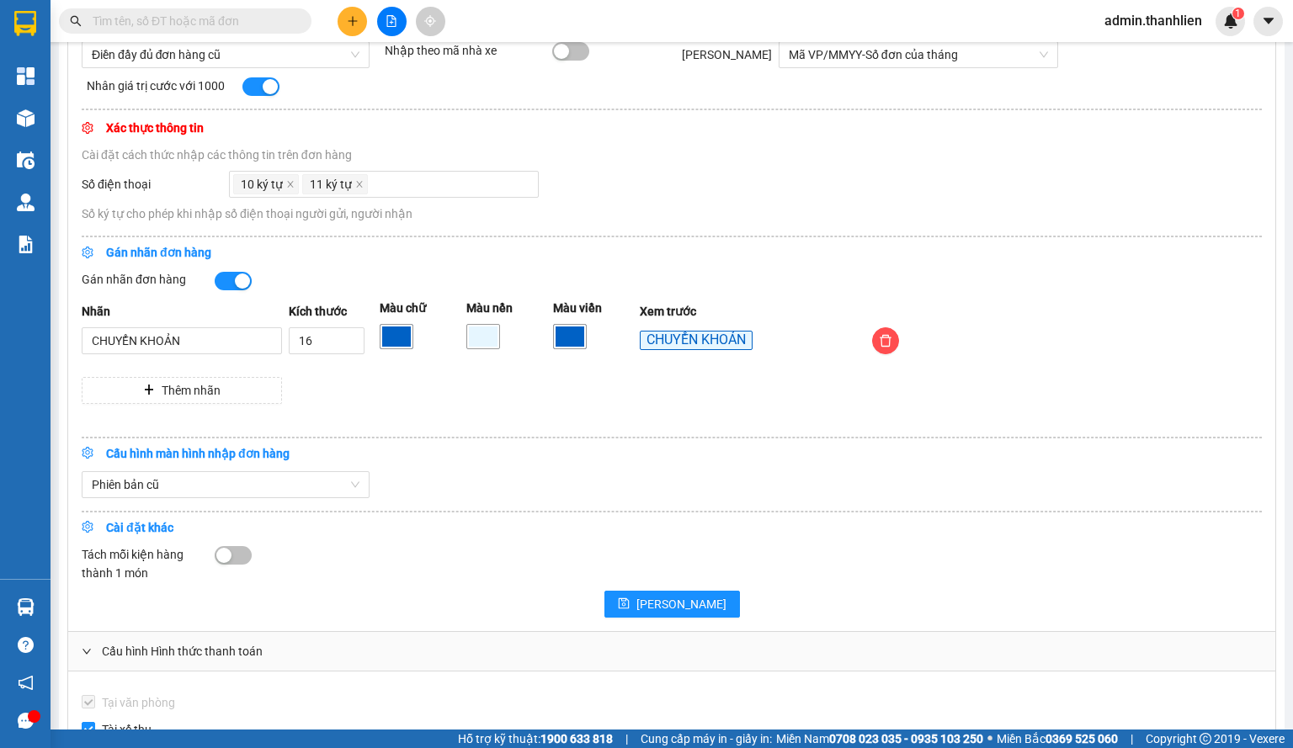
scroll to position [1067, 0]
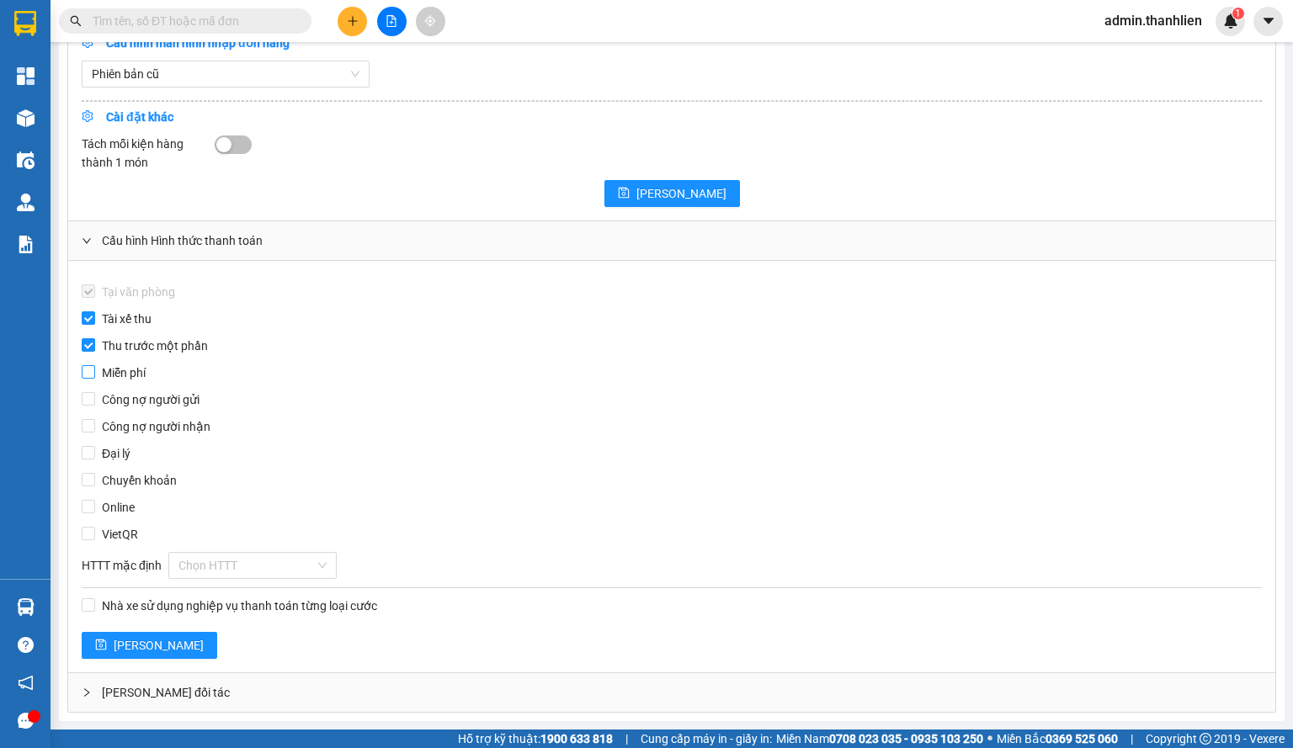
click at [86, 376] on input "Miễn phí" at bounding box center [88, 371] width 13 height 13
checkbox input "true"
click at [91, 324] on input "Tài xế thu" at bounding box center [88, 317] width 13 height 13
checkbox input "false"
click at [116, 644] on span "[PERSON_NAME]" at bounding box center [159, 645] width 90 height 19
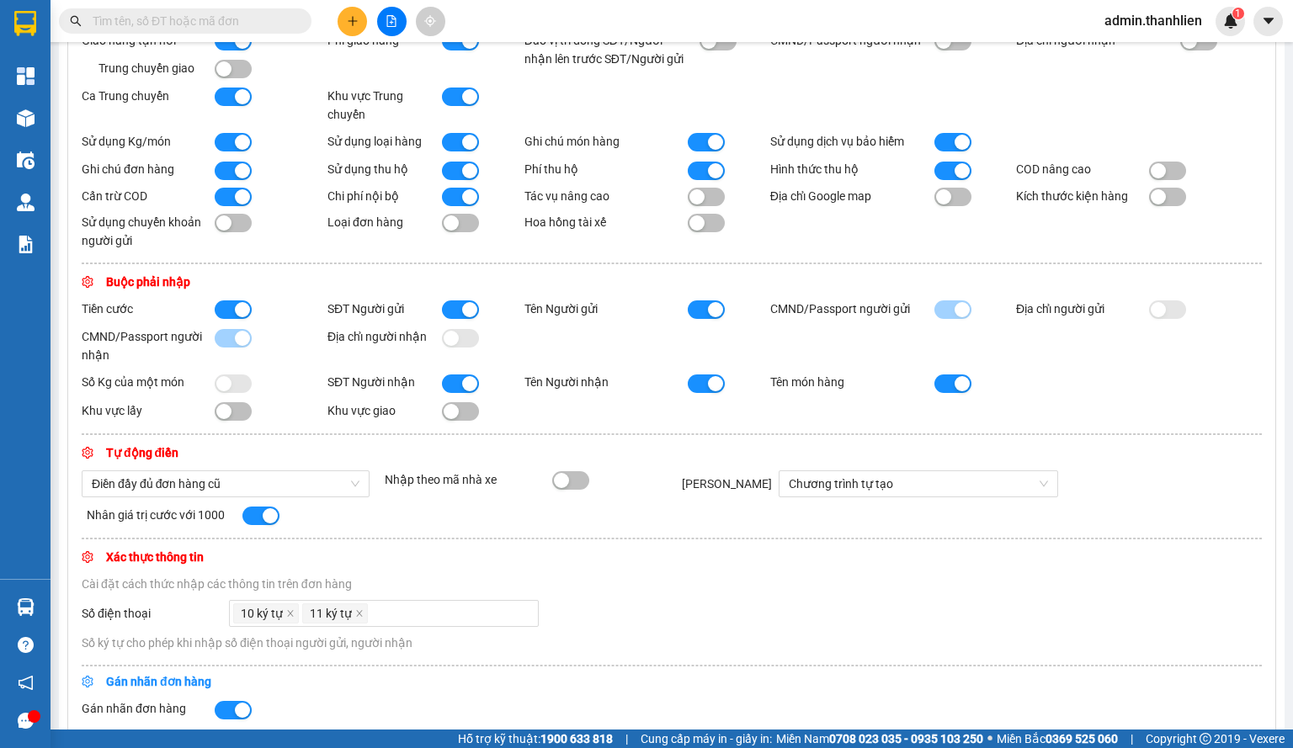
scroll to position [0, 0]
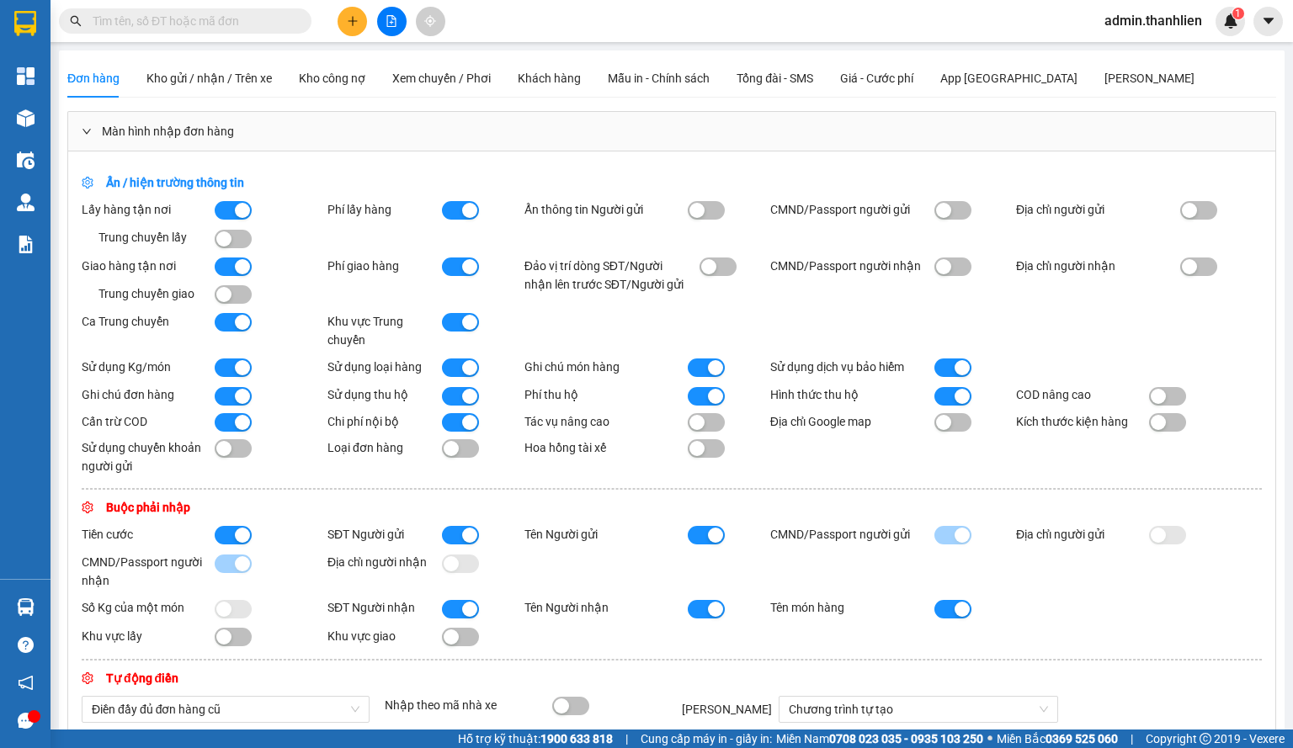
click at [465, 209] on div "button" at bounding box center [469, 210] width 15 height 15
click at [462, 266] on div "button" at bounding box center [469, 266] width 15 height 15
click at [244, 233] on button "button" at bounding box center [233, 239] width 37 height 19
click at [236, 298] on button "button" at bounding box center [233, 294] width 37 height 19
click at [462, 319] on div "button" at bounding box center [469, 322] width 15 height 15
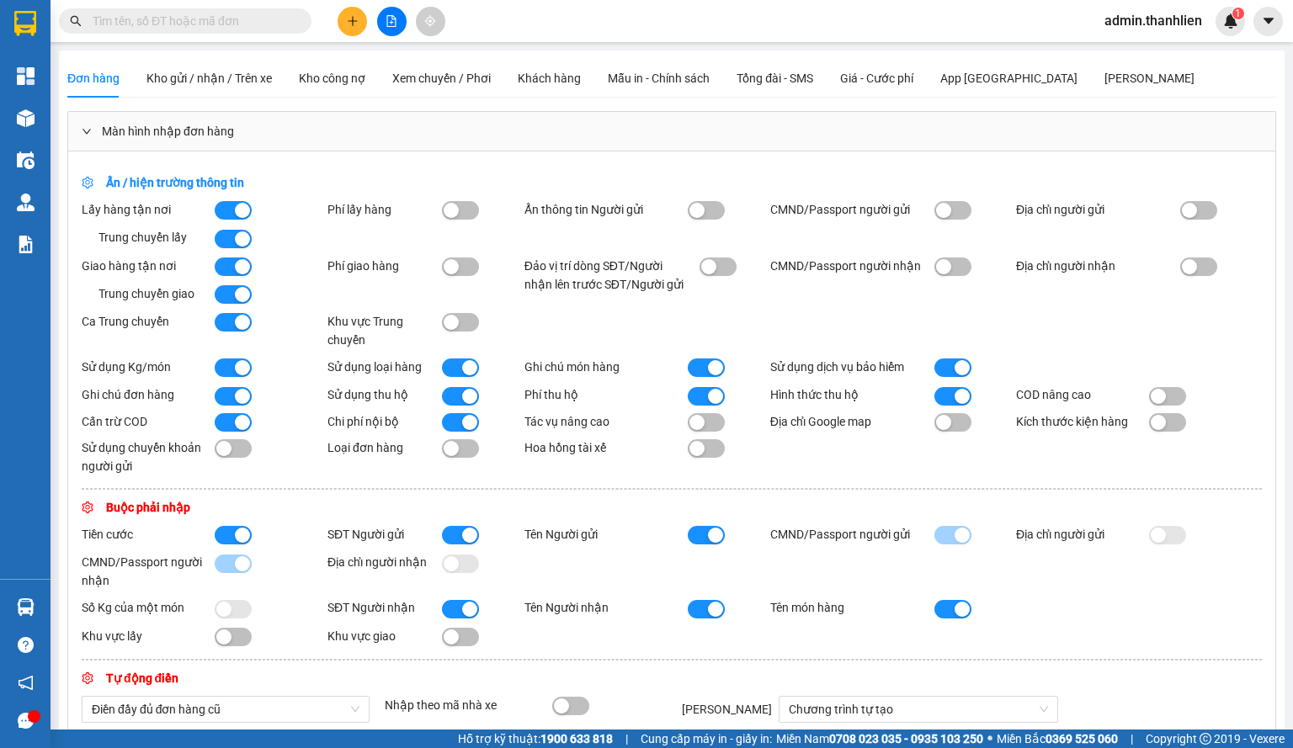
click at [241, 326] on div "button" at bounding box center [242, 322] width 15 height 15
click at [462, 375] on div "button" at bounding box center [469, 367] width 15 height 15
click at [226, 381] on div "Ẩn / hiện trường thông tin Lấy hàng tận nơi Trung chuyển lấy Phí lấy hàng Ẩn th…" at bounding box center [671, 718] width 1207 height 1134
click at [229, 377] on button "button" at bounding box center [233, 367] width 37 height 19
click at [236, 393] on div "button" at bounding box center [242, 396] width 15 height 15
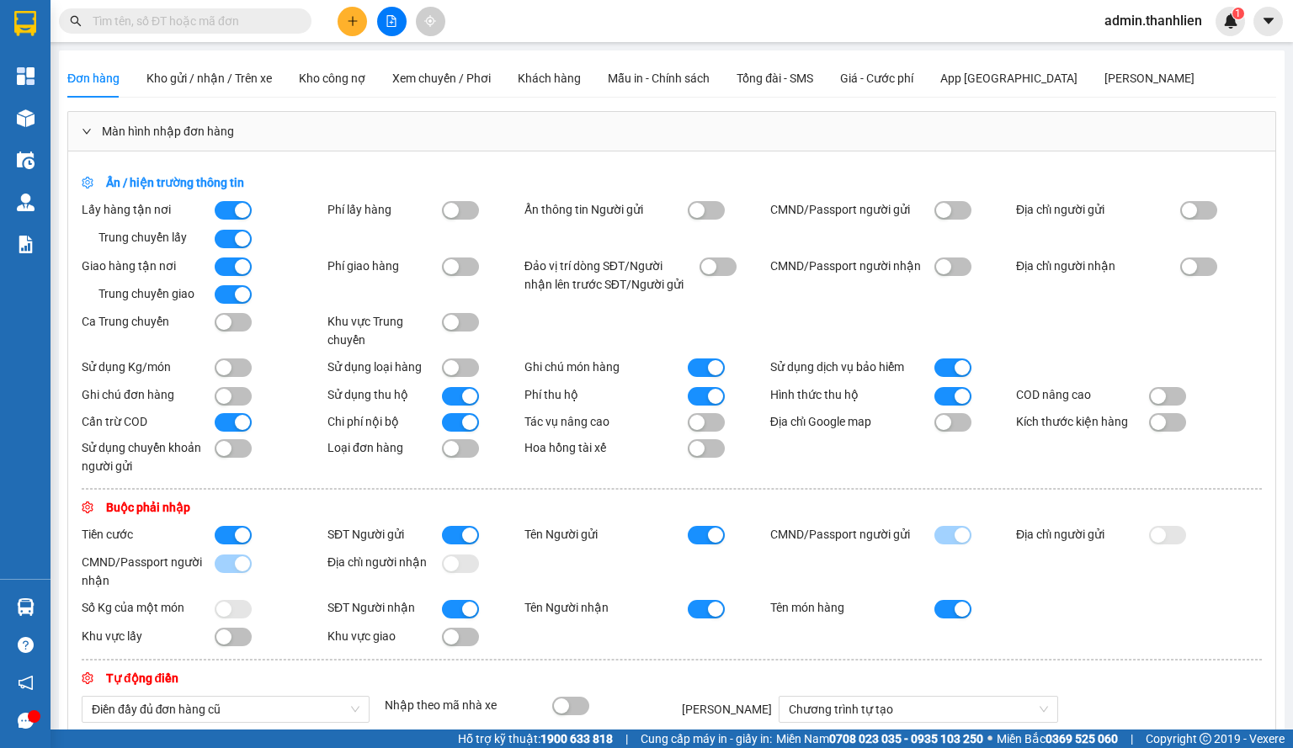
click at [228, 422] on button "button" at bounding box center [233, 422] width 37 height 19
click at [470, 422] on div "button" at bounding box center [469, 422] width 15 height 15
click at [721, 403] on button "button" at bounding box center [706, 396] width 37 height 19
click at [704, 425] on button "button" at bounding box center [706, 422] width 37 height 19
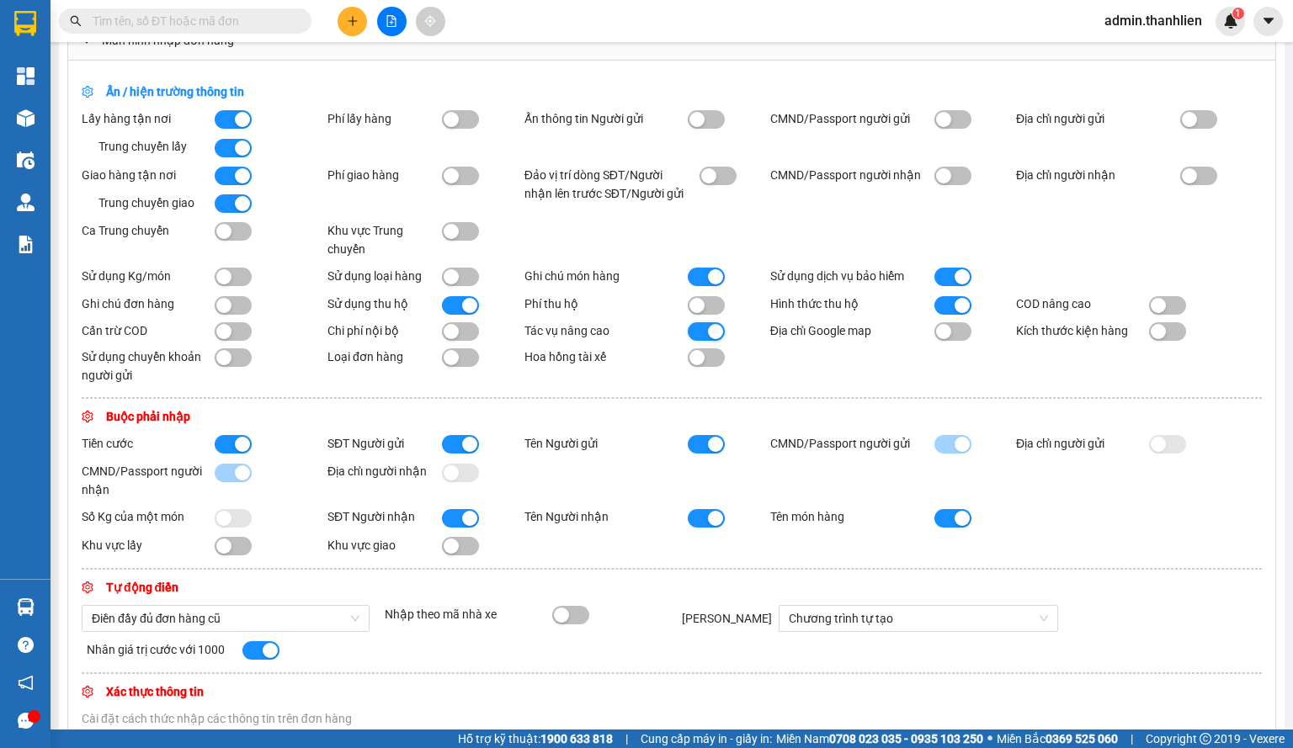
scroll to position [168, 0]
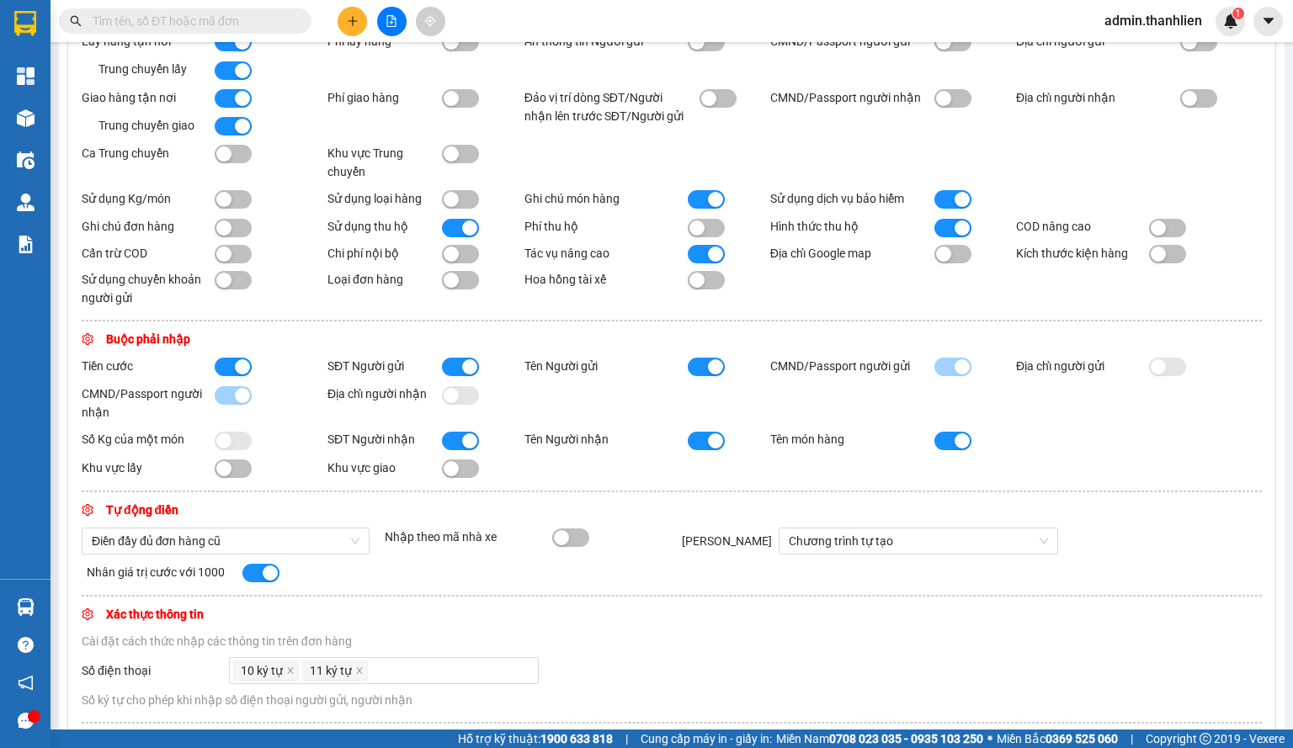
click at [702, 443] on button "button" at bounding box center [706, 441] width 37 height 19
click at [706, 385] on div "[PERSON_NAME] SĐT Người gửi Tên Người gửi CMND/Passport người gửi Địa chỉ người…" at bounding box center [672, 389] width 1180 height 65
click at [698, 376] on button "button" at bounding box center [706, 367] width 37 height 19
click at [470, 369] on div "button" at bounding box center [469, 366] width 15 height 15
click at [462, 445] on div "button" at bounding box center [469, 440] width 15 height 15
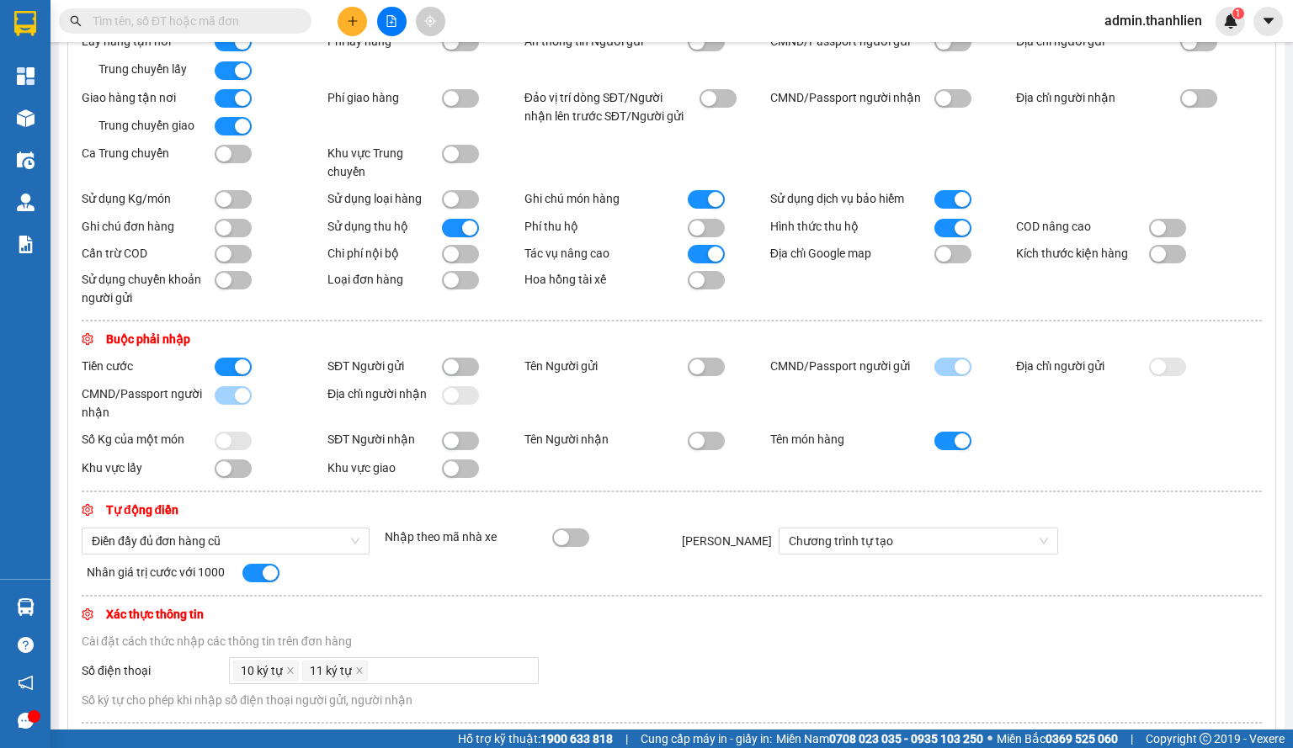
click at [242, 373] on div "button" at bounding box center [242, 366] width 15 height 15
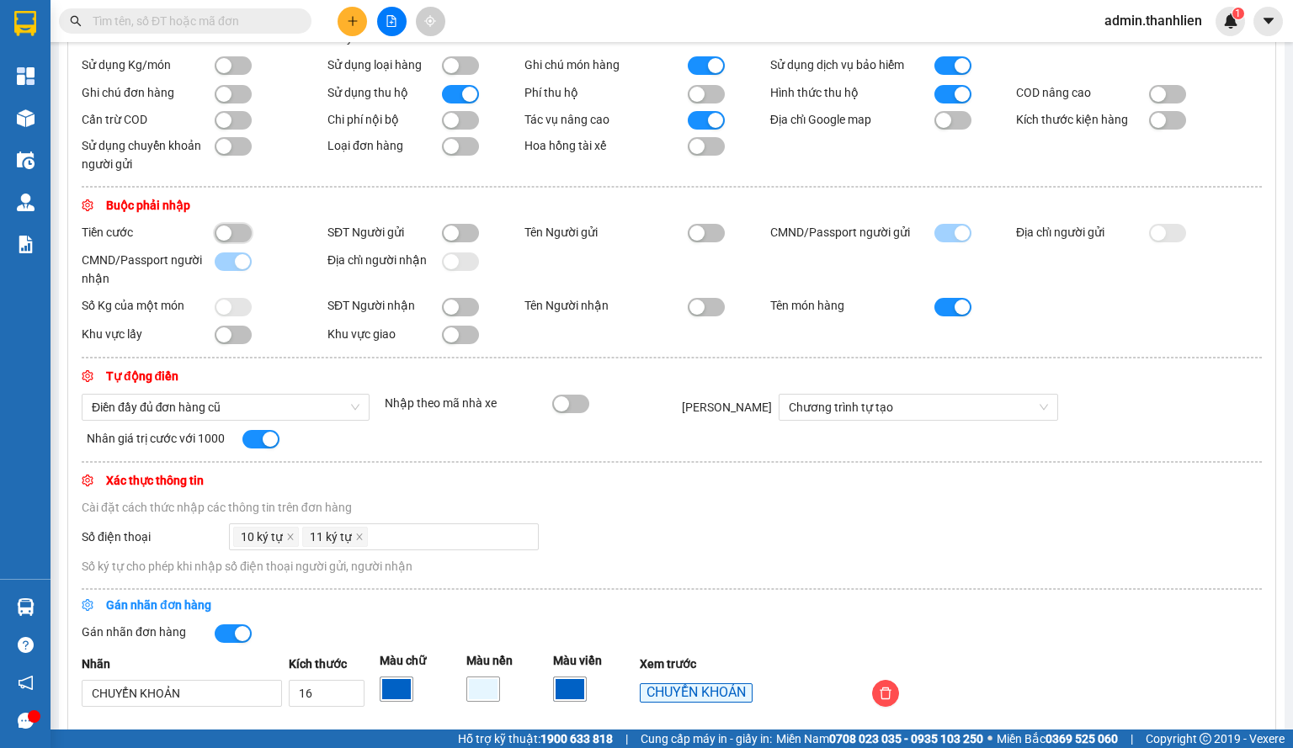
scroll to position [589, 0]
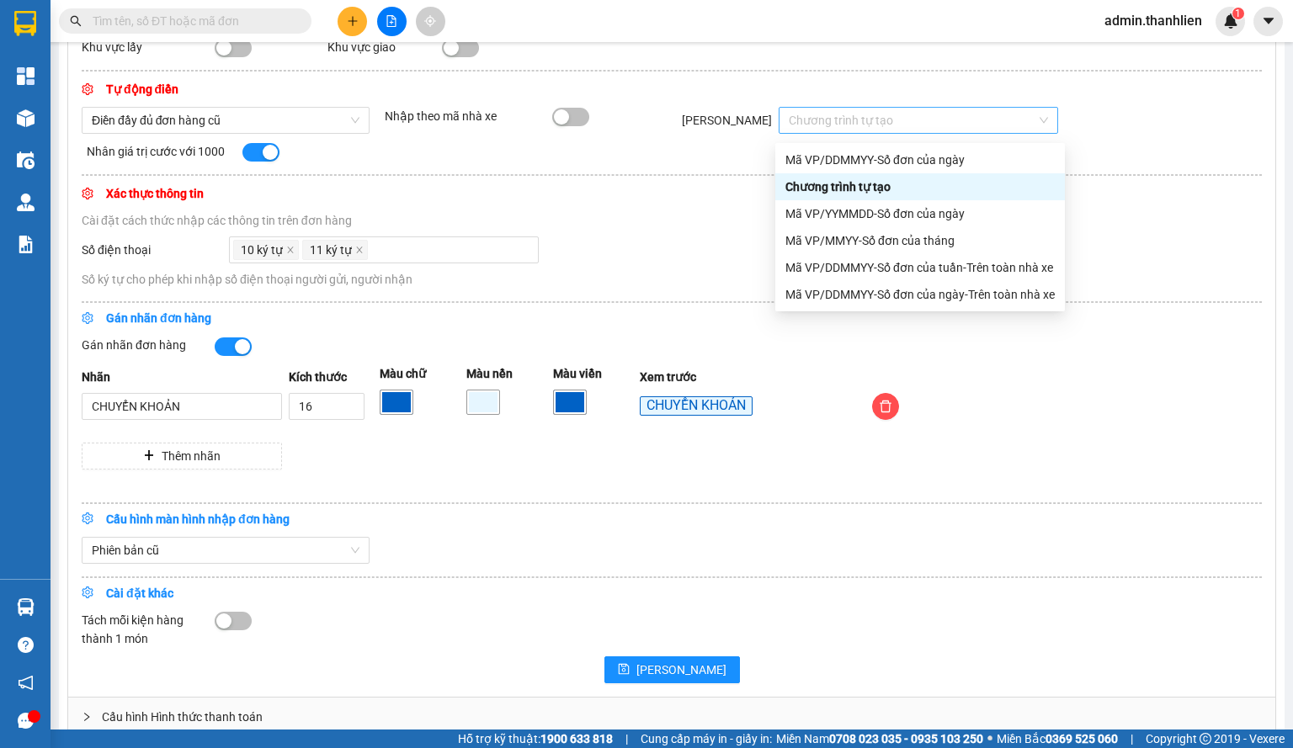
click at [913, 130] on span "Chương trình tự tạo" at bounding box center [918, 120] width 259 height 25
click at [912, 247] on div "Mã VP/MMYY-Số đơn của tháng" at bounding box center [919, 240] width 269 height 19
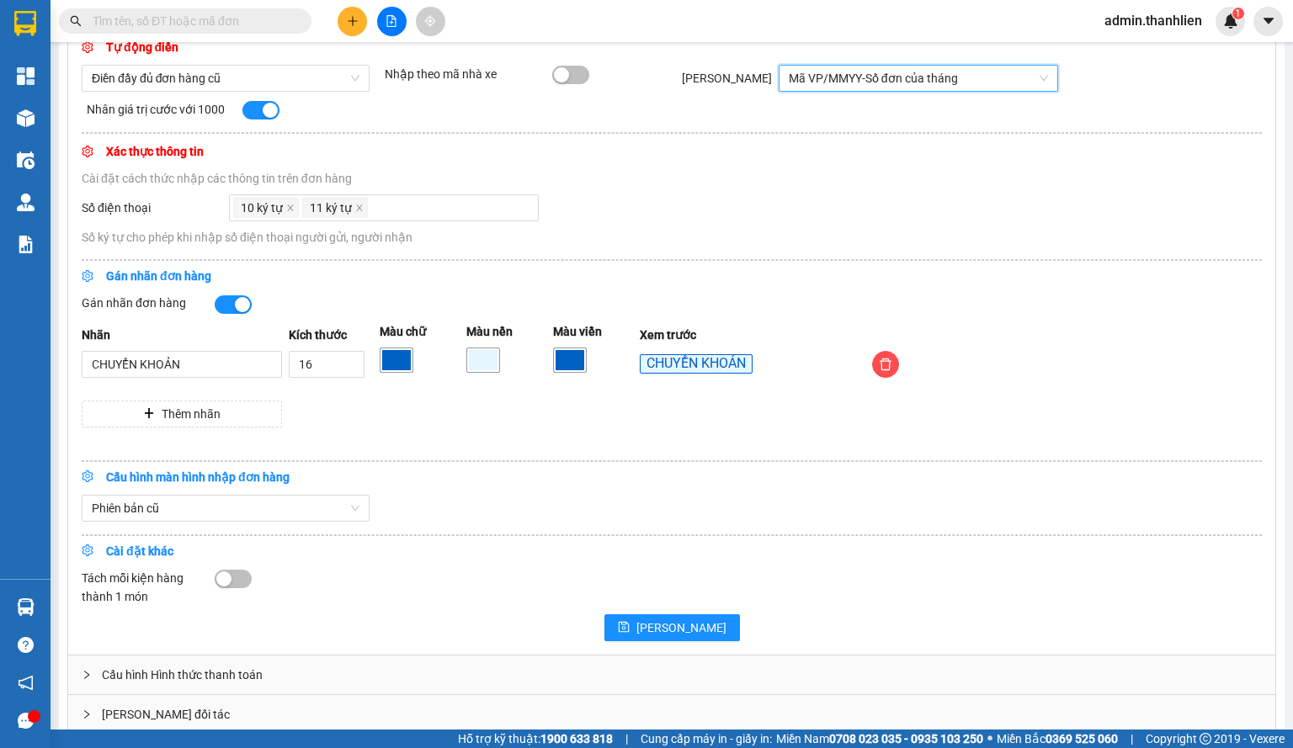
scroll to position [655, 0]
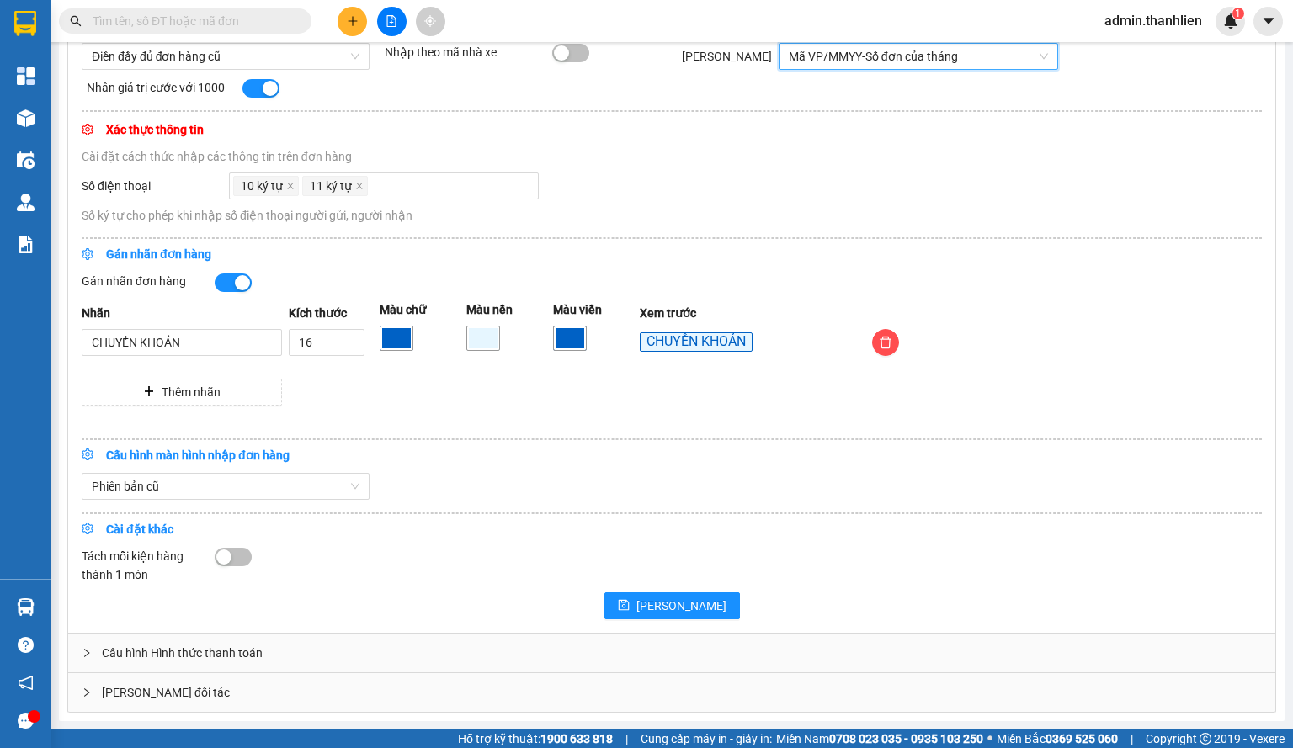
drag, startPoint x: 169, startPoint y: 650, endPoint x: 236, endPoint y: 610, distance: 77.4
click at [170, 650] on div "Cấu hình Hình thức thanh toán" at bounding box center [671, 653] width 1207 height 39
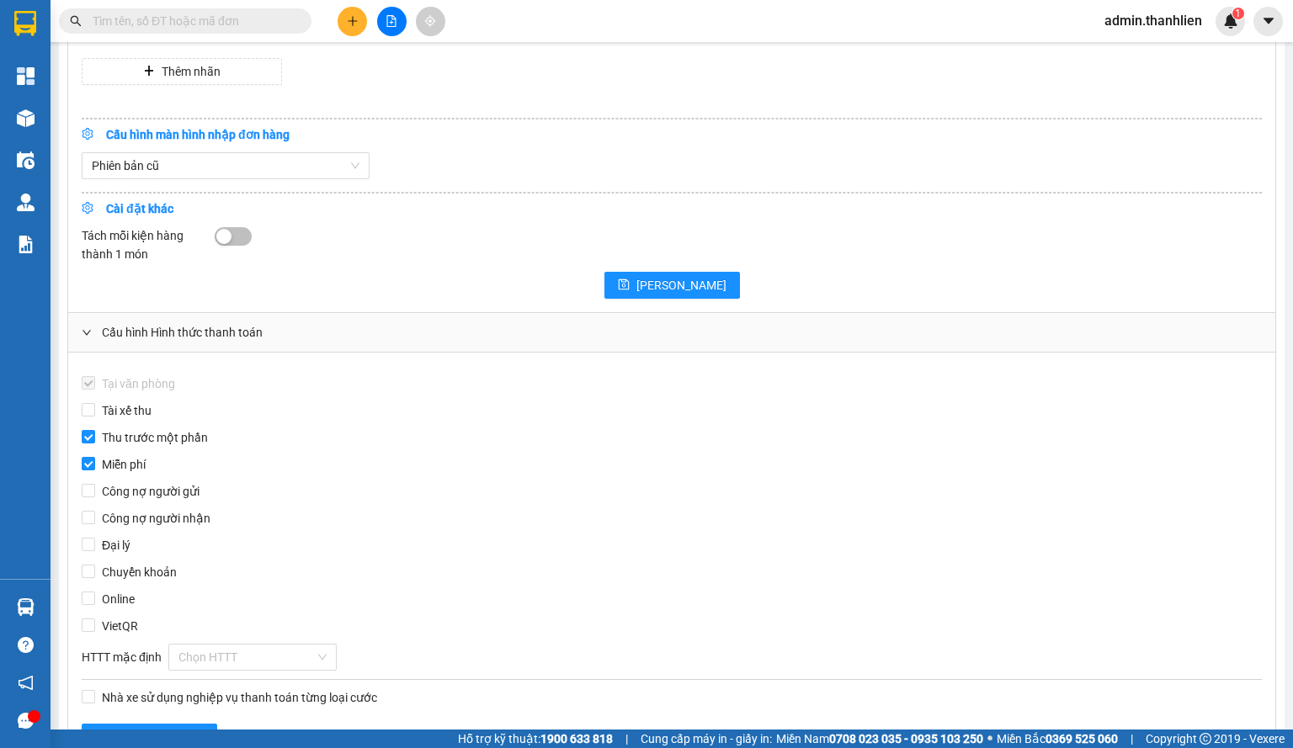
scroll to position [899, 0]
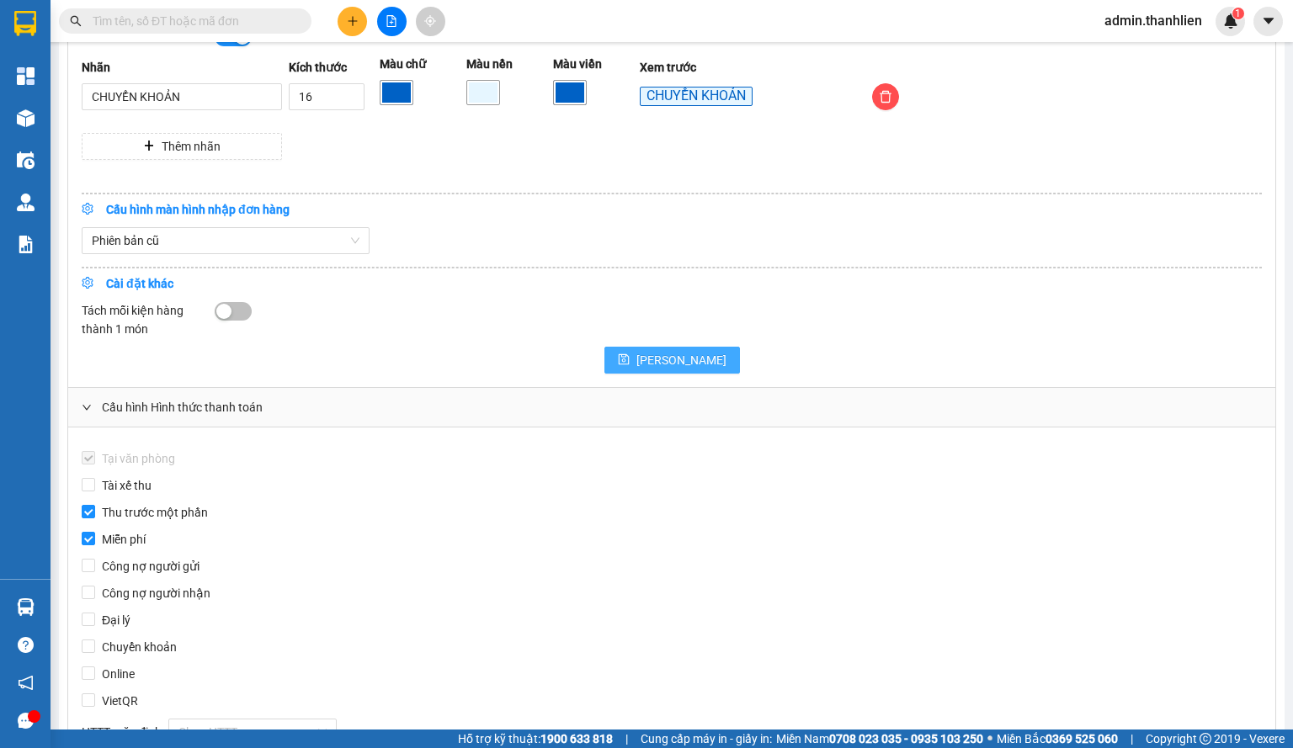
click at [666, 360] on button "[PERSON_NAME]" at bounding box center [671, 360] width 135 height 27
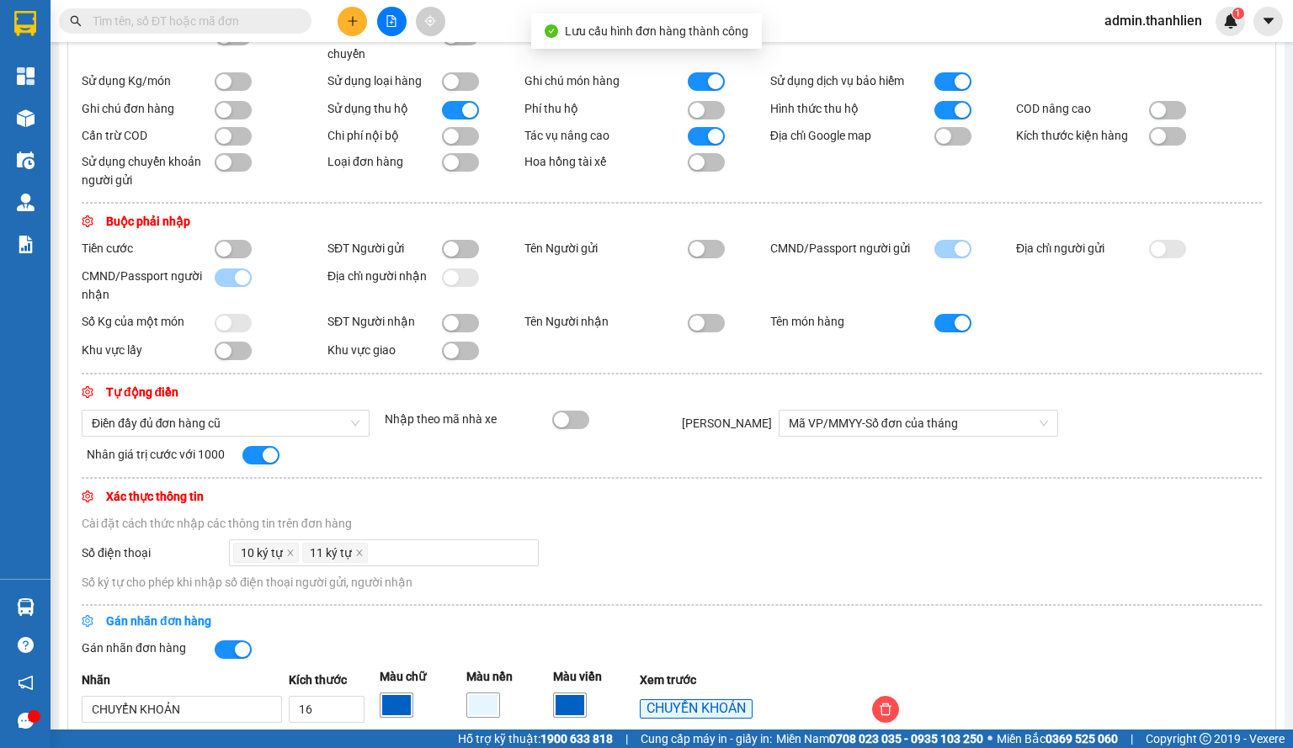
scroll to position [0, 0]
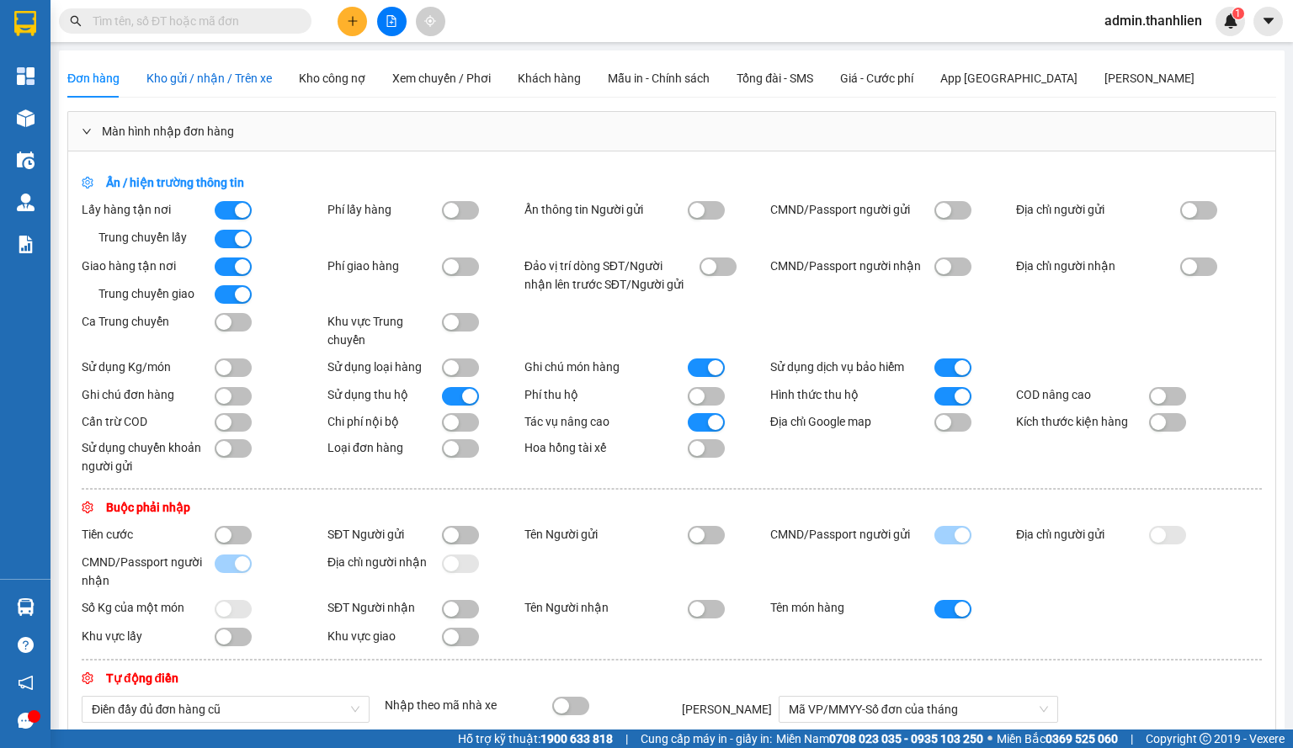
click at [243, 85] on span "Kho gửi / nhận / Trên xe" at bounding box center [208, 78] width 125 height 13
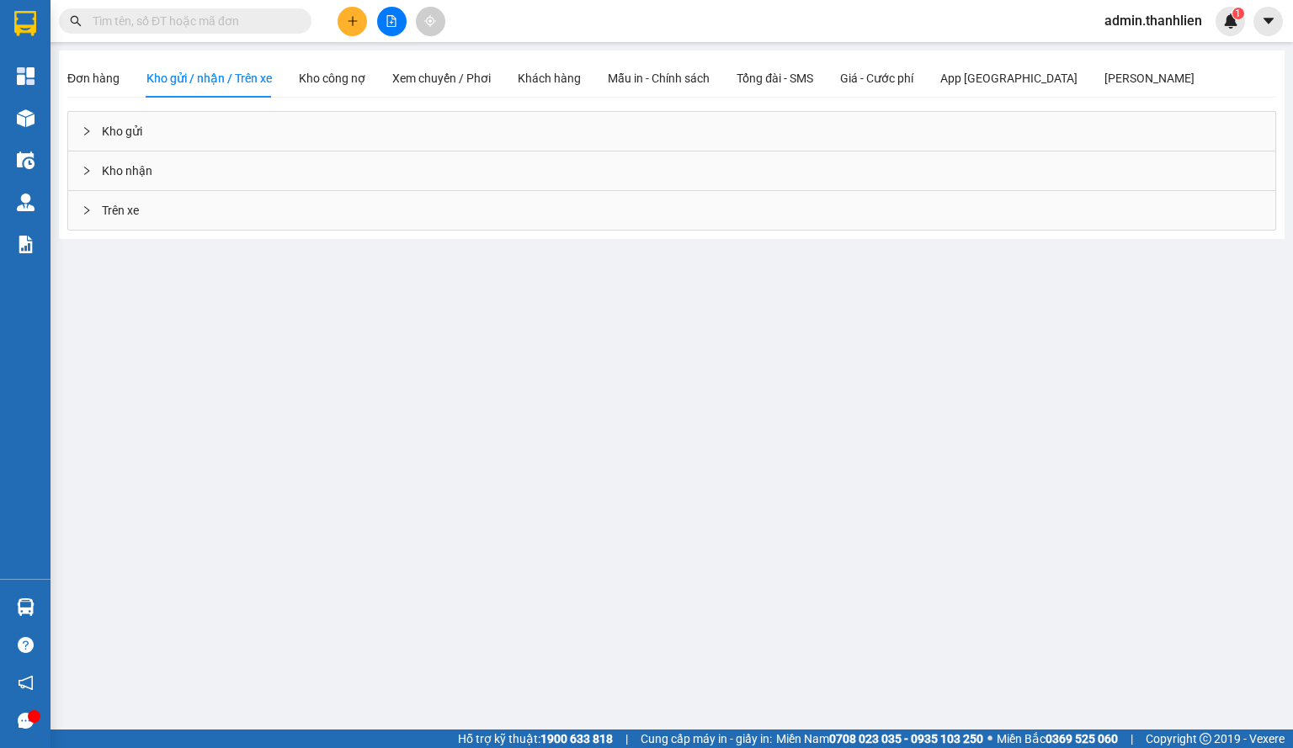
click at [183, 146] on div "Kho gửi" at bounding box center [671, 131] width 1207 height 39
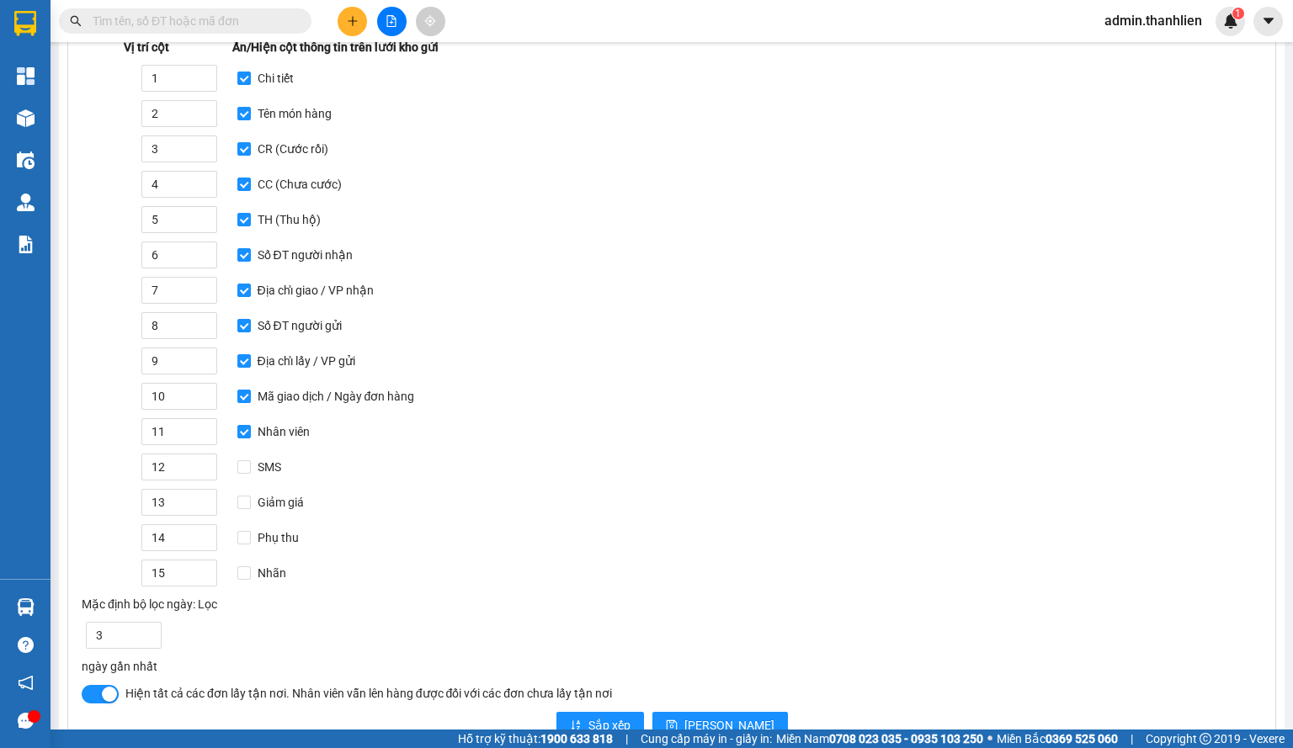
scroll to position [236, 0]
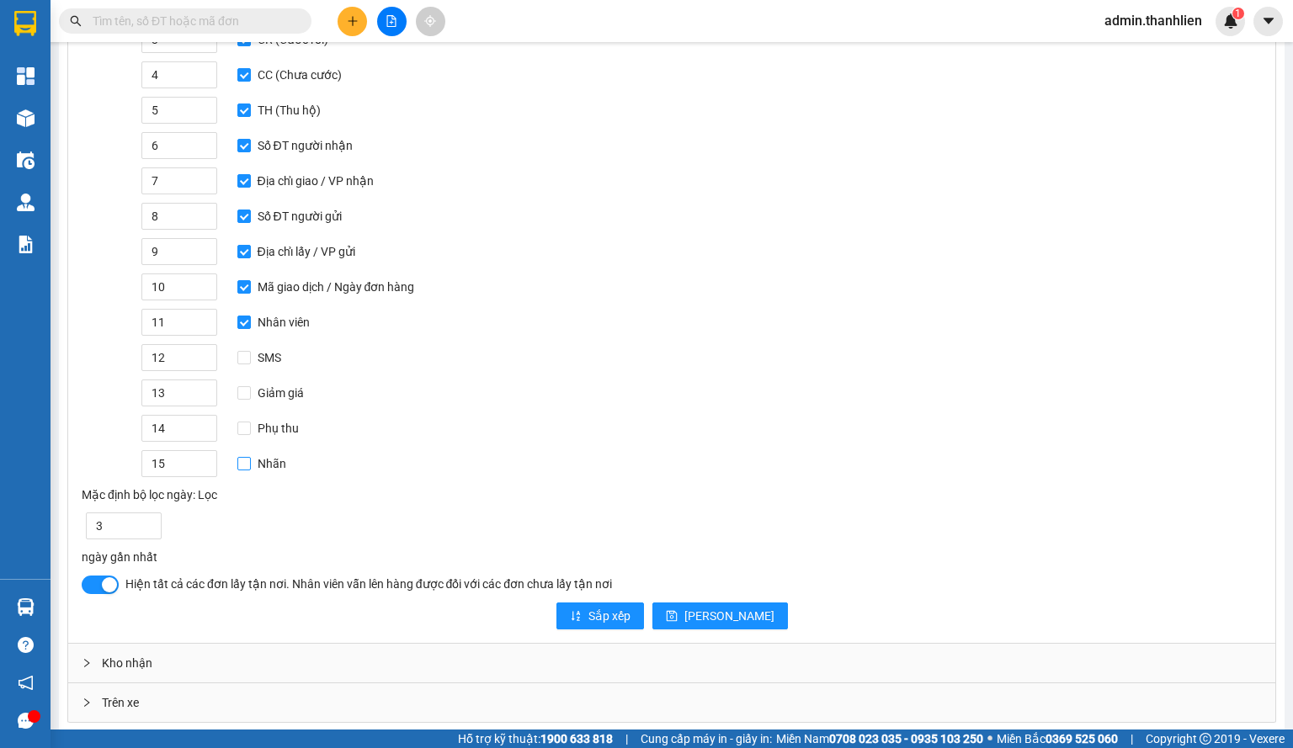
click at [252, 459] on span "Nhãn" at bounding box center [272, 463] width 42 height 19
click at [251, 459] on input "Nhãn" at bounding box center [243, 463] width 13 height 13
click at [724, 608] on span "[PERSON_NAME]" at bounding box center [729, 616] width 90 height 19
checkbox input "false"
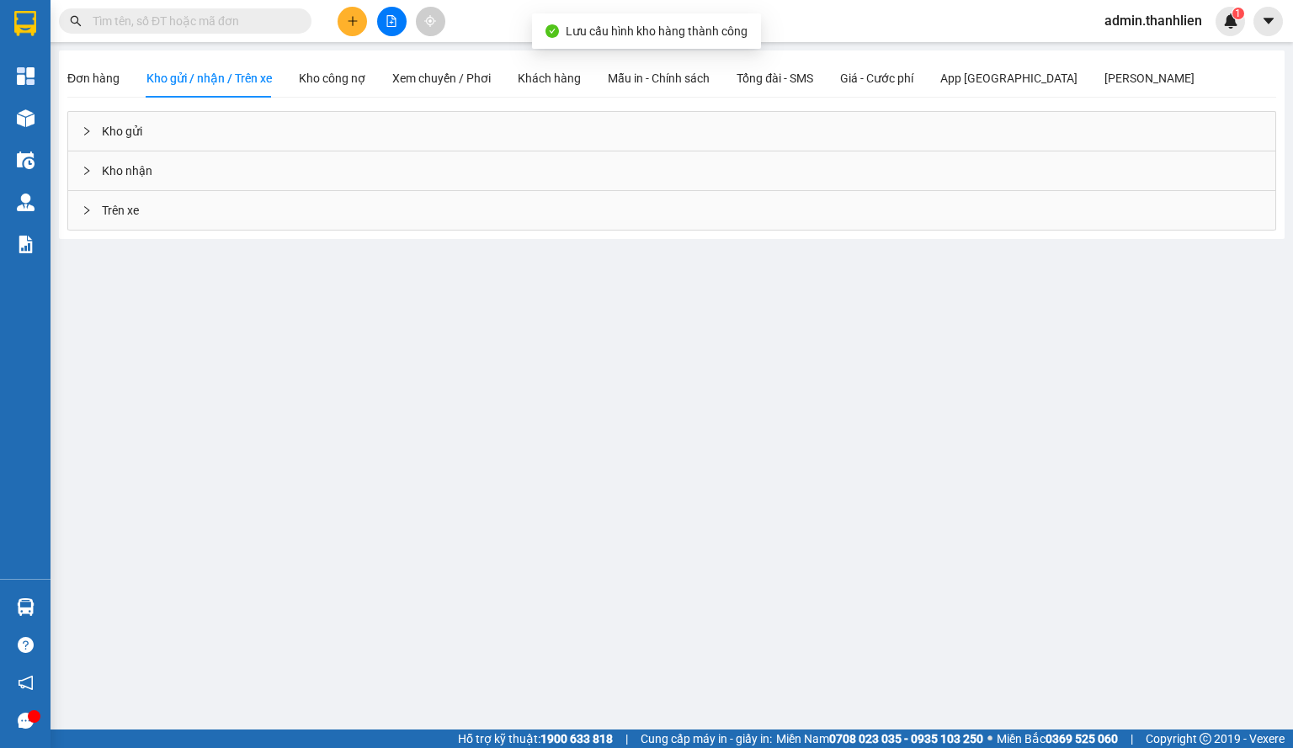
scroll to position [0, 0]
click at [98, 120] on div "Kho gửi" at bounding box center [671, 131] width 1207 height 39
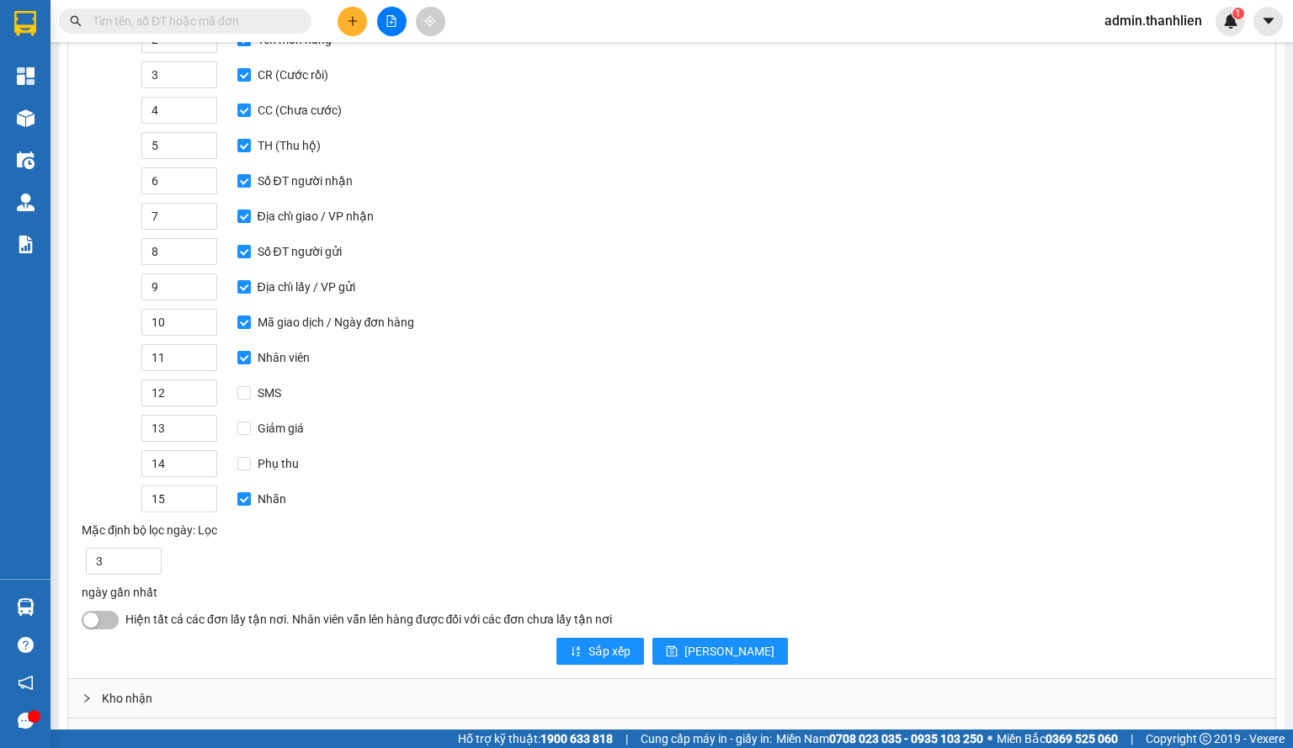
scroll to position [236, 0]
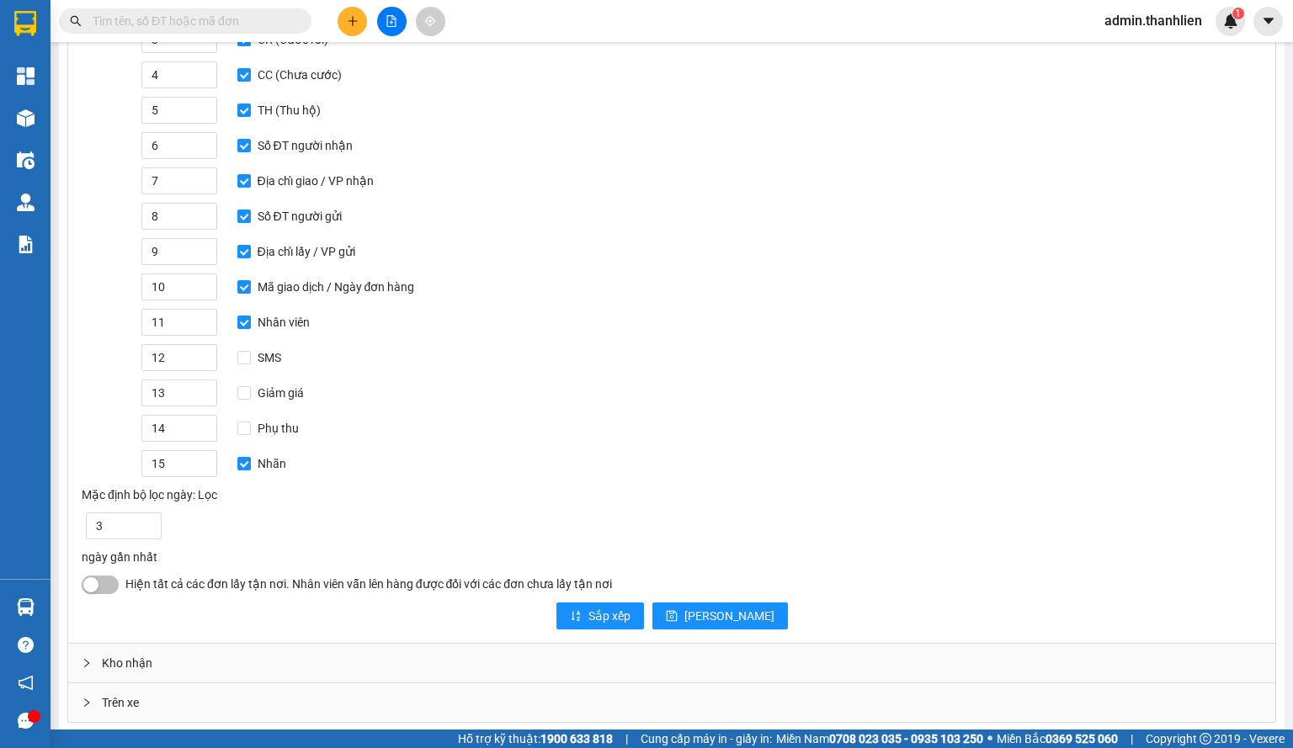
click at [106, 576] on button "button" at bounding box center [100, 585] width 37 height 19
click at [708, 603] on button "[PERSON_NAME]" at bounding box center [719, 616] width 135 height 27
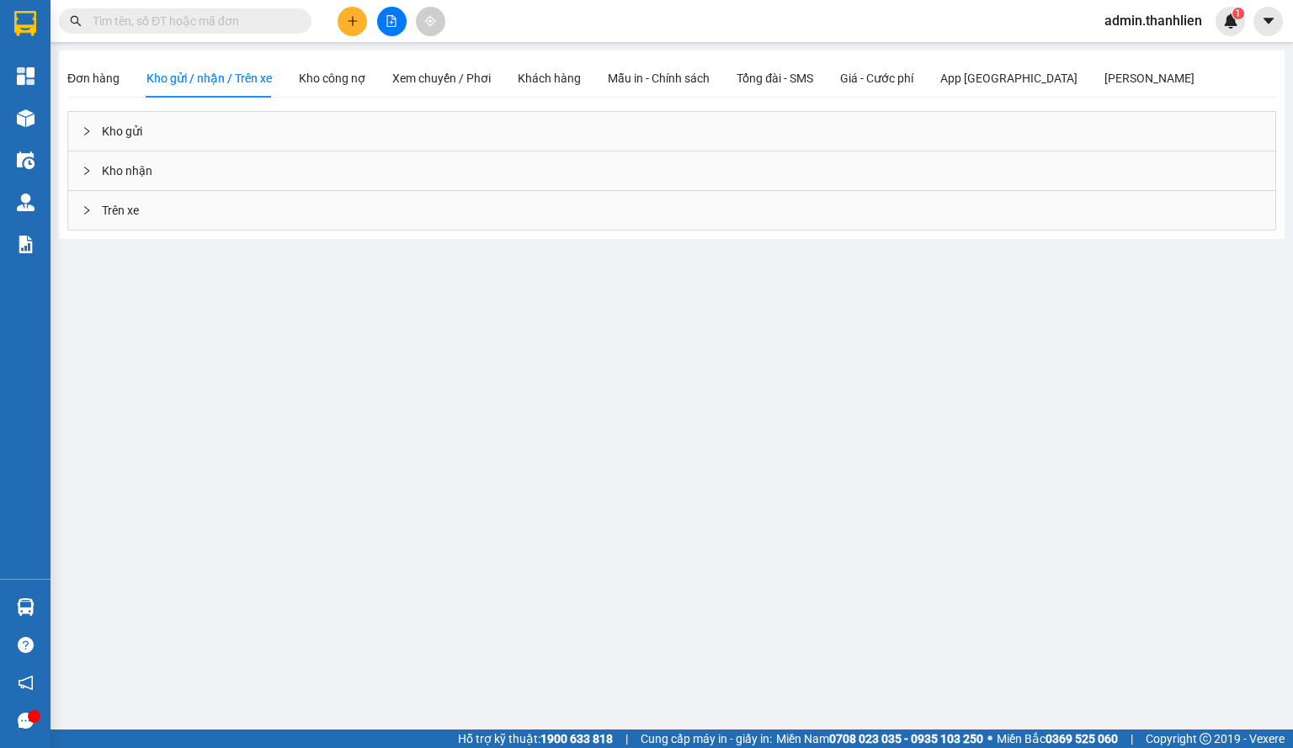
scroll to position [0, 0]
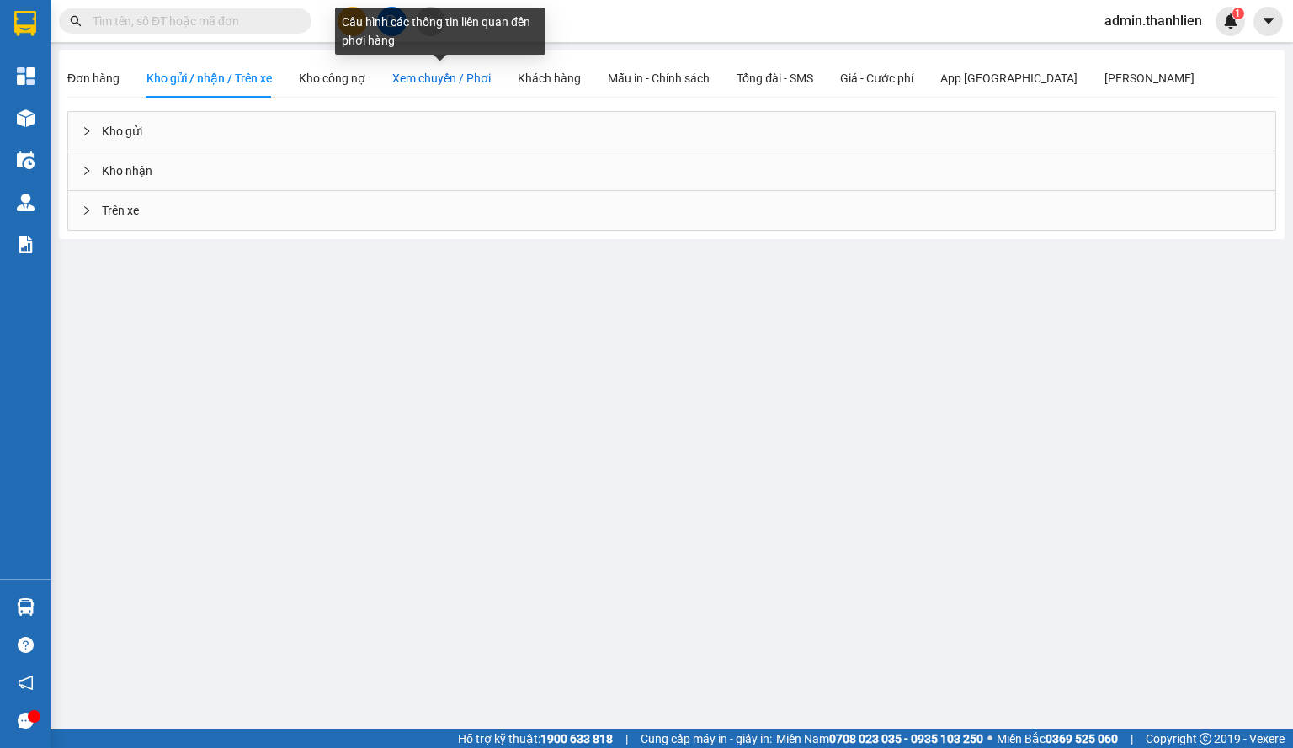
click at [405, 85] on span "Xem chuyến / Phơi" at bounding box center [441, 78] width 98 height 13
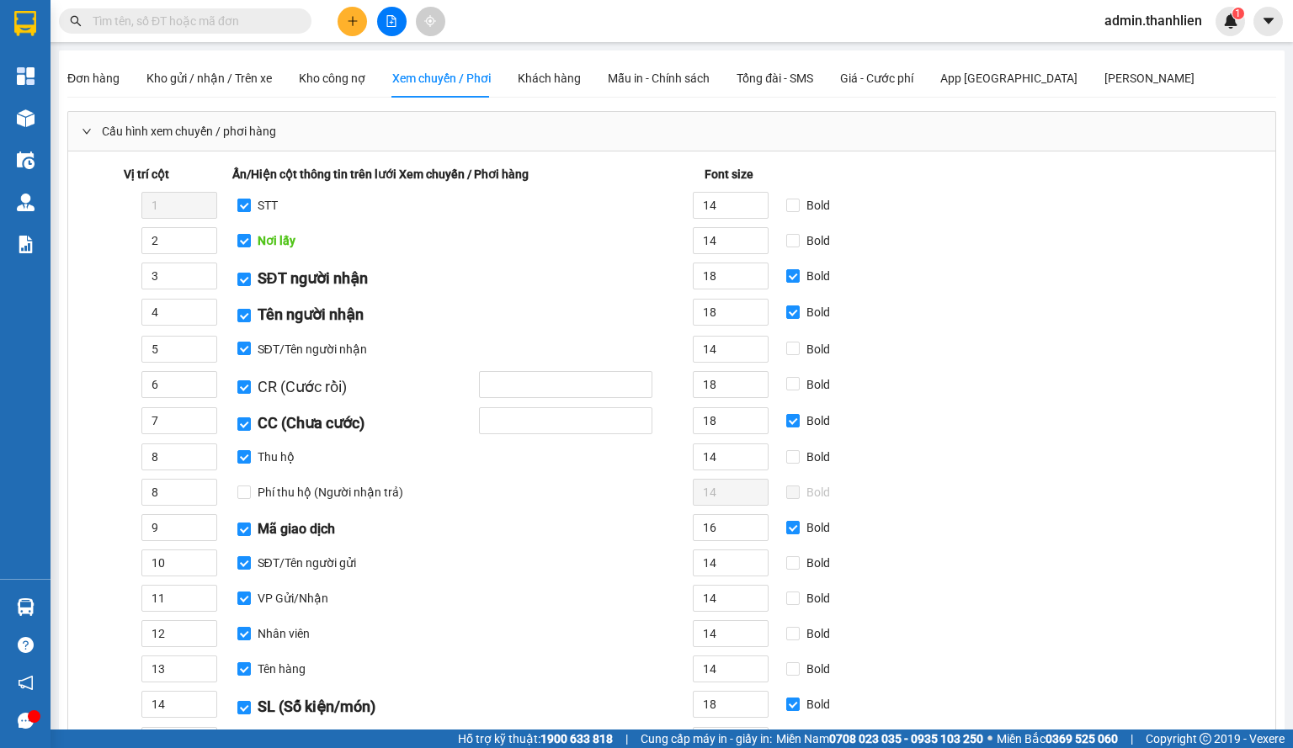
click at [245, 203] on input "STT" at bounding box center [243, 205] width 13 height 13
checkbox input "false"
click at [245, 271] on label "SĐT người nhận" at bounding box center [305, 279] width 137 height 24
click at [245, 273] on input "SĐT người nhận" at bounding box center [243, 279] width 13 height 13
checkbox input "false"
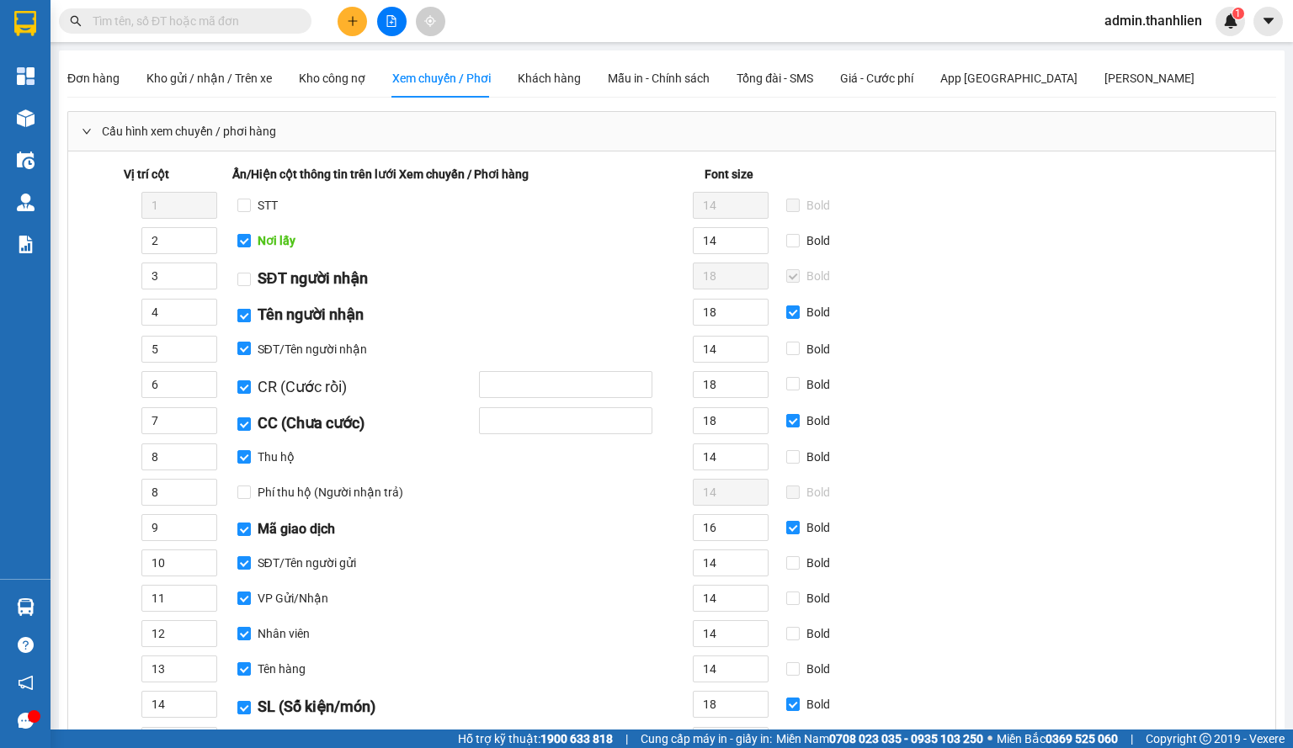
click at [247, 311] on input "Tên người nhận" at bounding box center [243, 315] width 13 height 13
checkbox input "false"
click at [791, 242] on input "Bold" at bounding box center [792, 240] width 13 height 13
click at [793, 236] on input "Bold" at bounding box center [792, 240] width 13 height 13
checkbox input "false"
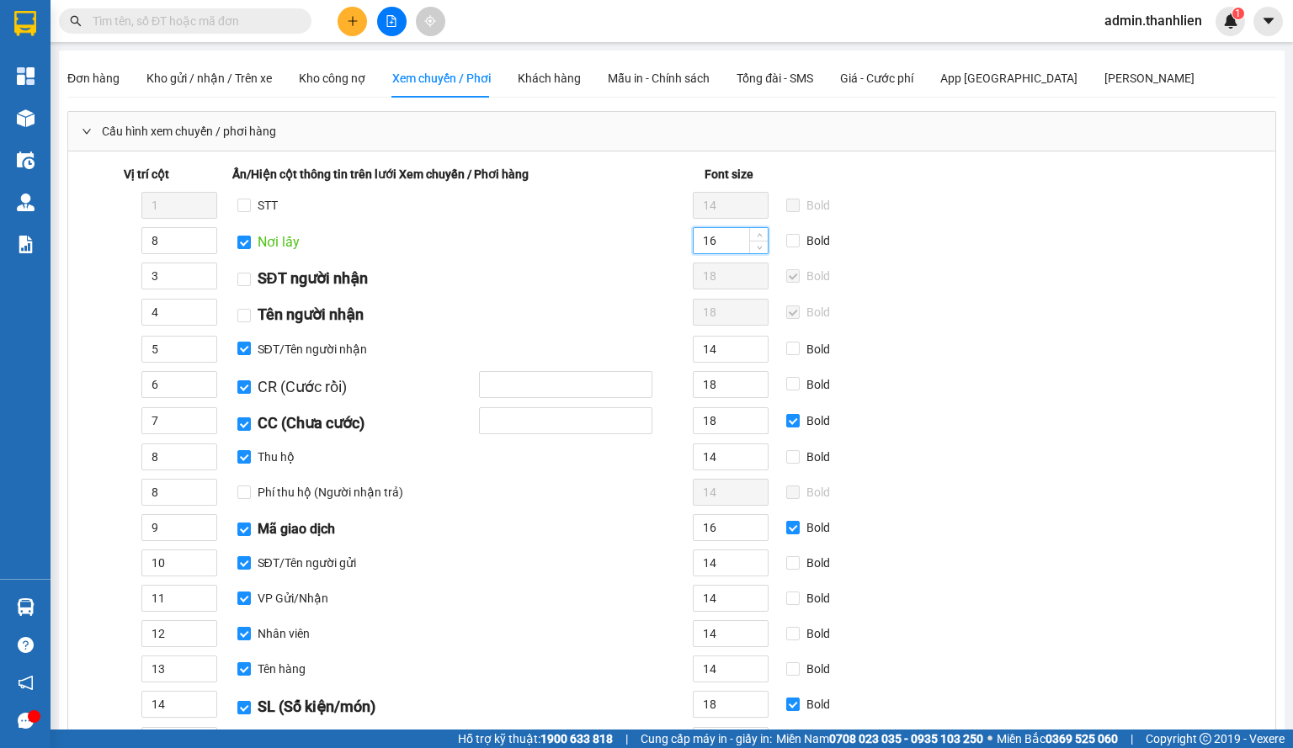
type input "16"
click at [177, 353] on input "5" at bounding box center [179, 349] width 74 height 25
click at [789, 349] on input "Bold" at bounding box center [792, 348] width 13 height 13
checkbox input "true"
click at [717, 242] on input "16" at bounding box center [730, 240] width 74 height 25
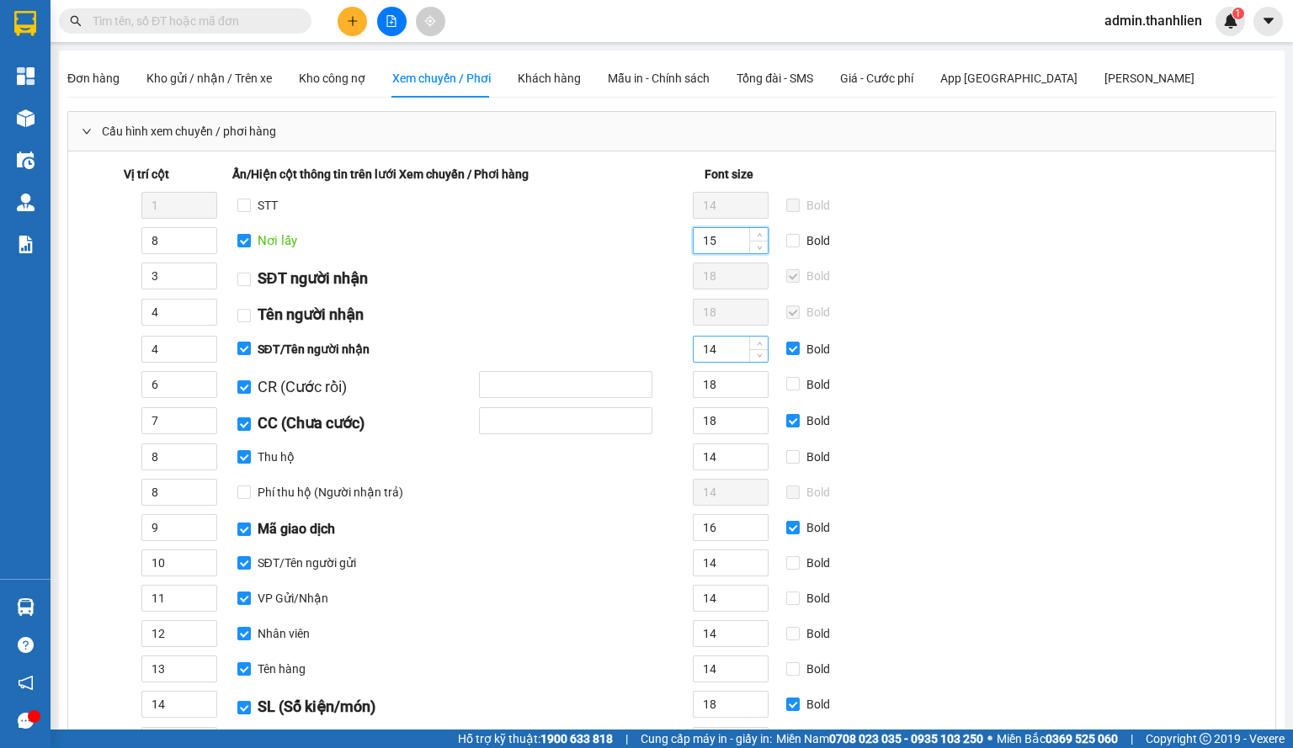
type input "15"
click at [729, 350] on input "14" at bounding box center [730, 349] width 74 height 25
click at [729, 350] on input "15" at bounding box center [730, 349] width 74 height 25
type input "15"
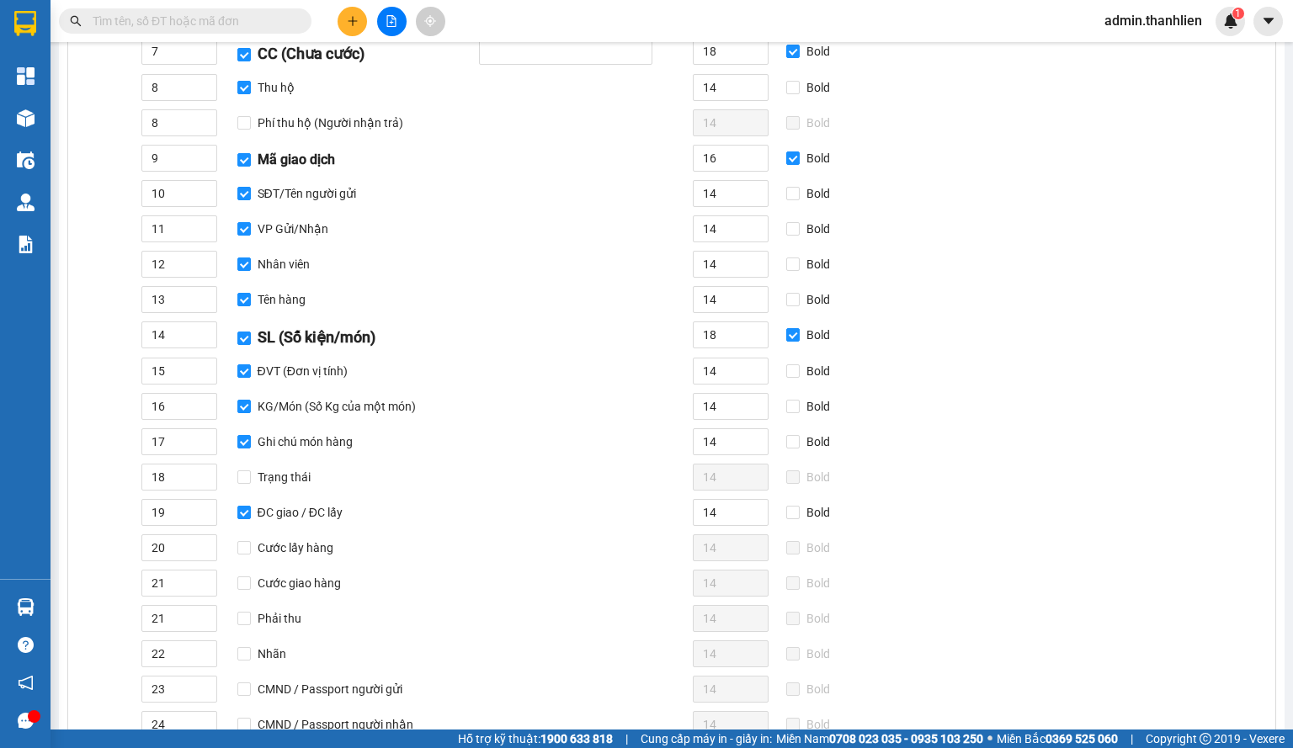
scroll to position [421, 0]
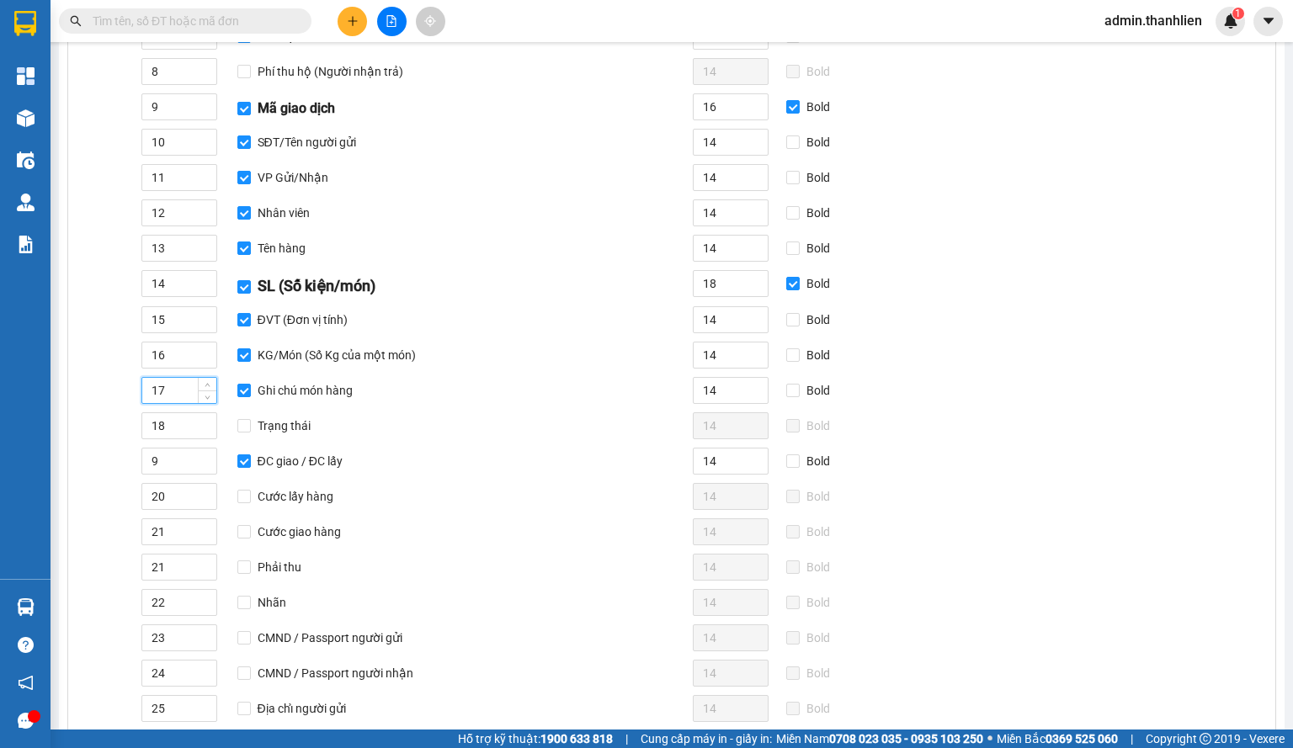
click at [175, 394] on input "17" at bounding box center [179, 390] width 74 height 25
click at [175, 391] on input "1" at bounding box center [179, 390] width 74 height 25
drag, startPoint x: 183, startPoint y: 390, endPoint x: 119, endPoint y: 392, distance: 64.0
click at [120, 392] on div "0" at bounding box center [155, 390] width 146 height 27
type input "1"
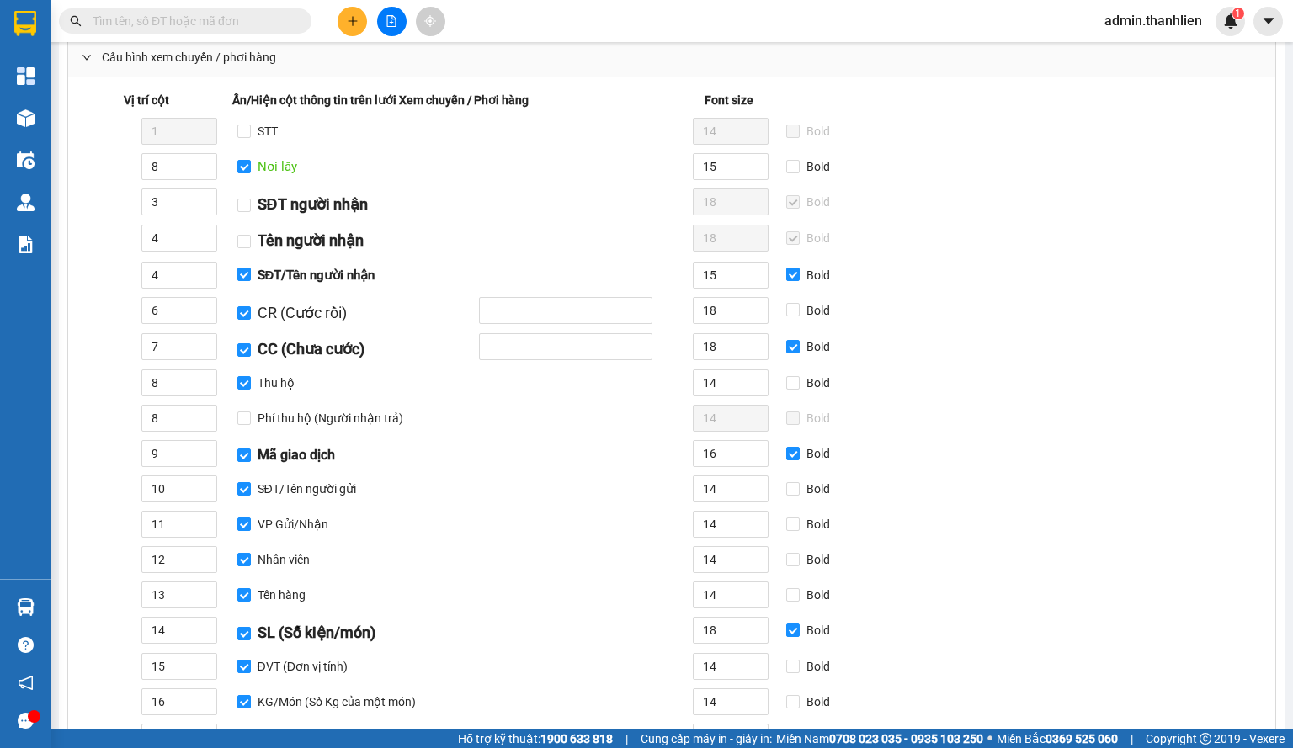
scroll to position [0, 0]
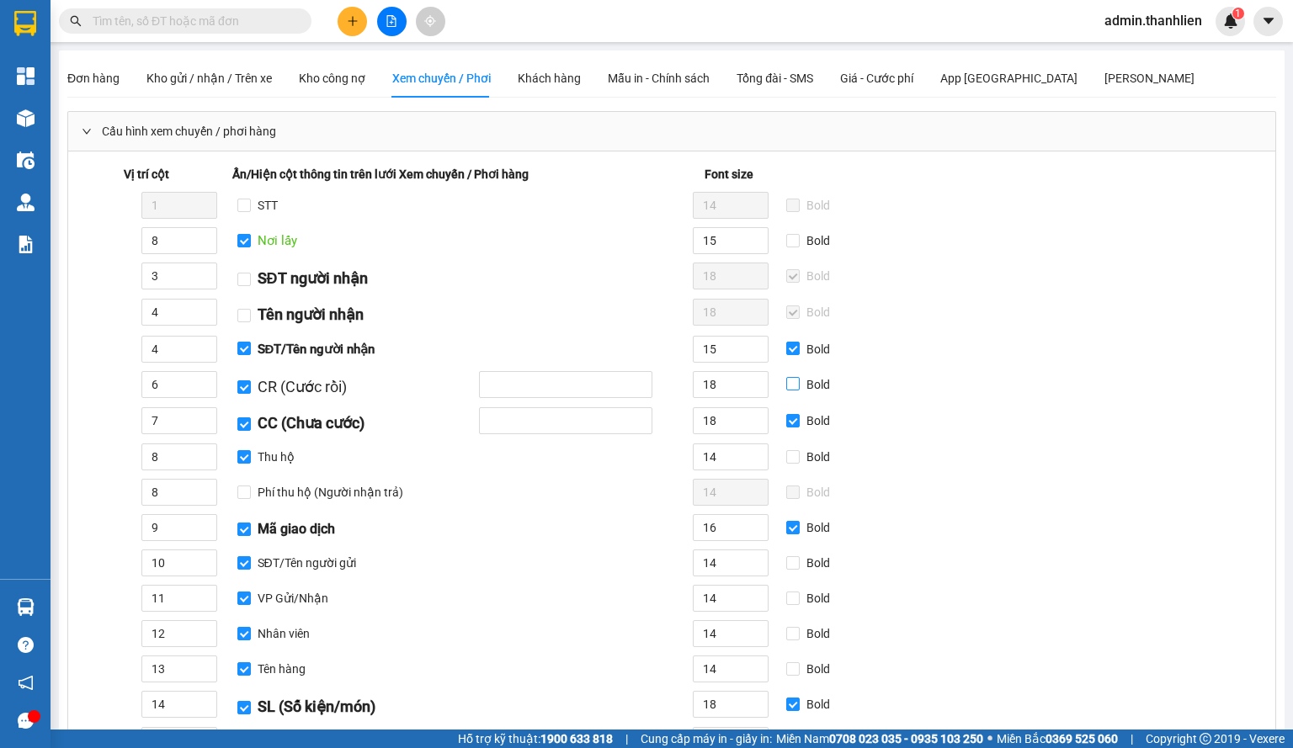
click at [794, 379] on input "Bold" at bounding box center [792, 383] width 13 height 13
checkbox input "true"
click at [799, 457] on span "Bold" at bounding box center [817, 457] width 37 height 19
click at [798, 457] on input "Bold" at bounding box center [792, 456] width 13 height 13
checkbox input "true"
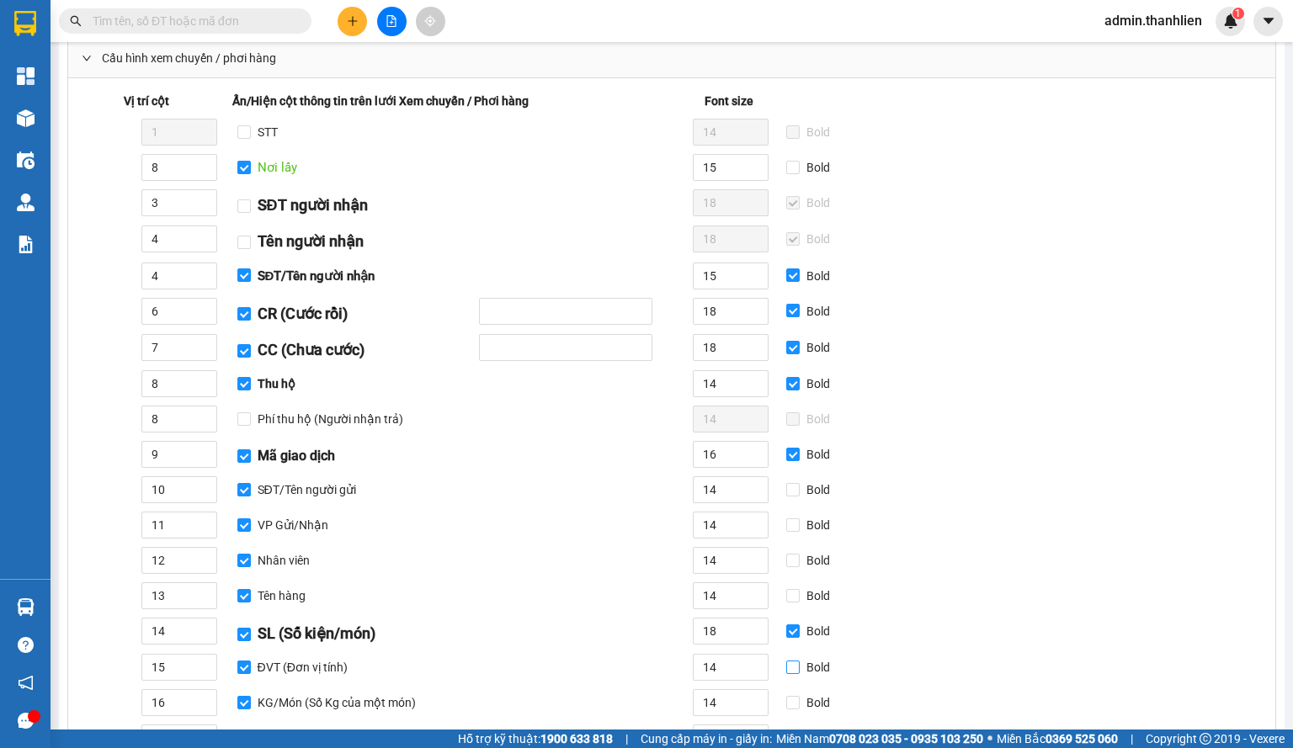
scroll to position [252, 0]
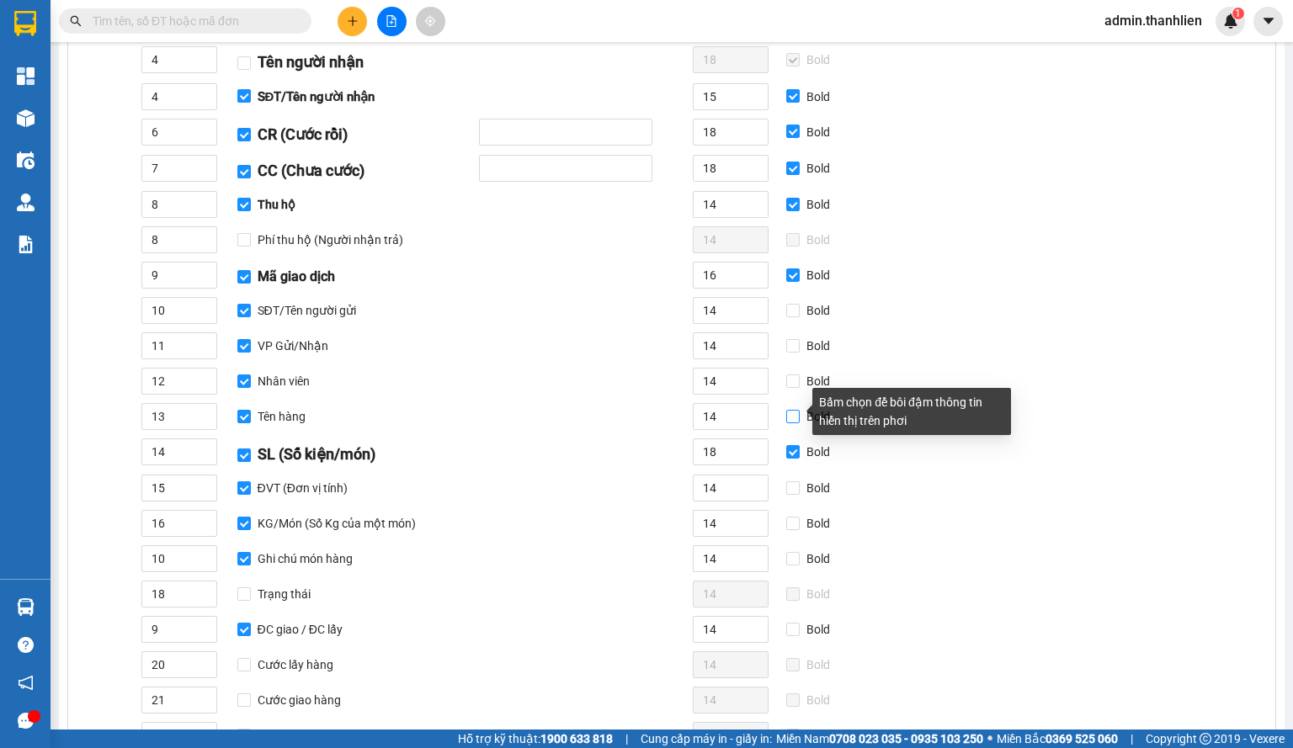
click at [794, 410] on input "Bold" at bounding box center [792, 416] width 13 height 13
checkbox input "true"
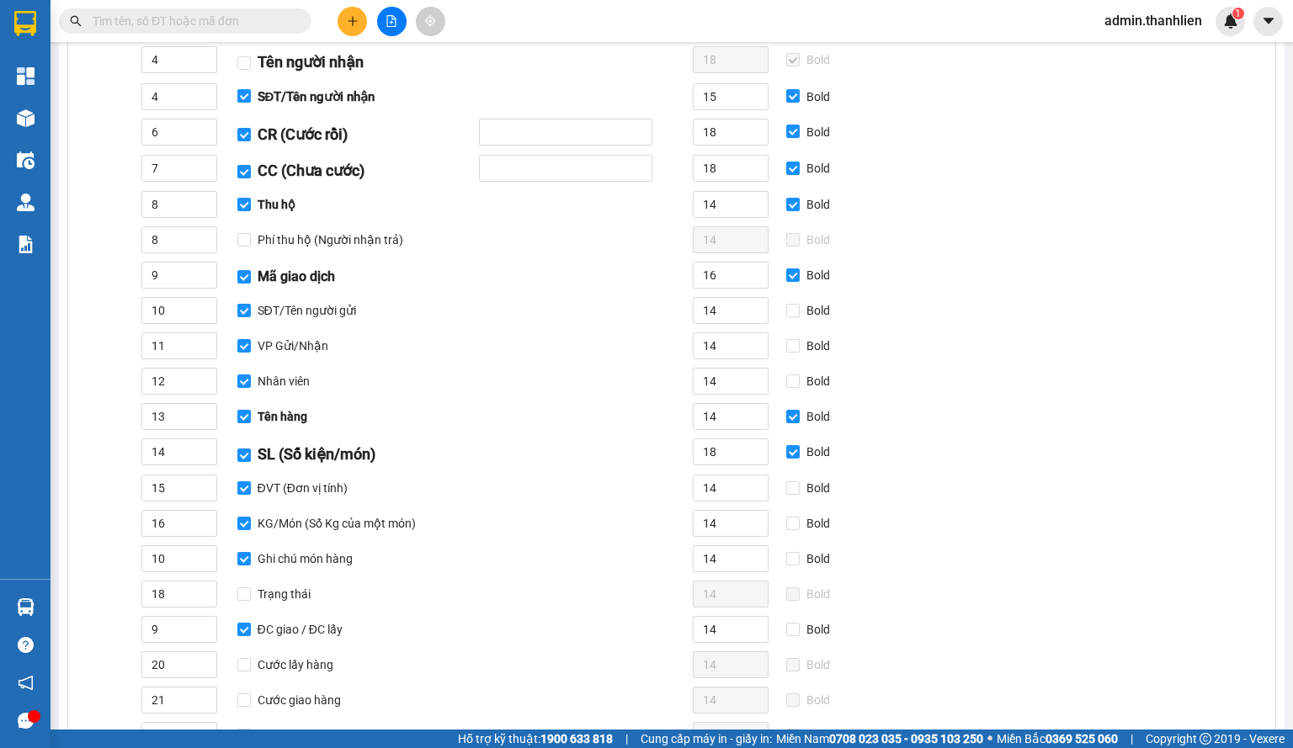
click at [795, 391] on div "Vị trí cột Ẩn/[PERSON_NAME] cột thông tin trên lưới Xem chuyến / Phơi hàng Font…" at bounding box center [522, 423] width 895 height 1022
click at [245, 374] on input "Nhân viên" at bounding box center [243, 380] width 13 height 13
checkbox input "false"
click at [245, 347] on input "VP Gửi/Nhận" at bounding box center [243, 345] width 13 height 13
checkbox input "false"
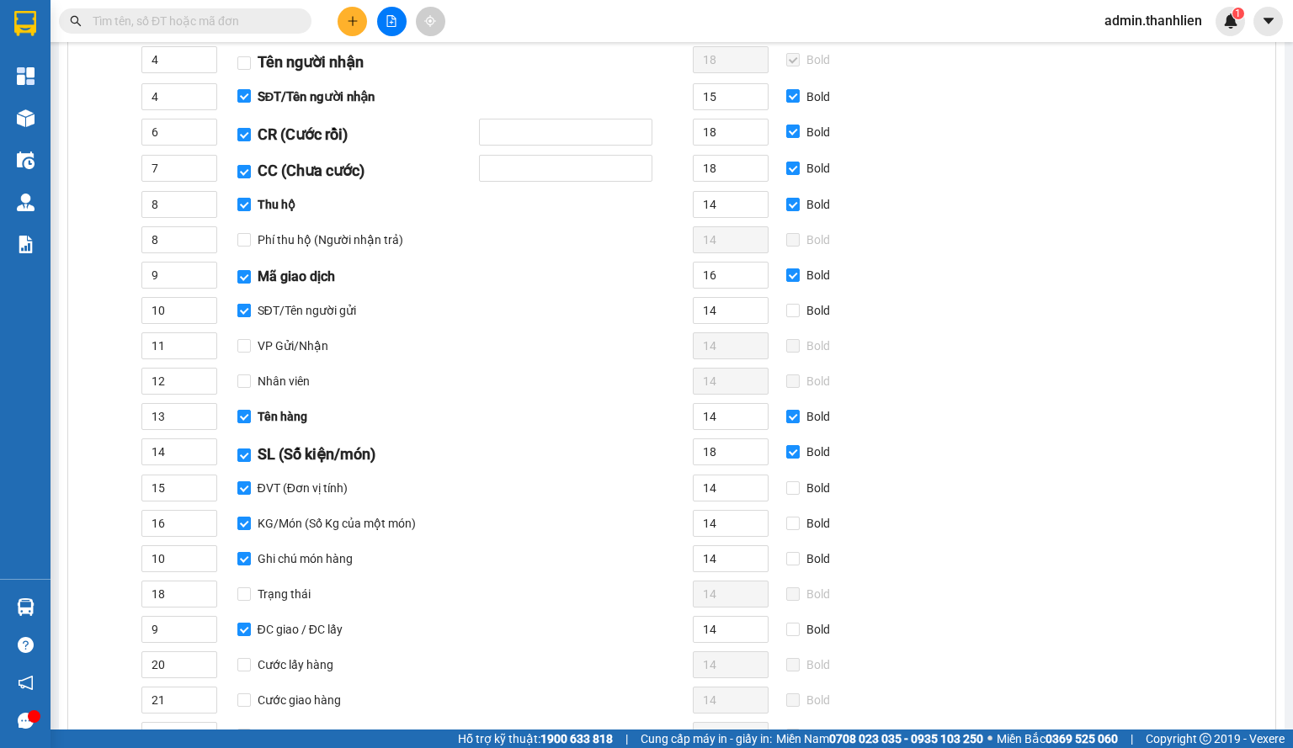
click at [244, 314] on label "SĐT/Tên người gửi" at bounding box center [299, 310] width 125 height 19
click at [244, 314] on input "SĐT/Tên người gửi" at bounding box center [243, 310] width 13 height 13
checkbox input "false"
click at [244, 274] on input "Mã giao dịch" at bounding box center [243, 276] width 13 height 13
checkbox input "false"
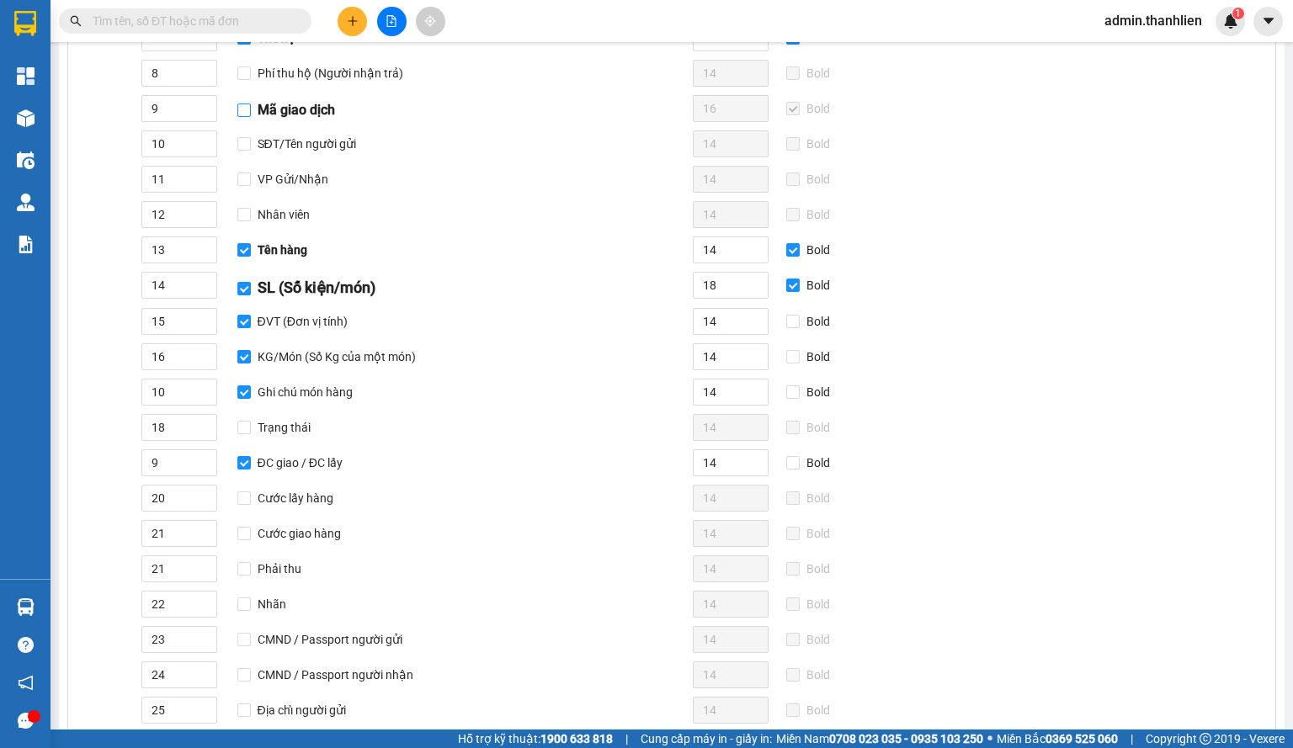
scroll to position [421, 0]
click at [239, 316] on input "ĐVT (Đơn vị tính)" at bounding box center [243, 319] width 13 height 13
checkbox input "false"
click at [247, 351] on input "KG/Món (Số Kg của một món)" at bounding box center [243, 354] width 13 height 13
checkbox input "false"
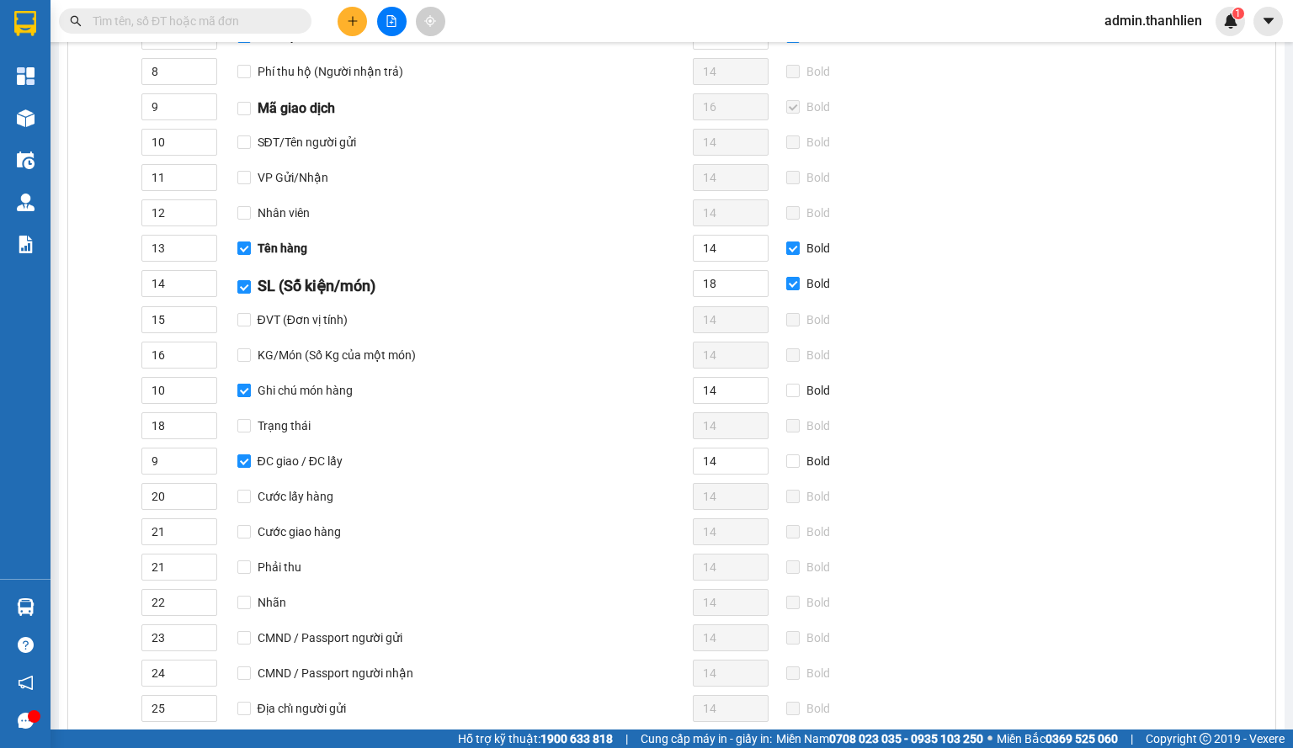
click at [246, 384] on input "Ghi chú món hàng" at bounding box center [243, 390] width 13 height 13
checkbox input "false"
click at [789, 465] on div "14 Bold" at bounding box center [822, 461] width 300 height 27
click at [791, 462] on div "14 Bold" at bounding box center [822, 461] width 300 height 27
click at [789, 458] on input "Bold" at bounding box center [792, 460] width 13 height 13
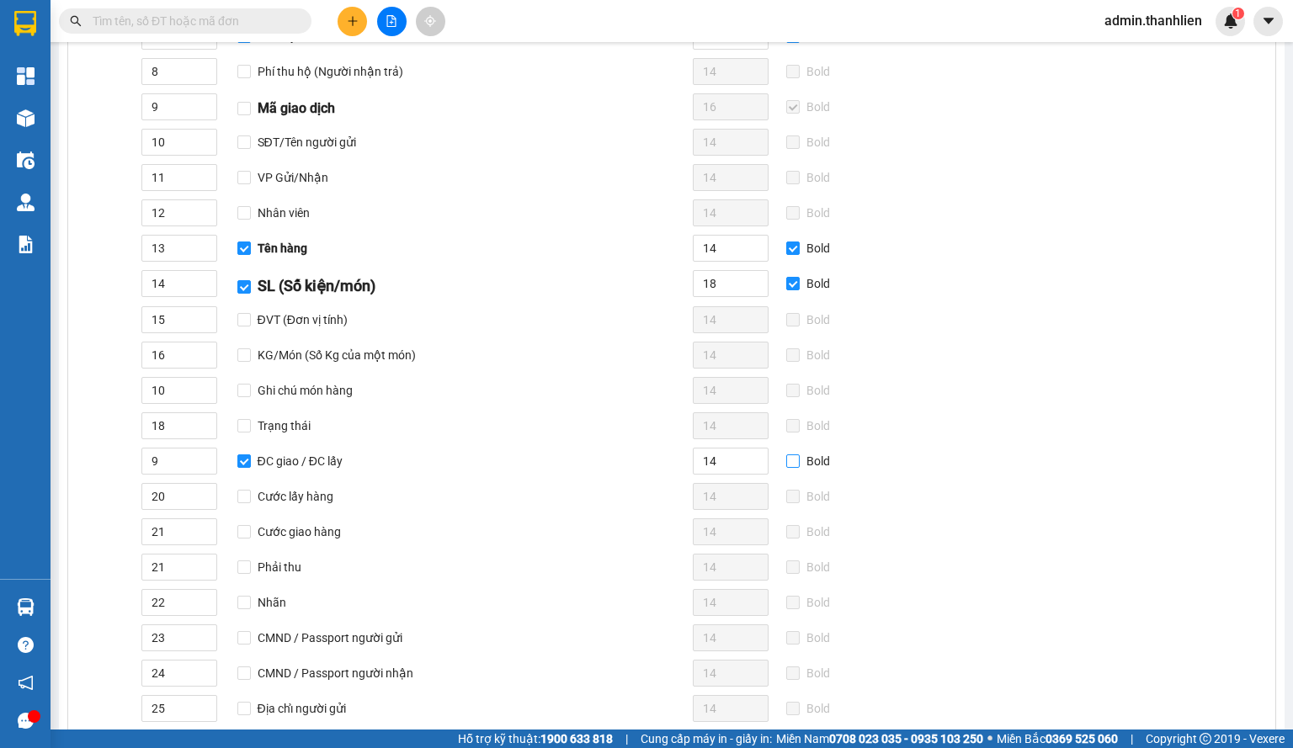
checkbox input "true"
click at [248, 387] on input "Ghi chú món hàng" at bounding box center [243, 390] width 13 height 13
checkbox input "true"
click at [786, 385] on input "Bold" at bounding box center [792, 390] width 13 height 13
checkbox input "true"
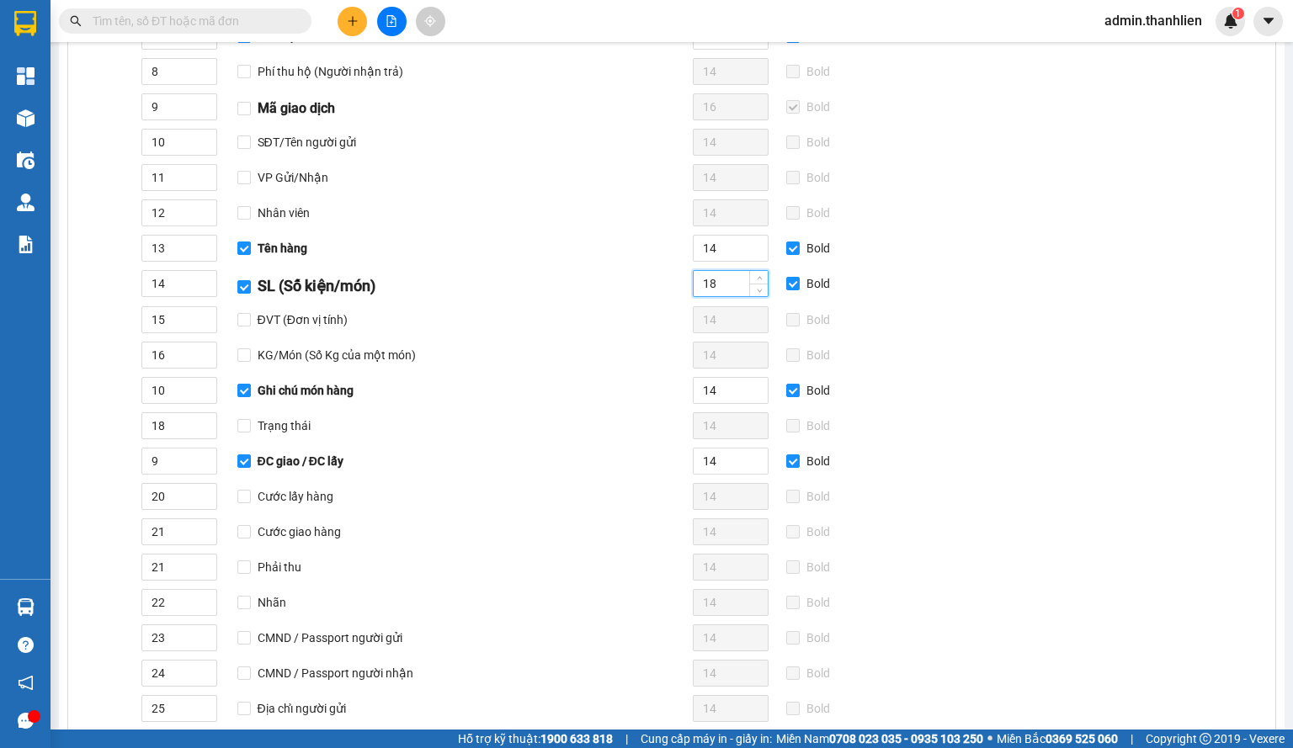
click at [734, 271] on input "18" at bounding box center [730, 283] width 74 height 25
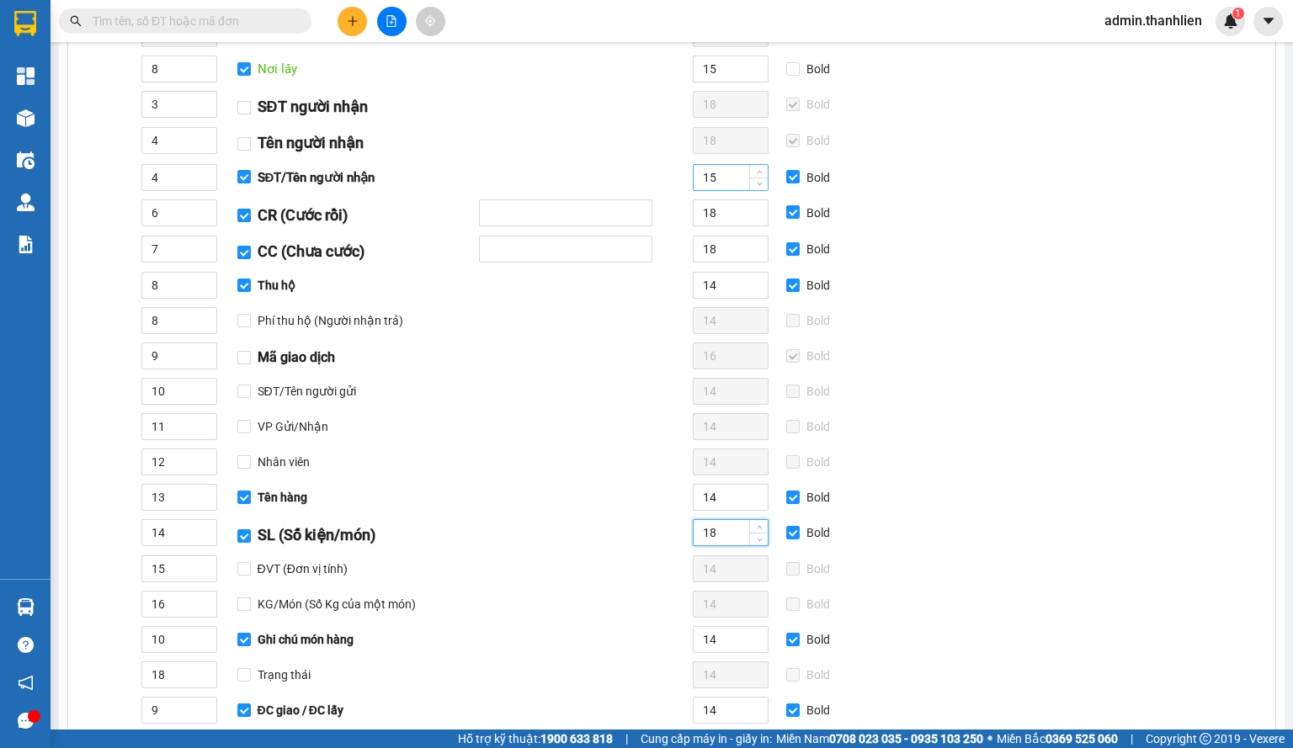
scroll to position [84, 0]
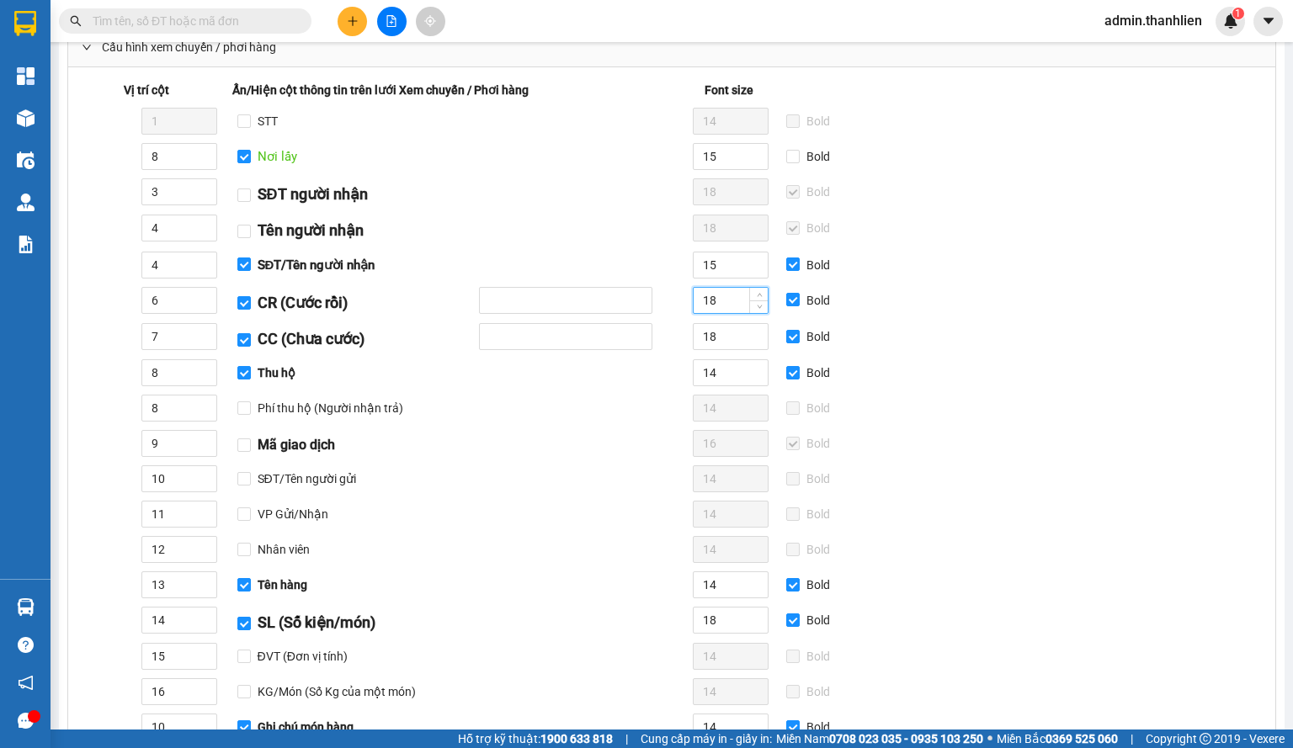
click at [722, 300] on input "18" at bounding box center [730, 300] width 74 height 25
click at [731, 361] on input "14" at bounding box center [730, 372] width 74 height 25
type input "14"
click at [730, 267] on input "15" at bounding box center [730, 264] width 74 height 25
click at [732, 612] on input "18" at bounding box center [730, 620] width 74 height 25
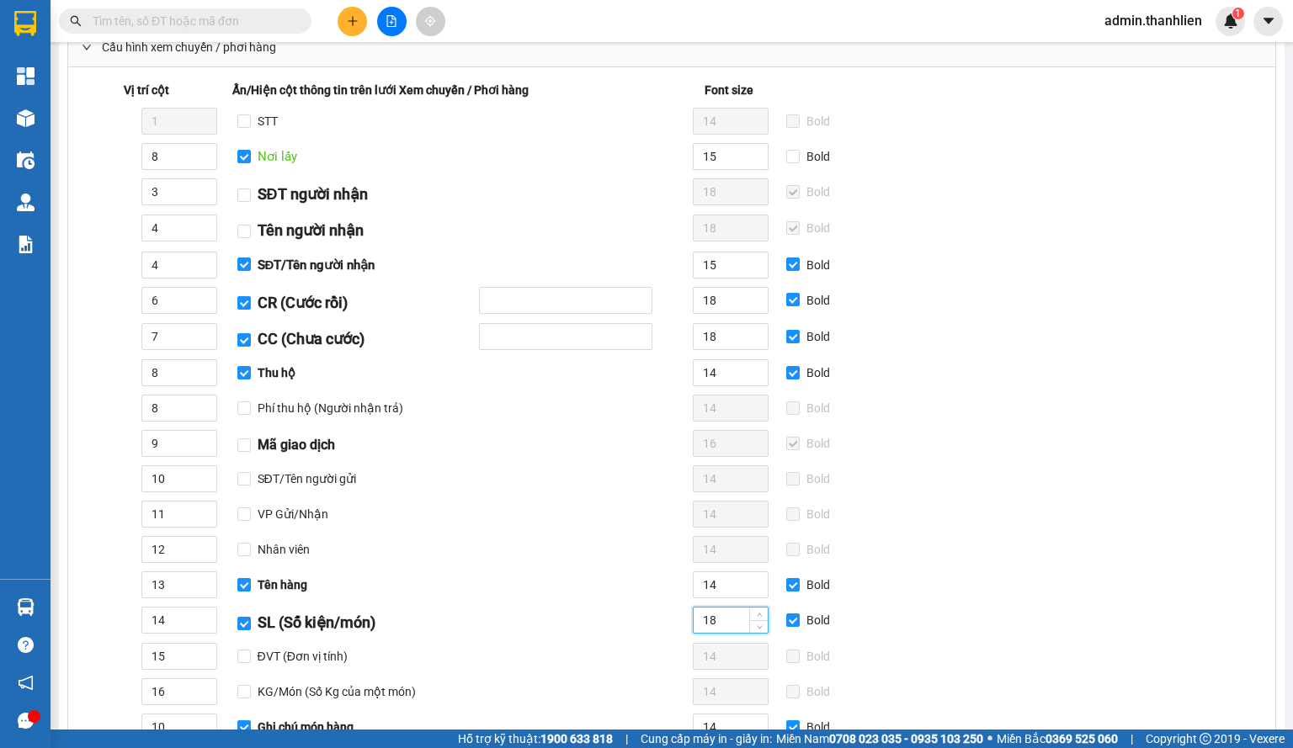
paste input "5"
type input "15"
click at [728, 576] on input "14" at bounding box center [730, 584] width 74 height 25
paste input "5"
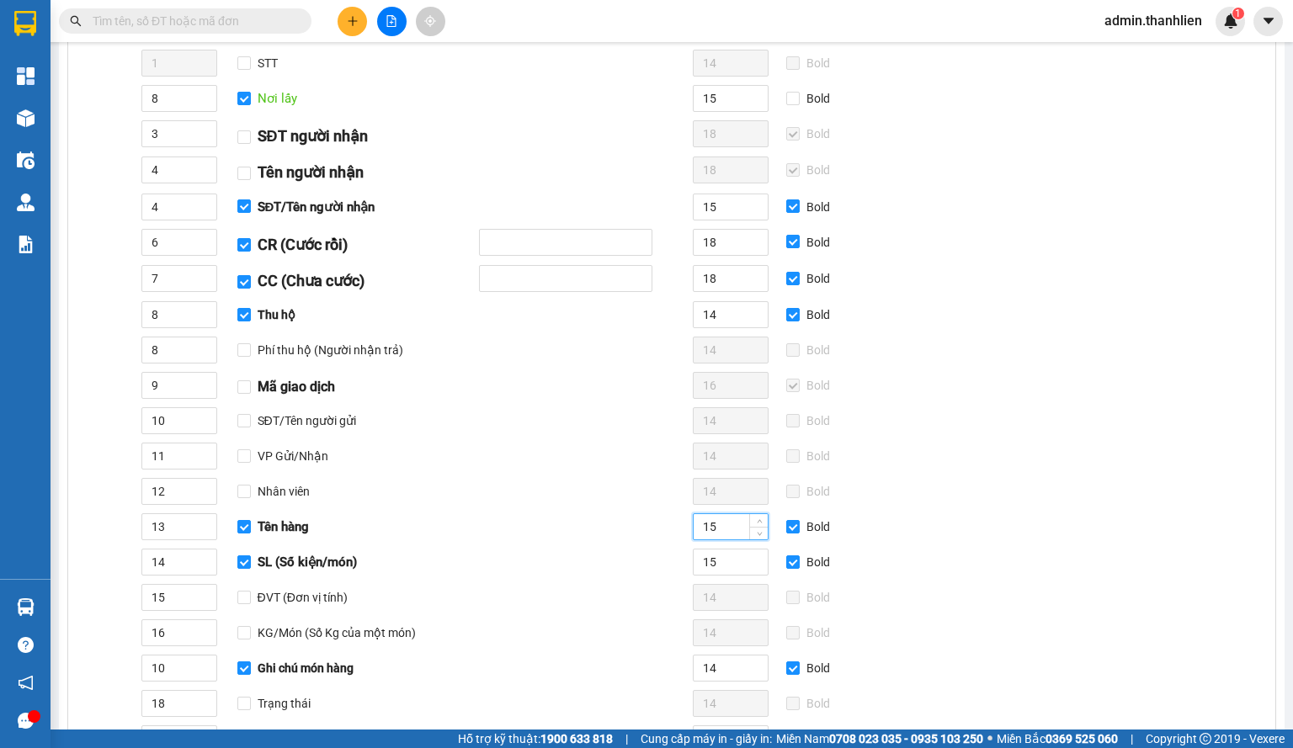
scroll to position [168, 0]
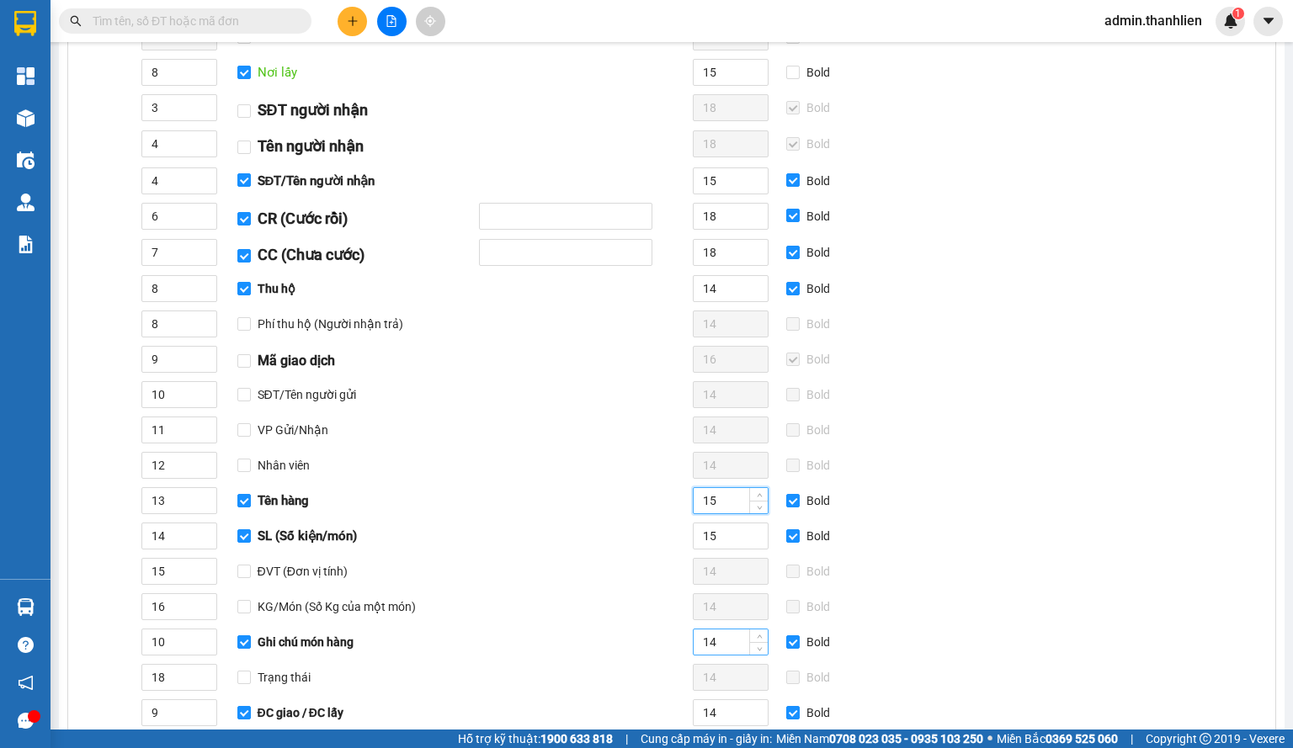
type input "15"
click at [732, 629] on input "14" at bounding box center [730, 641] width 74 height 25
paste input "5"
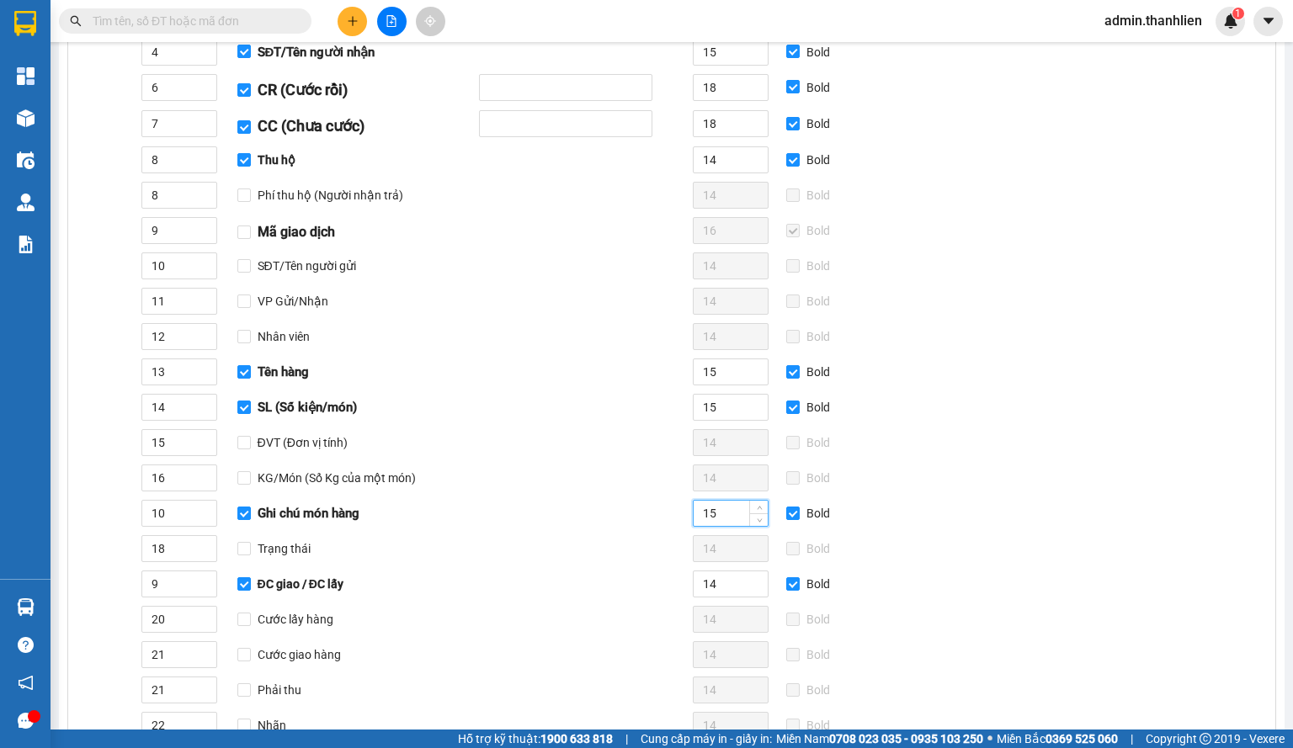
scroll to position [337, 0]
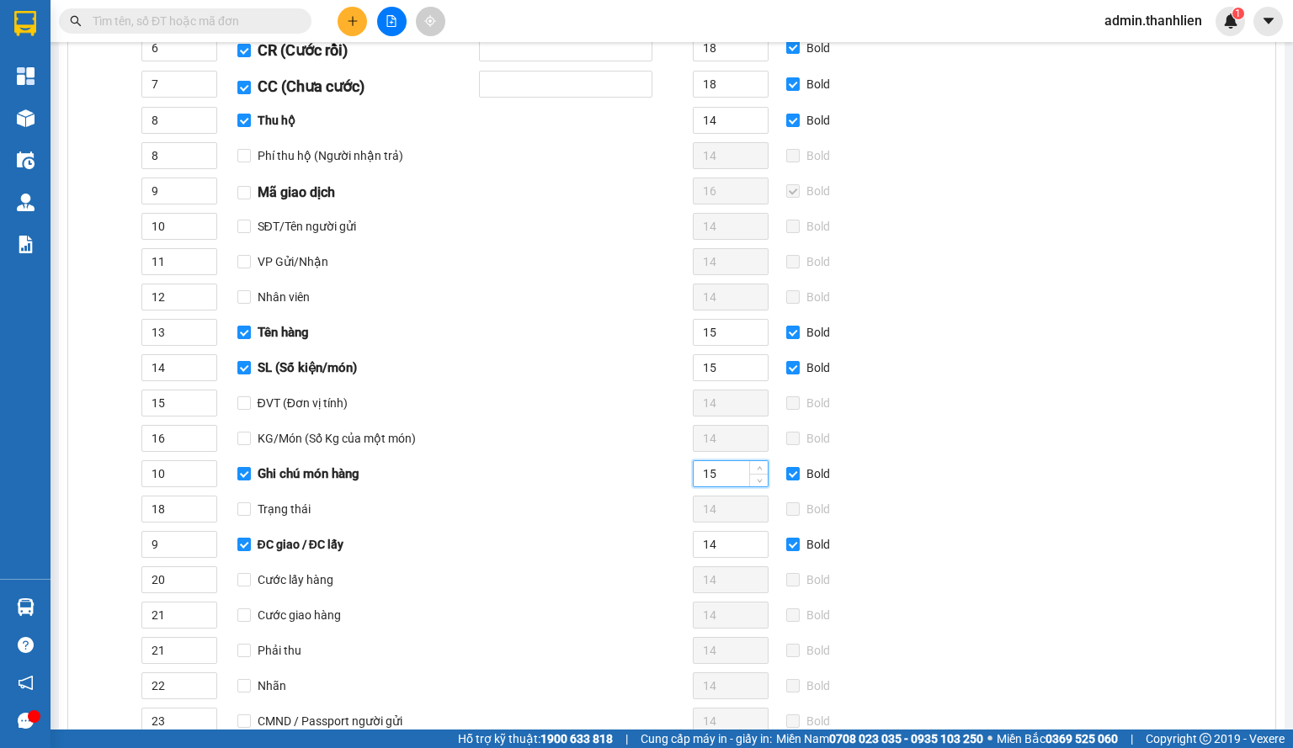
type input "15"
click at [730, 543] on input "14" at bounding box center [730, 544] width 74 height 25
paste input "8"
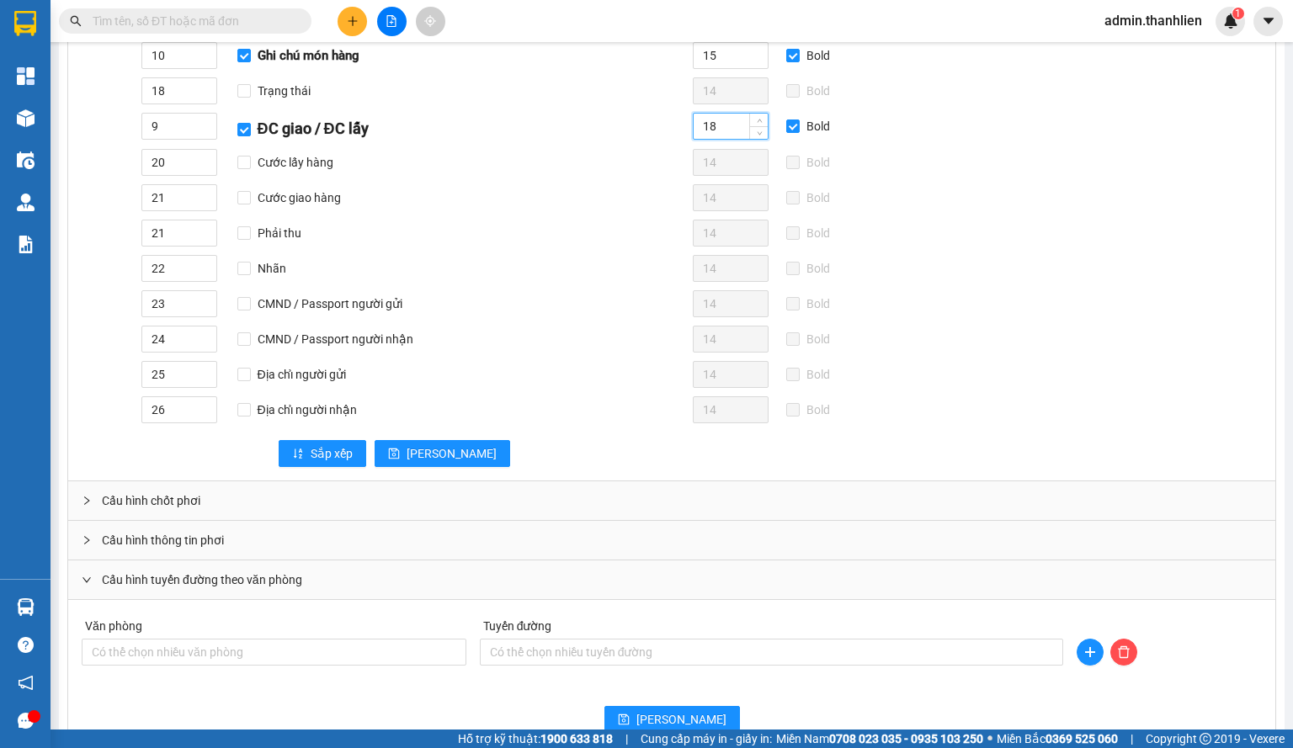
scroll to position [757, 0]
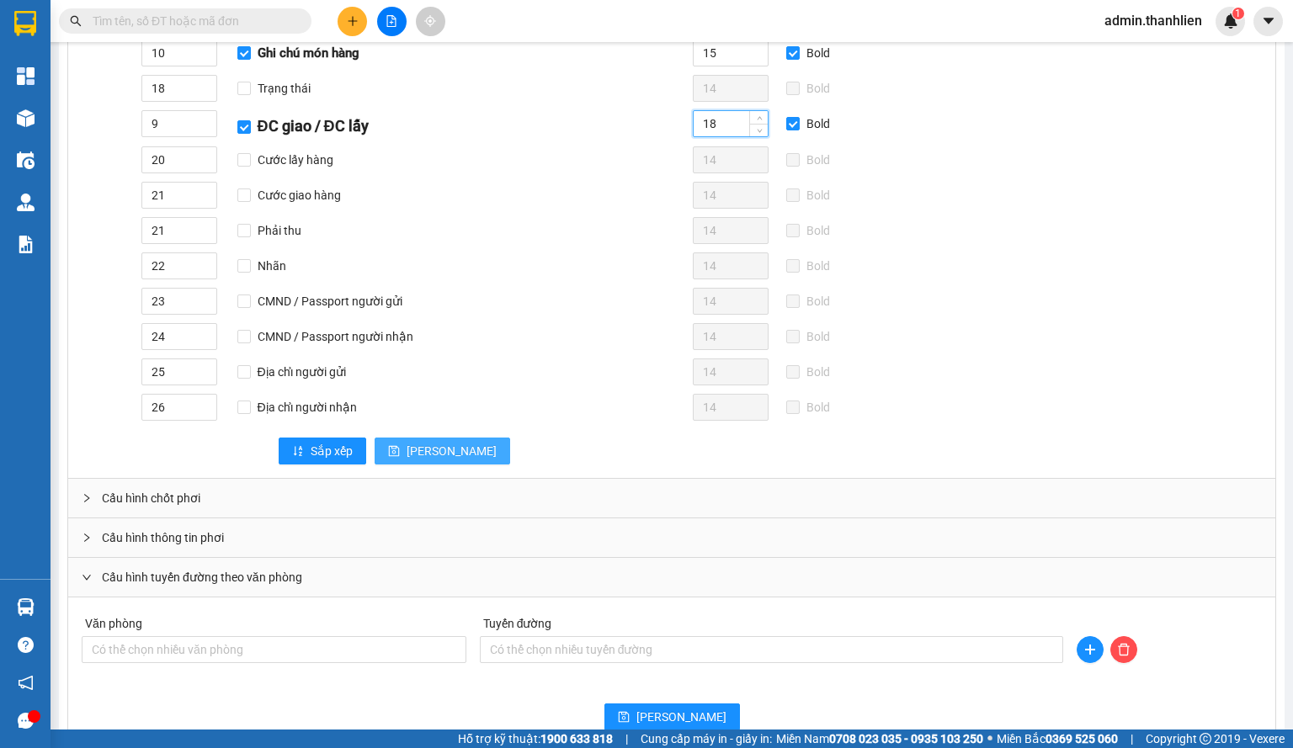
type input "18"
click at [413, 442] on span "[PERSON_NAME]" at bounding box center [451, 451] width 90 height 19
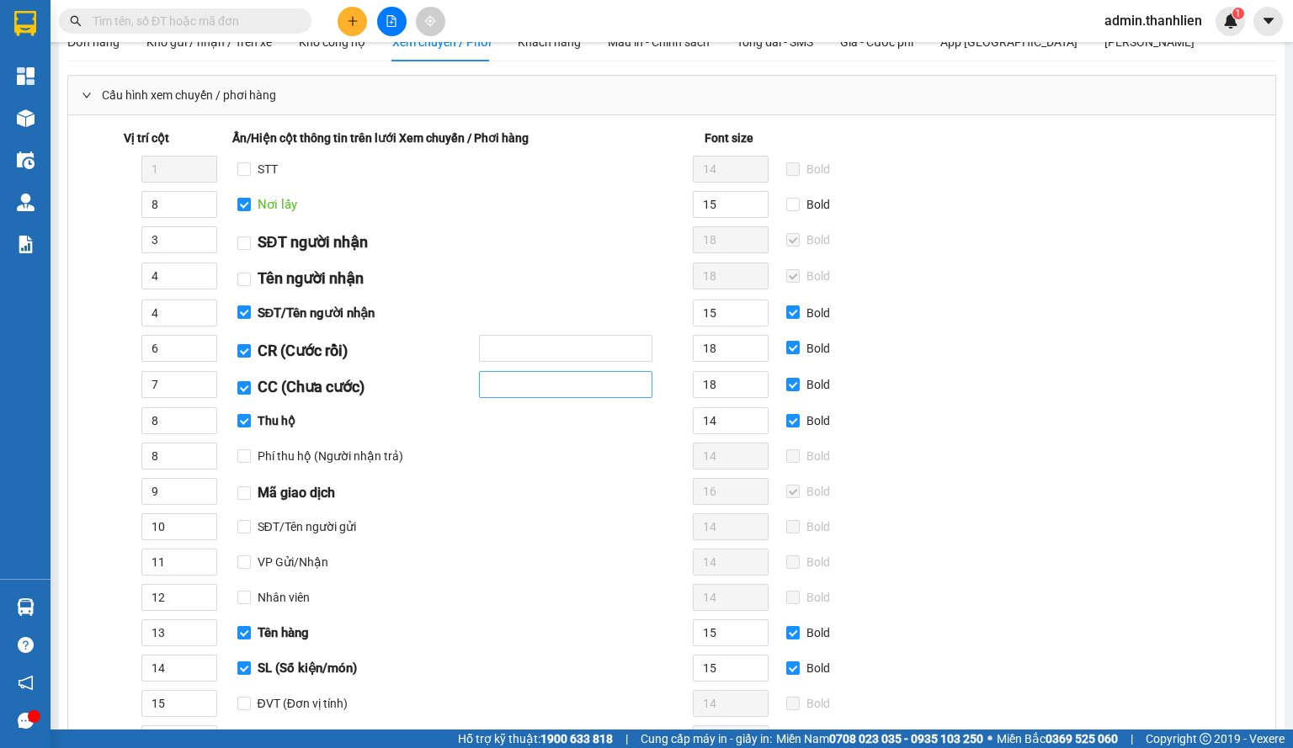
scroll to position [0, 0]
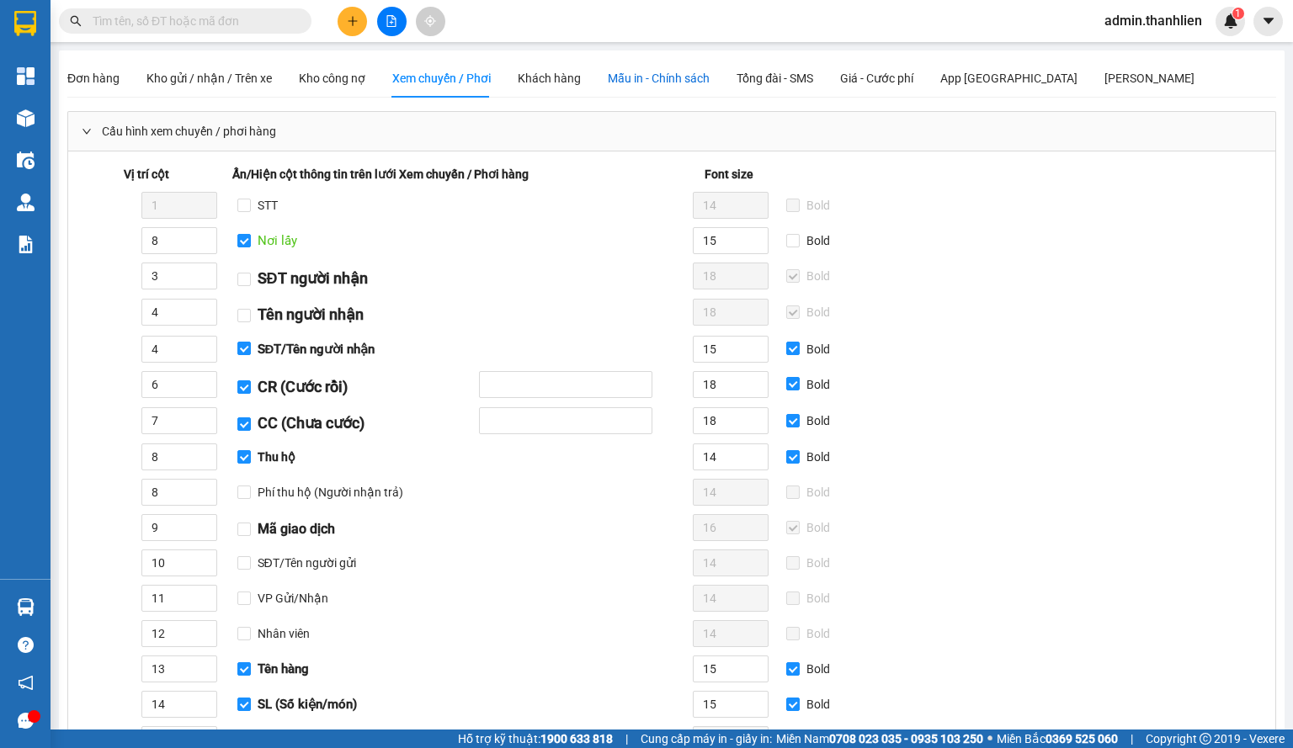
click at [631, 75] on span "Mẫu in - Chính sách" at bounding box center [659, 78] width 102 height 13
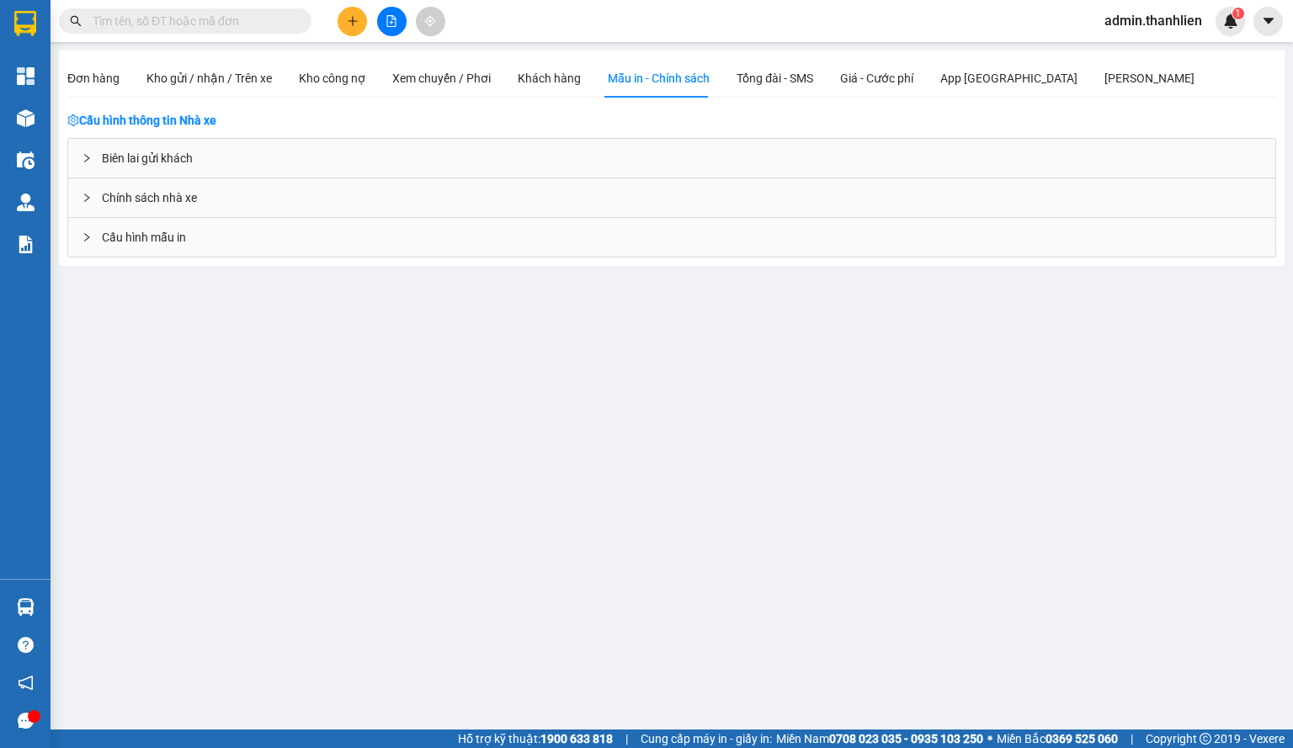
click at [224, 178] on div "Chính sách nhà xe" at bounding box center [671, 197] width 1207 height 39
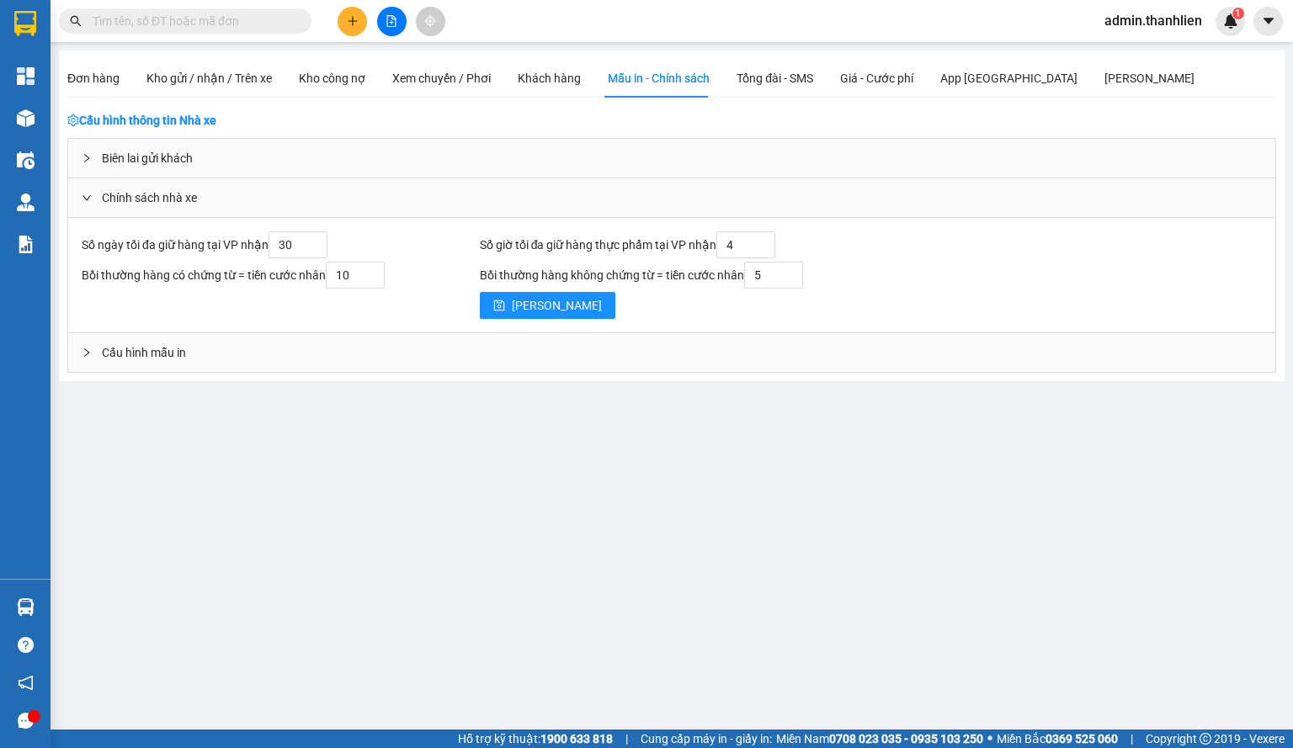
click at [289, 156] on div "Biên lai gửi khách" at bounding box center [671, 158] width 1207 height 39
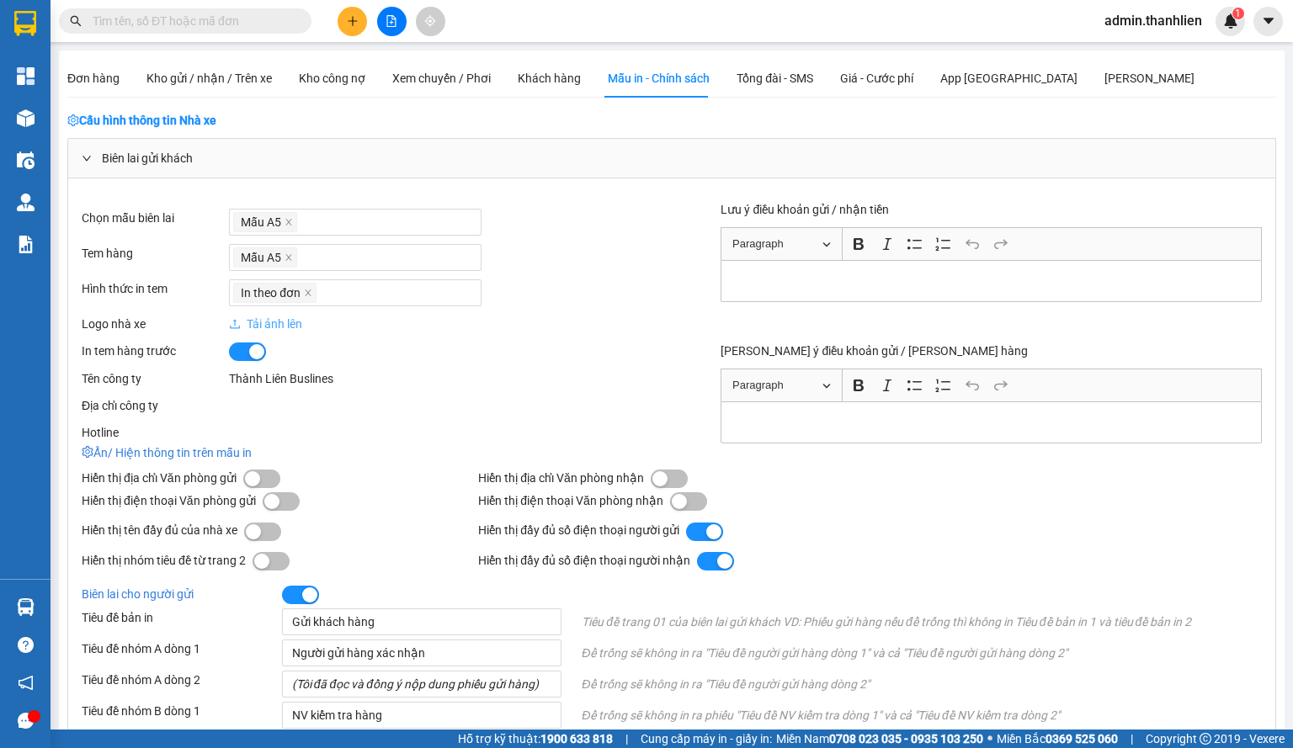
click at [888, 413] on p "Rich Text Editor, main" at bounding box center [991, 422] width 525 height 19
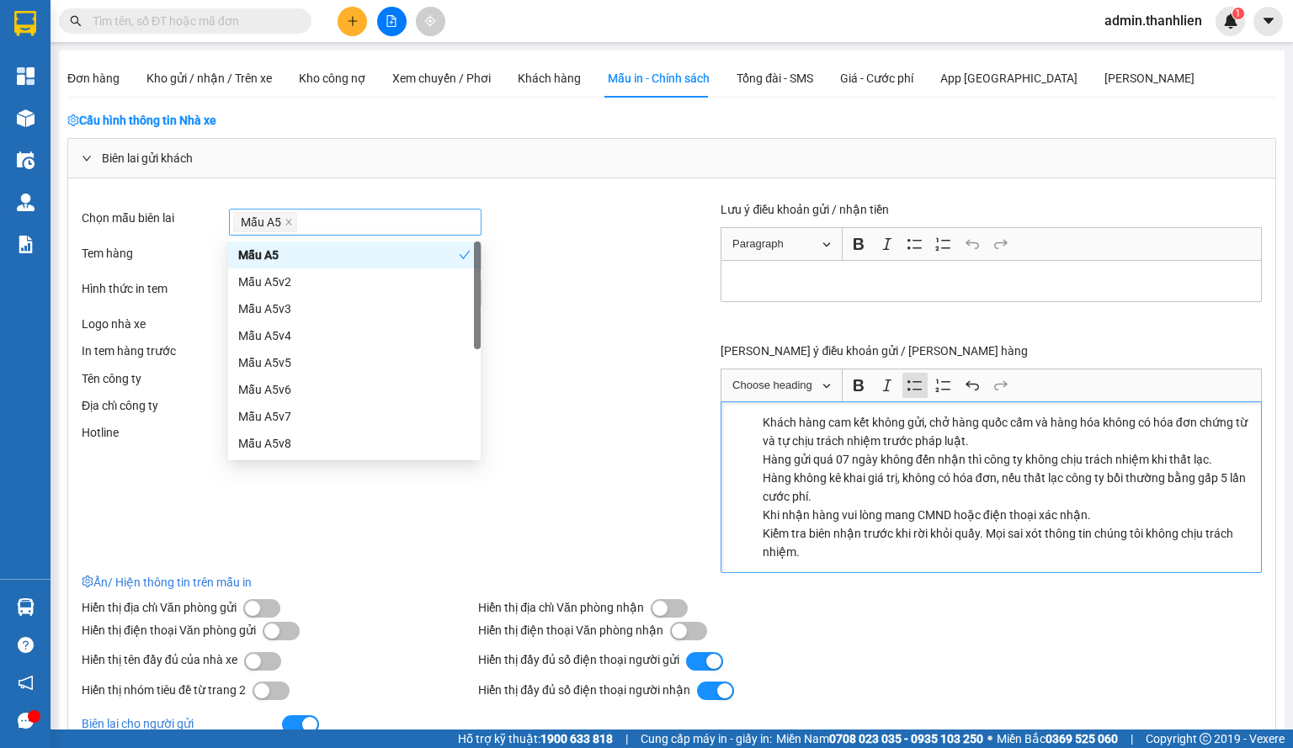
click at [333, 228] on div "Mẫu A5" at bounding box center [355, 222] width 244 height 24
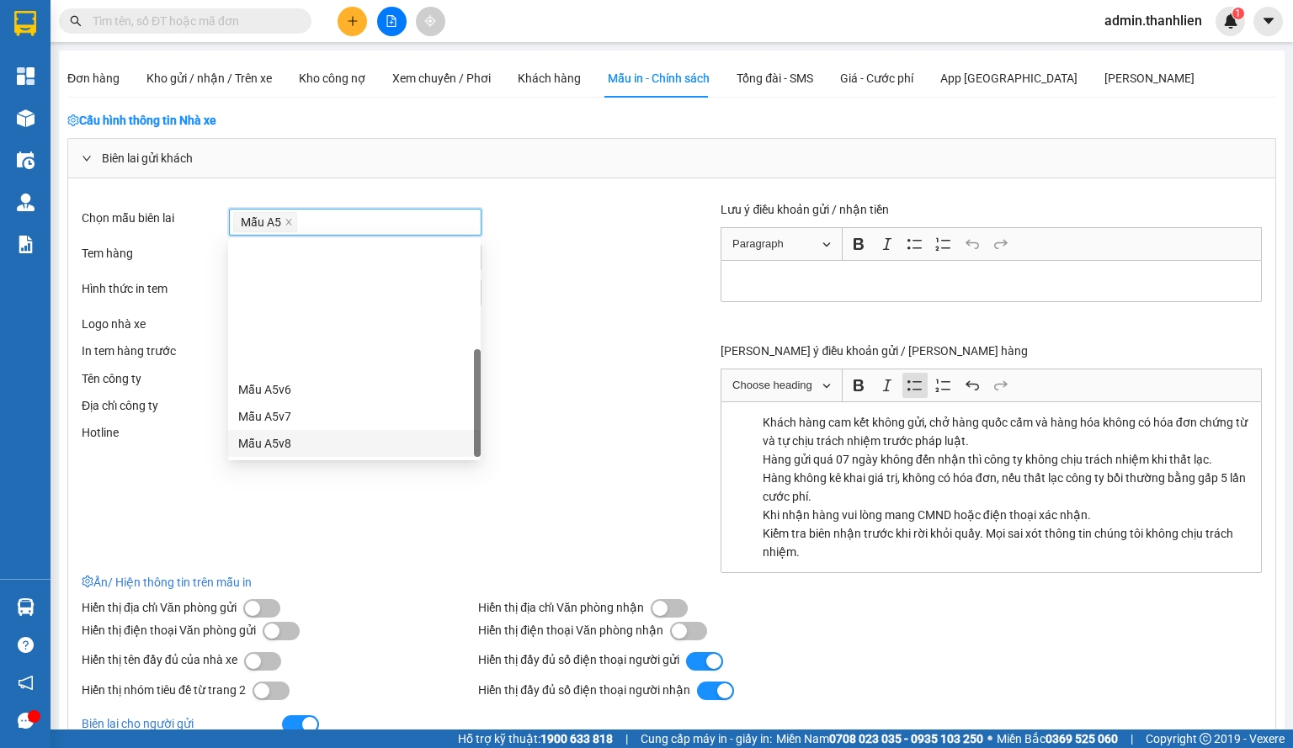
scroll to position [162, 0]
click at [312, 368] on div "Mẫu 80mm" at bounding box center [354, 362] width 232 height 19
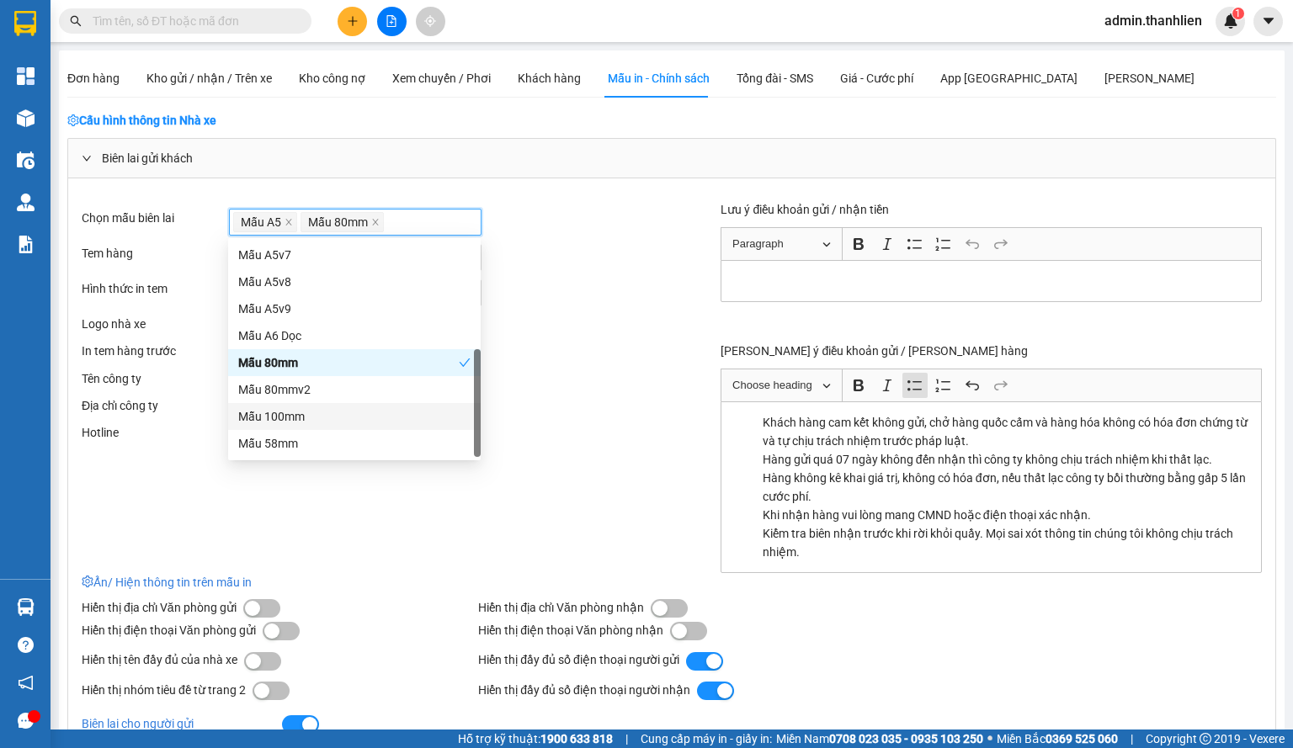
click at [615, 286] on div "In theo đơn" at bounding box center [450, 292] width 443 height 27
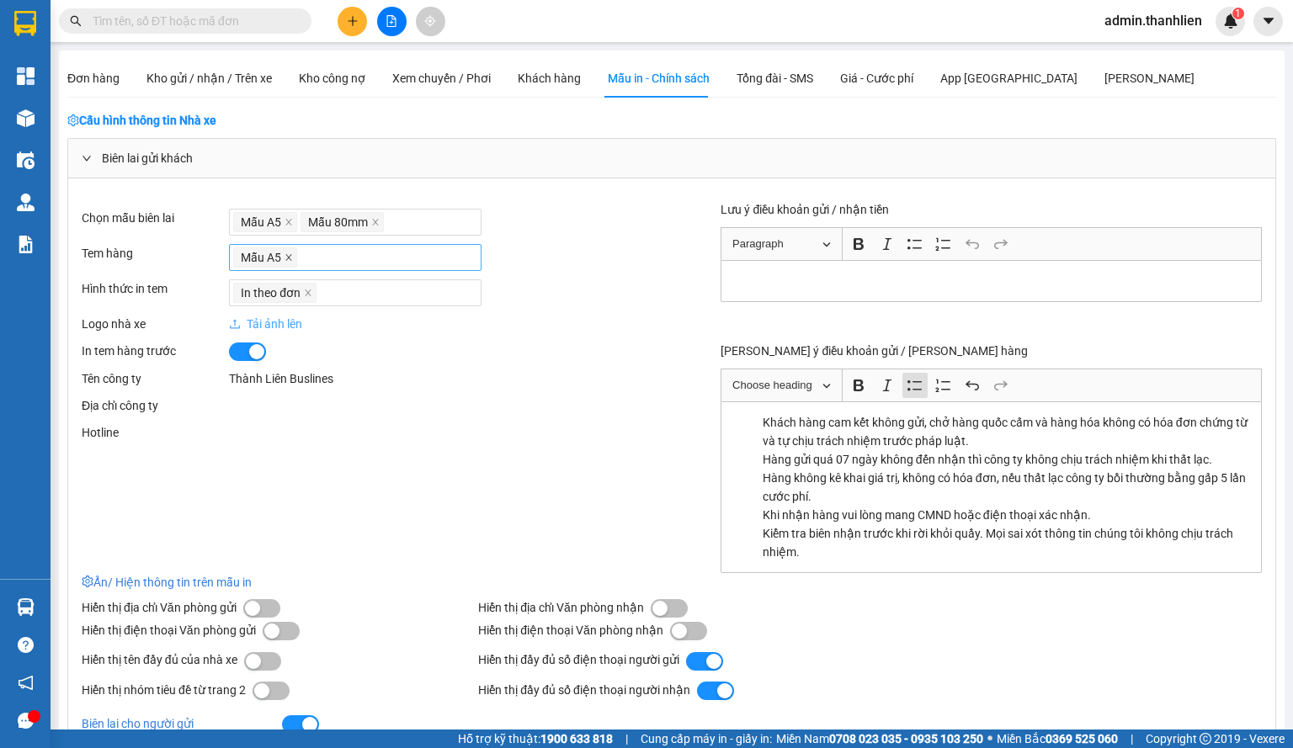
click at [284, 252] on span at bounding box center [288, 257] width 8 height 19
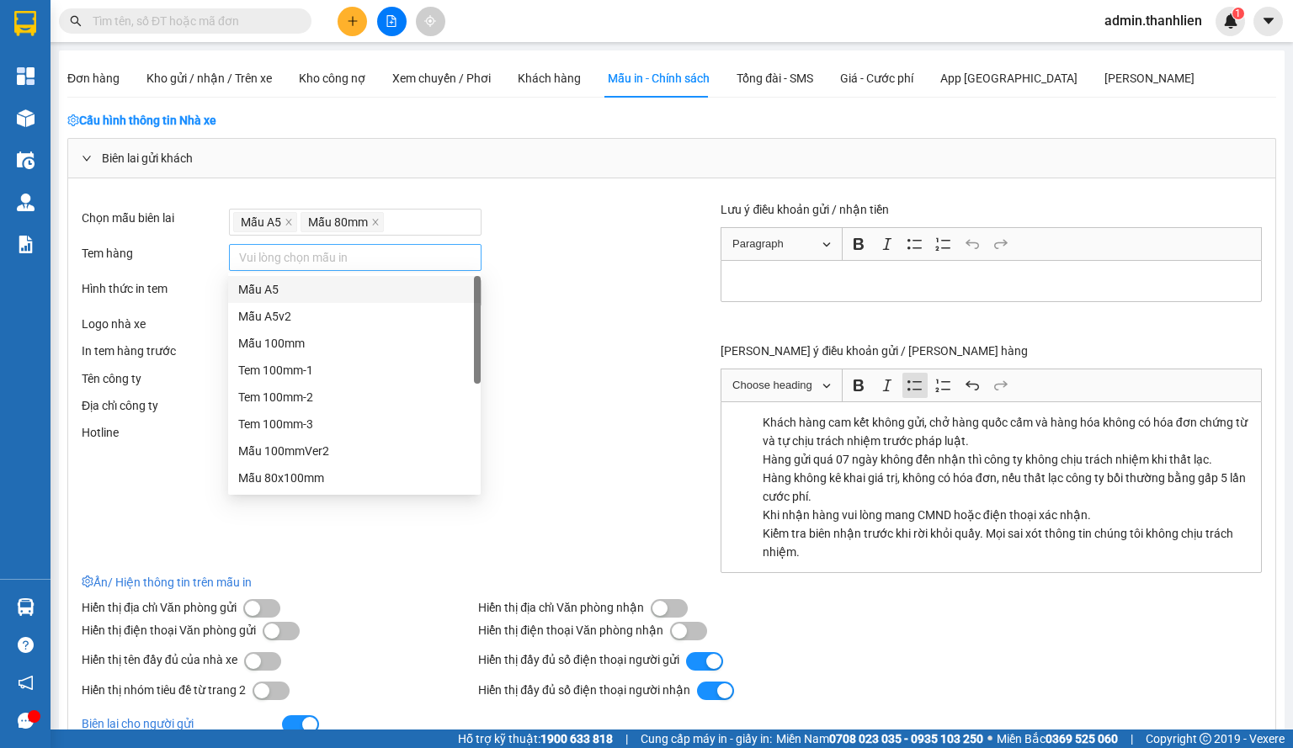
click at [284, 252] on div at bounding box center [355, 257] width 244 height 20
click at [364, 367] on div "Mẫu 100mmVer2" at bounding box center [354, 367] width 232 height 19
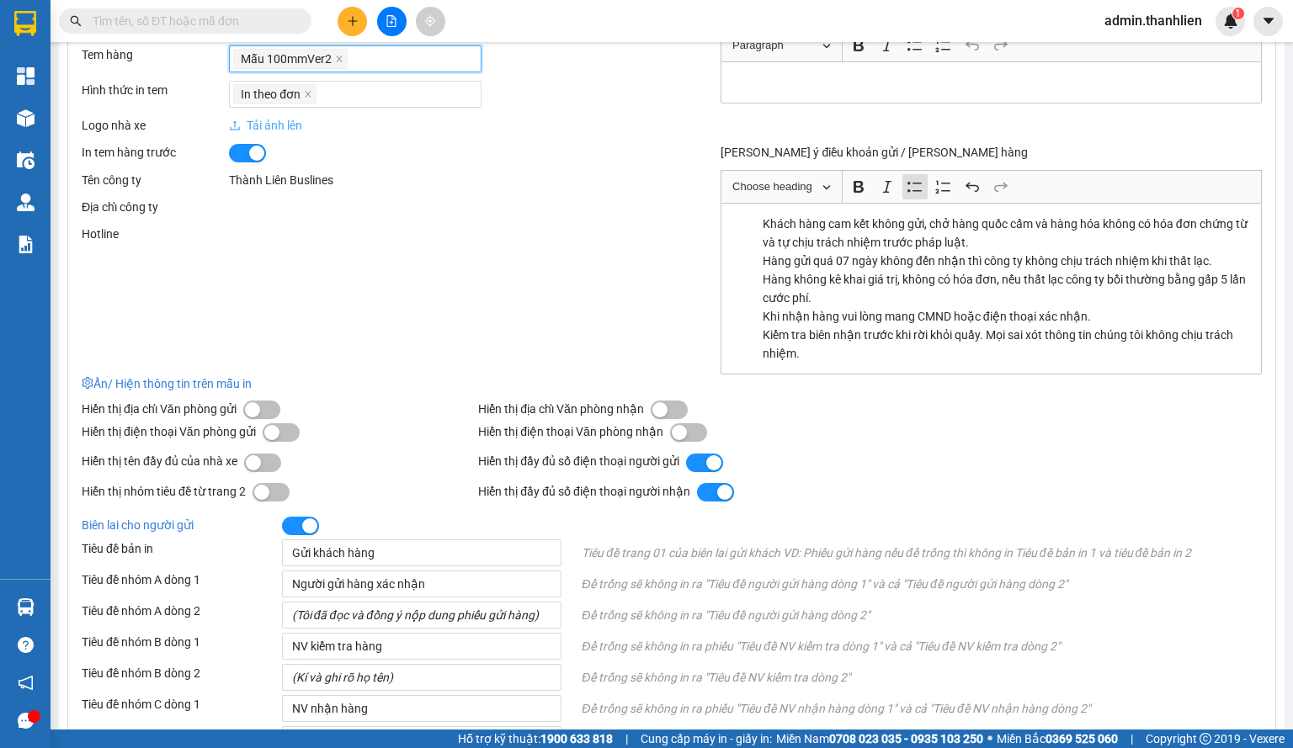
scroll to position [337, 0]
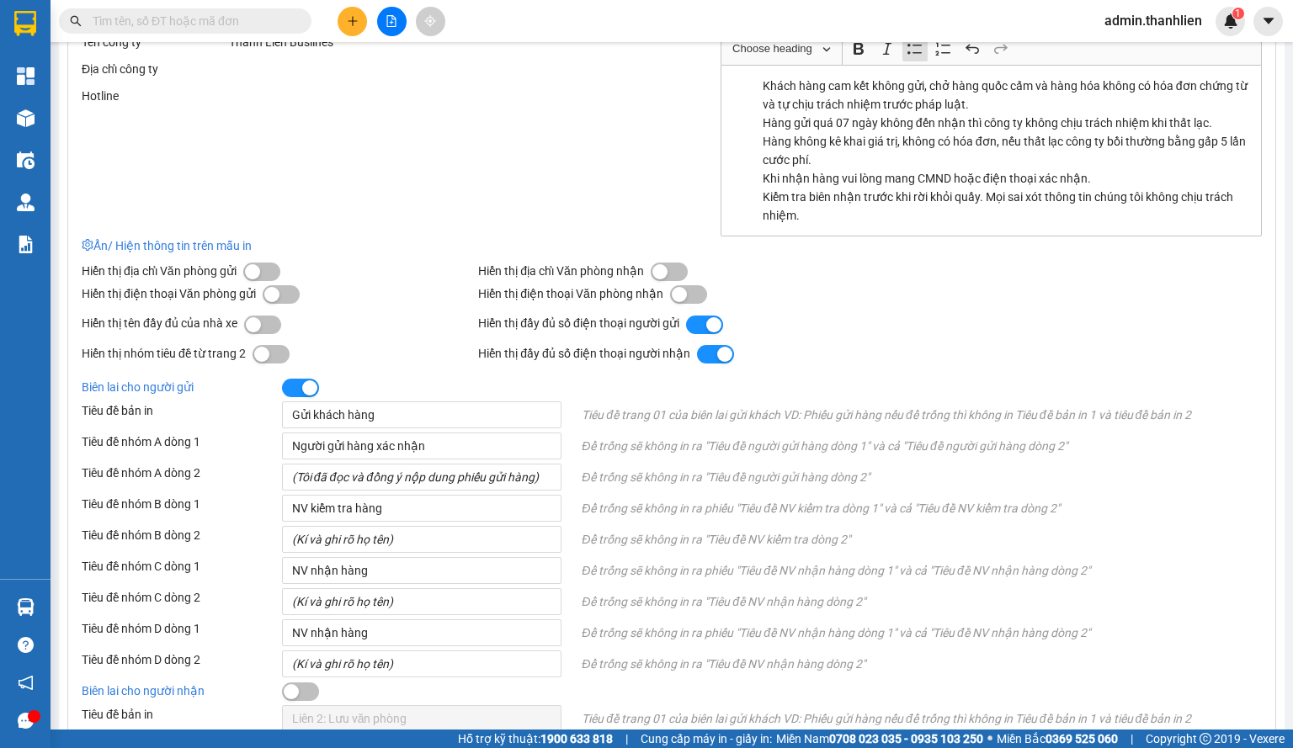
click at [667, 272] on button "button" at bounding box center [669, 272] width 37 height 19
click at [685, 289] on button "button" at bounding box center [688, 294] width 37 height 19
click at [272, 270] on button "button" at bounding box center [261, 272] width 37 height 19
click at [281, 279] on div "[PERSON_NAME] địa [PERSON_NAME] gửi [PERSON_NAME] điện [PERSON_NAME] gửi" at bounding box center [275, 285] width 396 height 46
drag, startPoint x: 285, startPoint y: 292, endPoint x: 278, endPoint y: 307, distance: 16.9
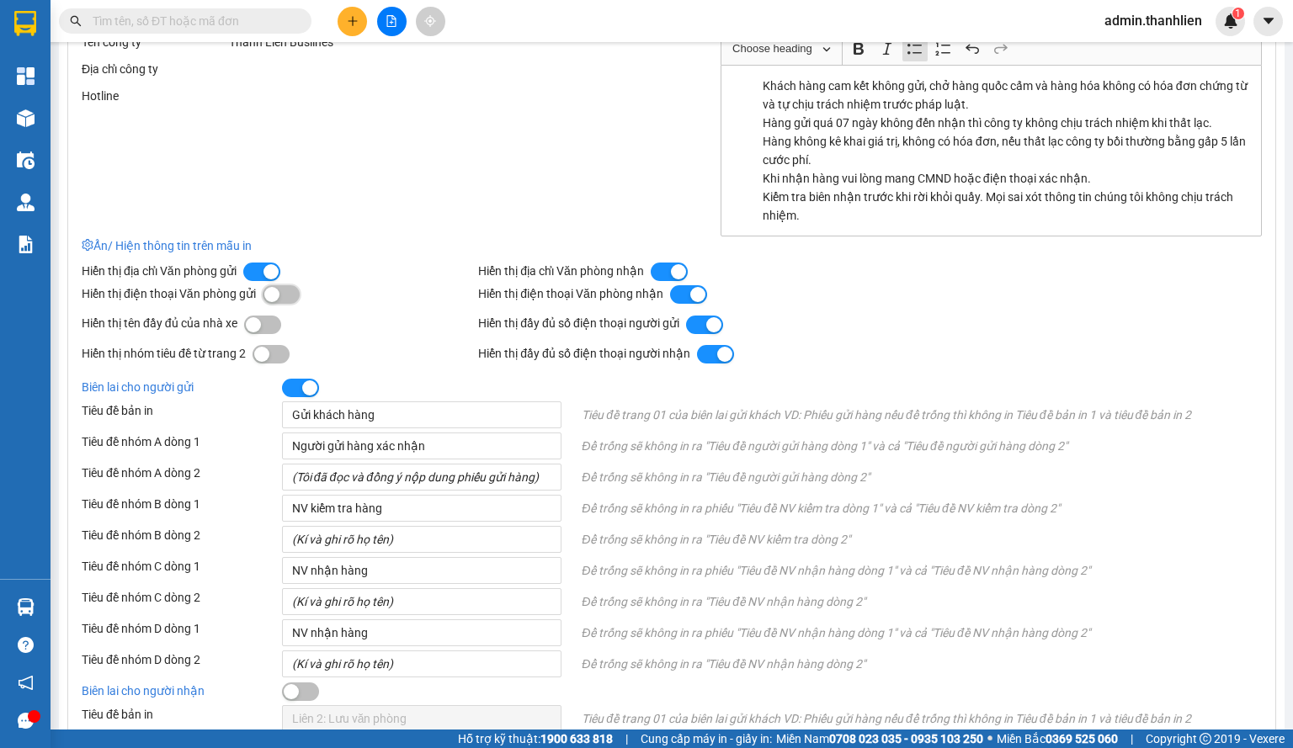
click at [285, 293] on button "button" at bounding box center [281, 294] width 37 height 19
click at [273, 316] on button "button" at bounding box center [262, 325] width 37 height 19
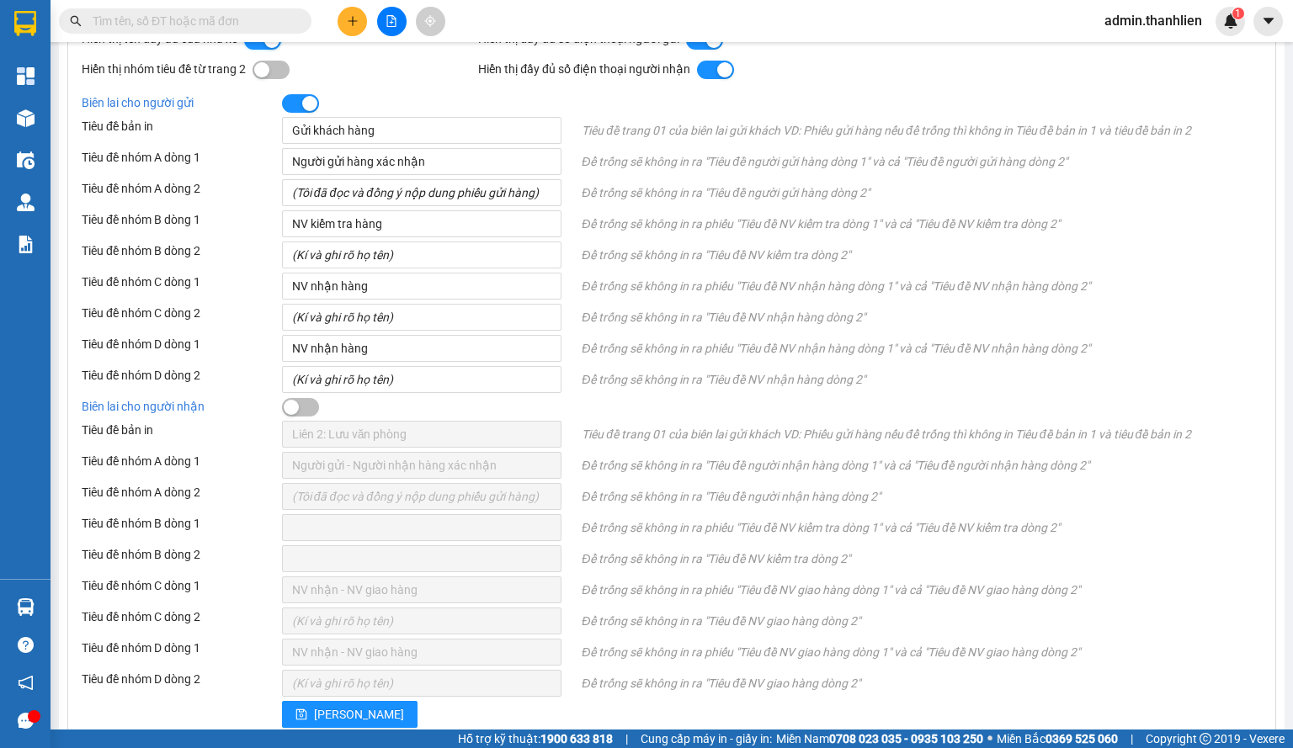
scroll to position [833, 0]
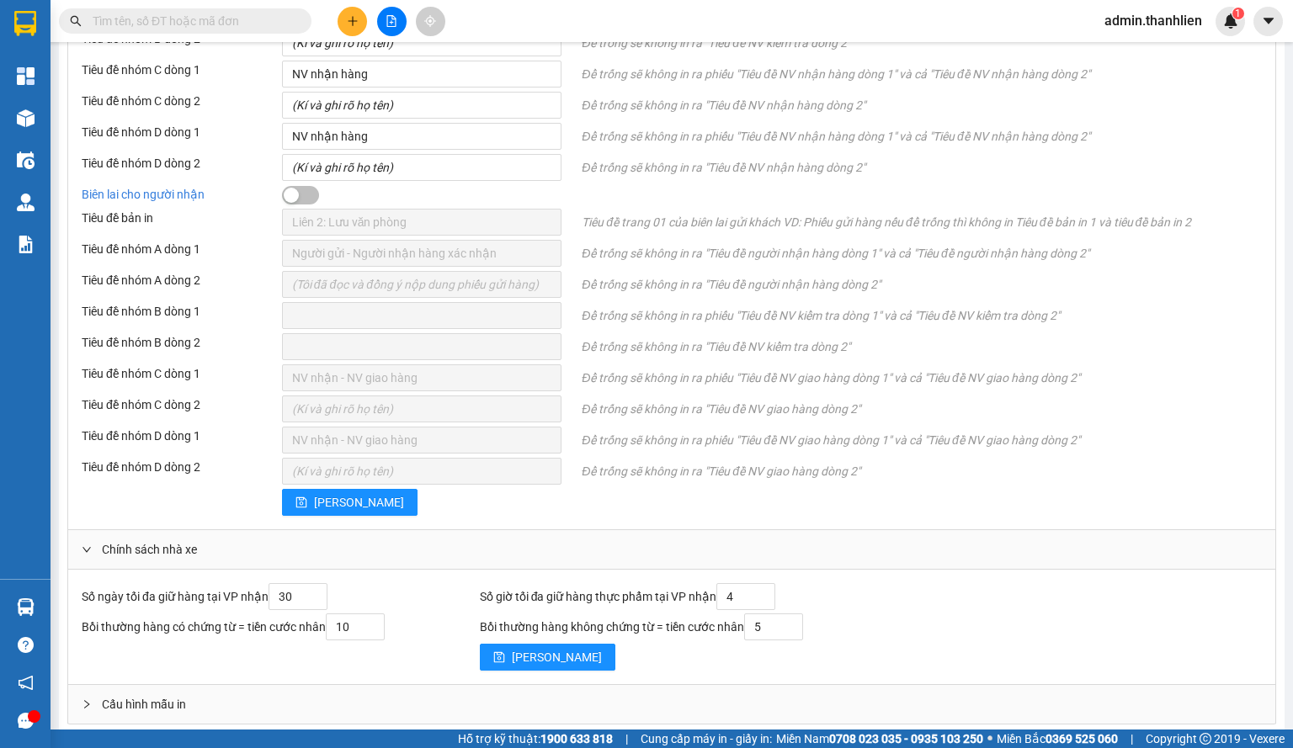
click at [348, 501] on div "[PERSON_NAME]" at bounding box center [422, 502] width 300 height 27
click at [340, 498] on button "[PERSON_NAME]" at bounding box center [349, 502] width 135 height 27
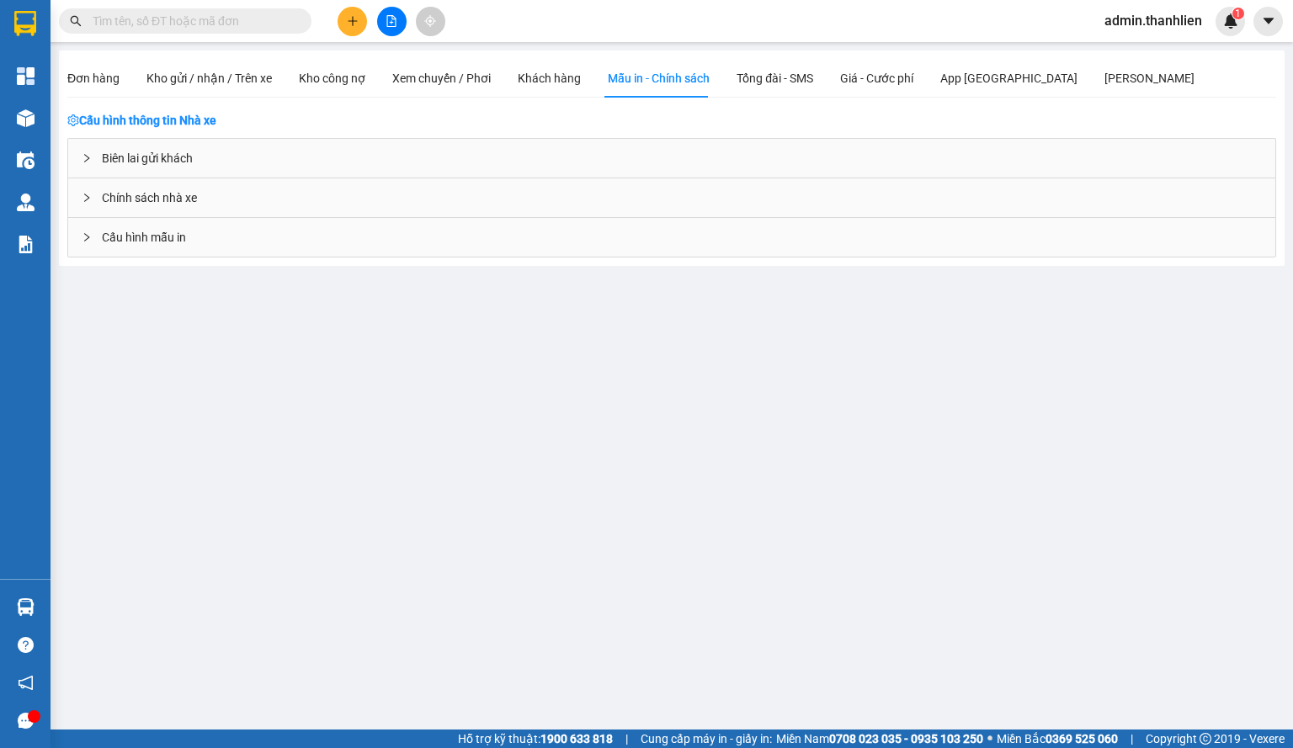
scroll to position [0, 0]
click at [290, 694] on main "Đơn hàng Kho gửi / [PERSON_NAME] / Trên xe Kho công nợ Xem chuyến / Phơi Khách …" at bounding box center [646, 365] width 1293 height 730
click at [268, 236] on div "Cấu hình mẫu in" at bounding box center [671, 237] width 1207 height 39
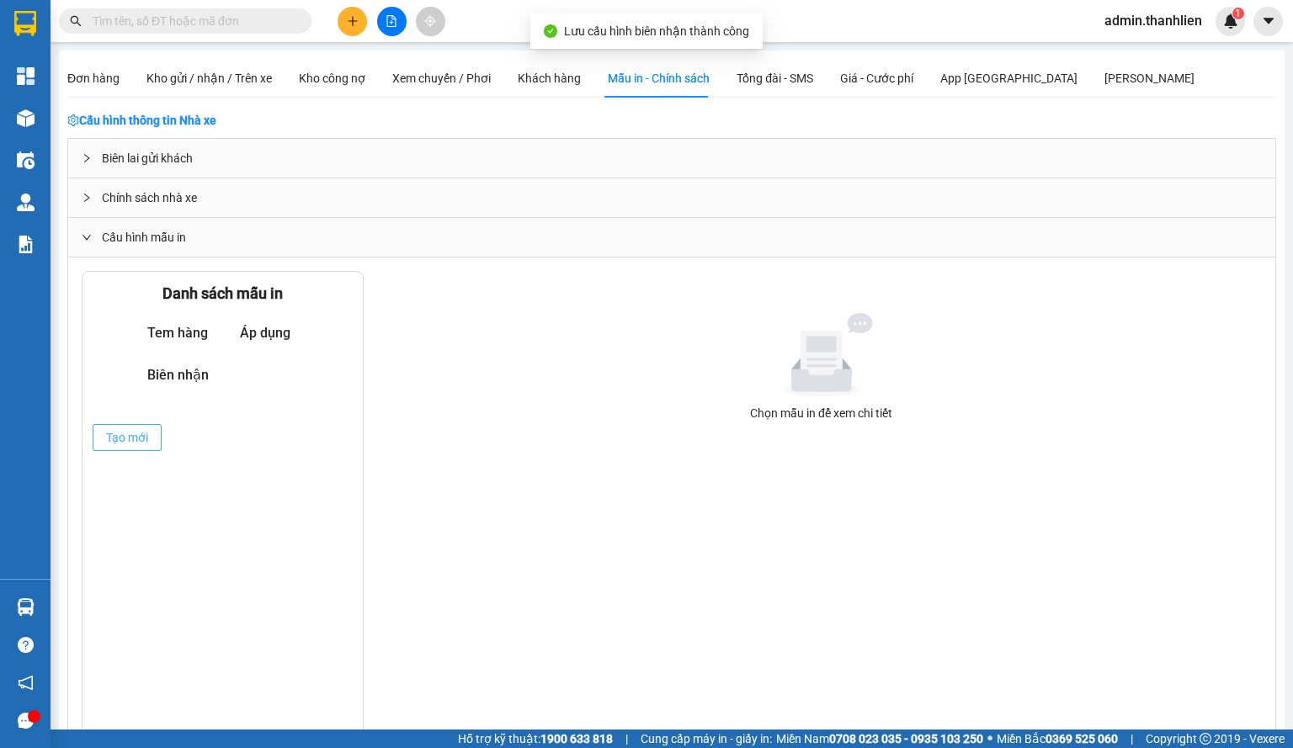
click at [151, 439] on button "Tạo mới" at bounding box center [127, 437] width 69 height 27
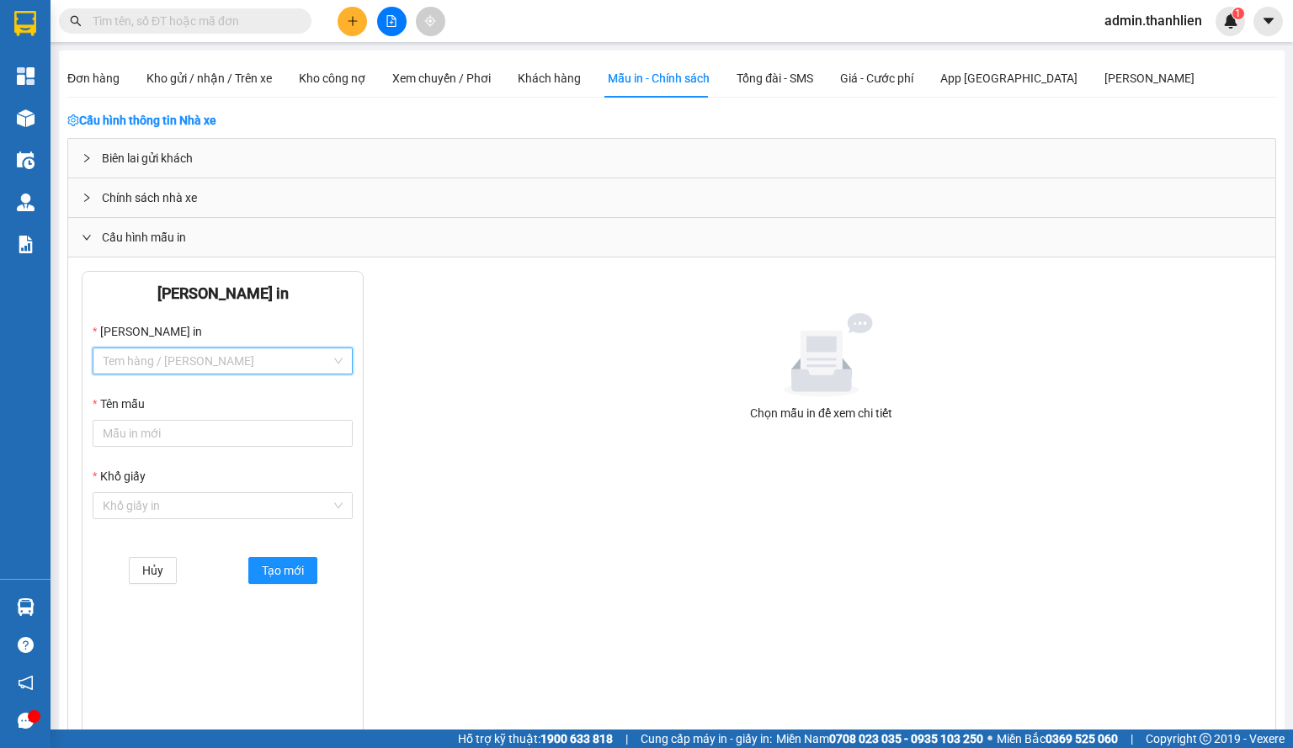
click at [244, 365] on input "[PERSON_NAME] in" at bounding box center [217, 360] width 228 height 25
click at [246, 420] on div "Tem hàng" at bounding box center [221, 421] width 239 height 19
click at [222, 432] on input "Tên mẫu" at bounding box center [223, 433] width 260 height 27
click at [234, 499] on input "Khổ giấy" at bounding box center [217, 505] width 228 height 25
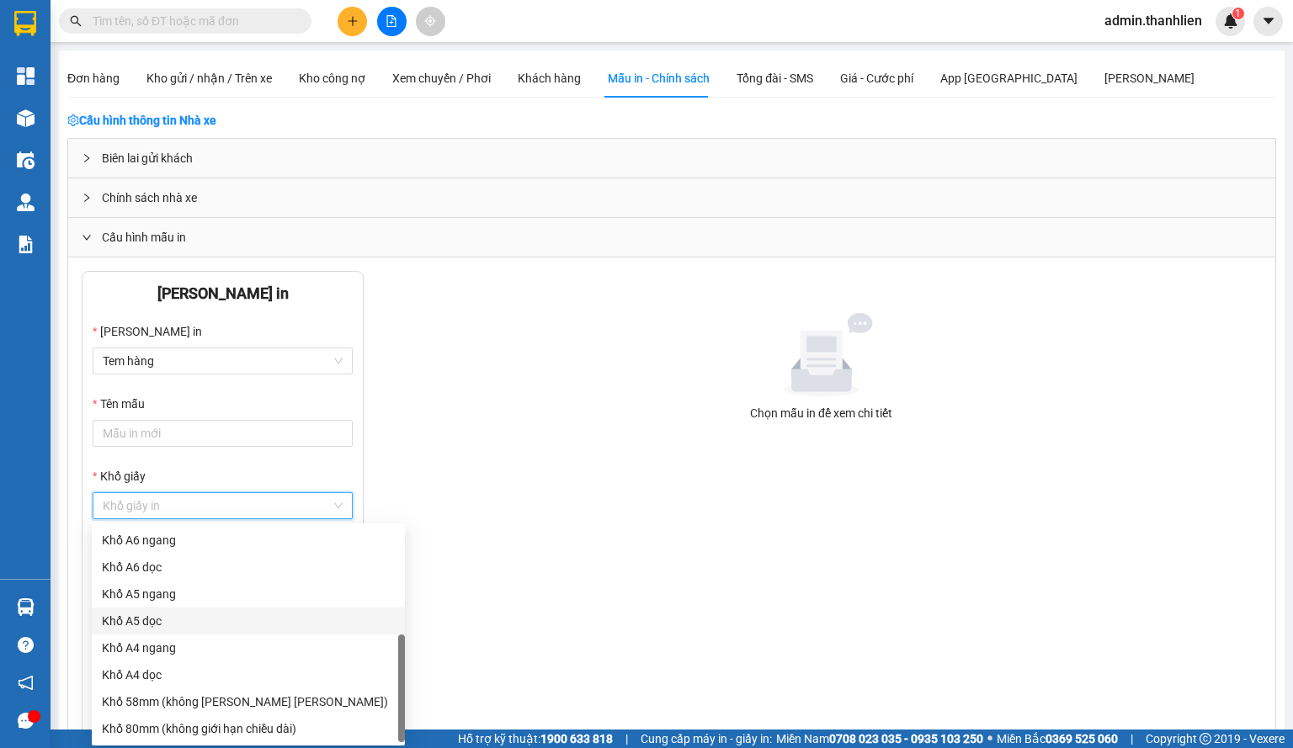
scroll to position [54, 0]
click at [186, 719] on div "Tự chọn" at bounding box center [248, 728] width 313 height 27
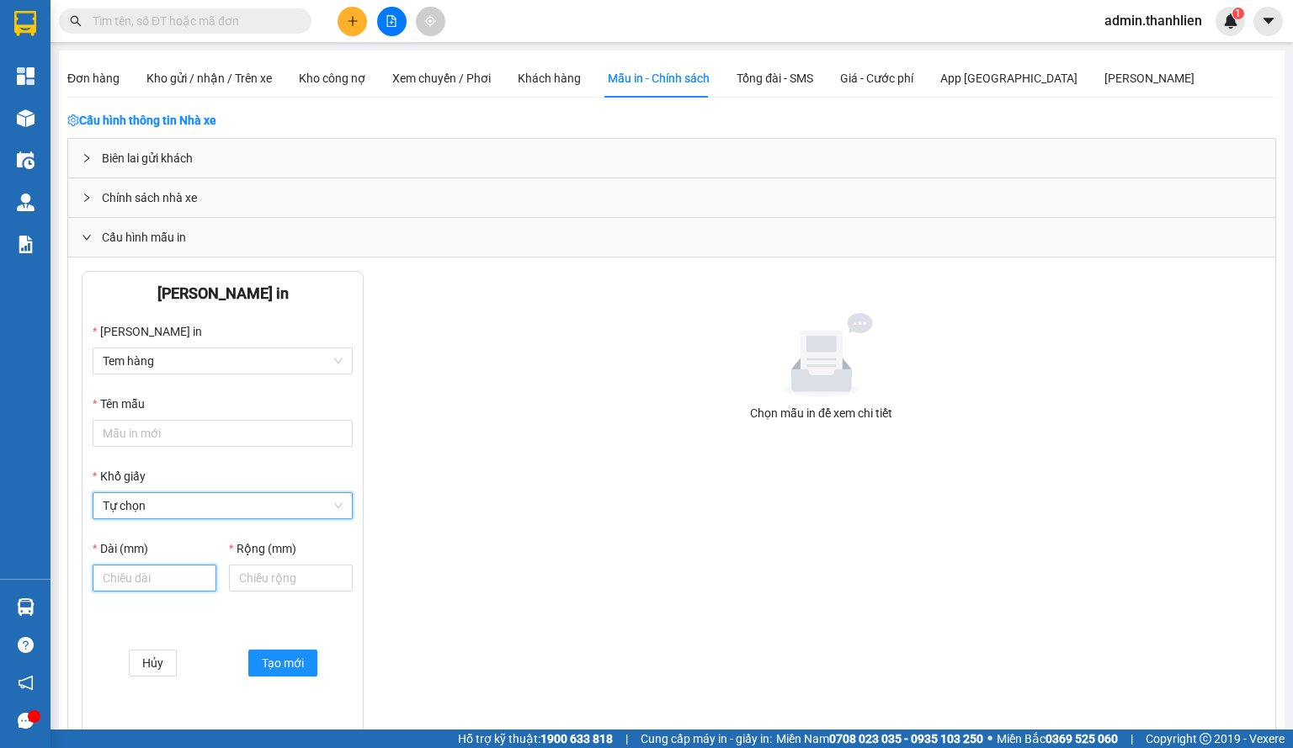
click at [171, 577] on input "Dài (mm)" at bounding box center [155, 578] width 124 height 27
type input "80"
click at [274, 575] on input "Rộng (mm)" at bounding box center [291, 578] width 124 height 27
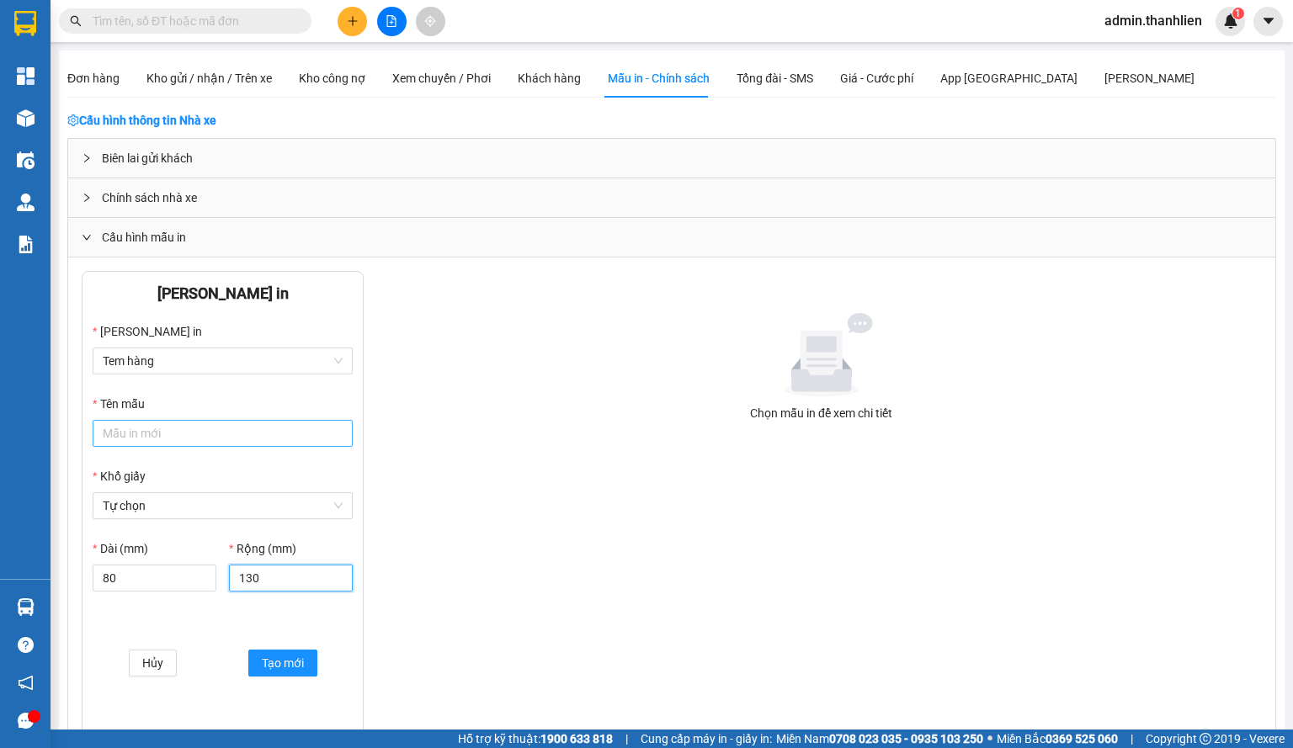
type input "130"
click at [153, 431] on input "Tên mẫu" at bounding box center [223, 433] width 260 height 27
type input "TEM"
click at [288, 672] on span "Tạo mới" at bounding box center [283, 663] width 42 height 19
